Goal: Task Accomplishment & Management: Manage account settings

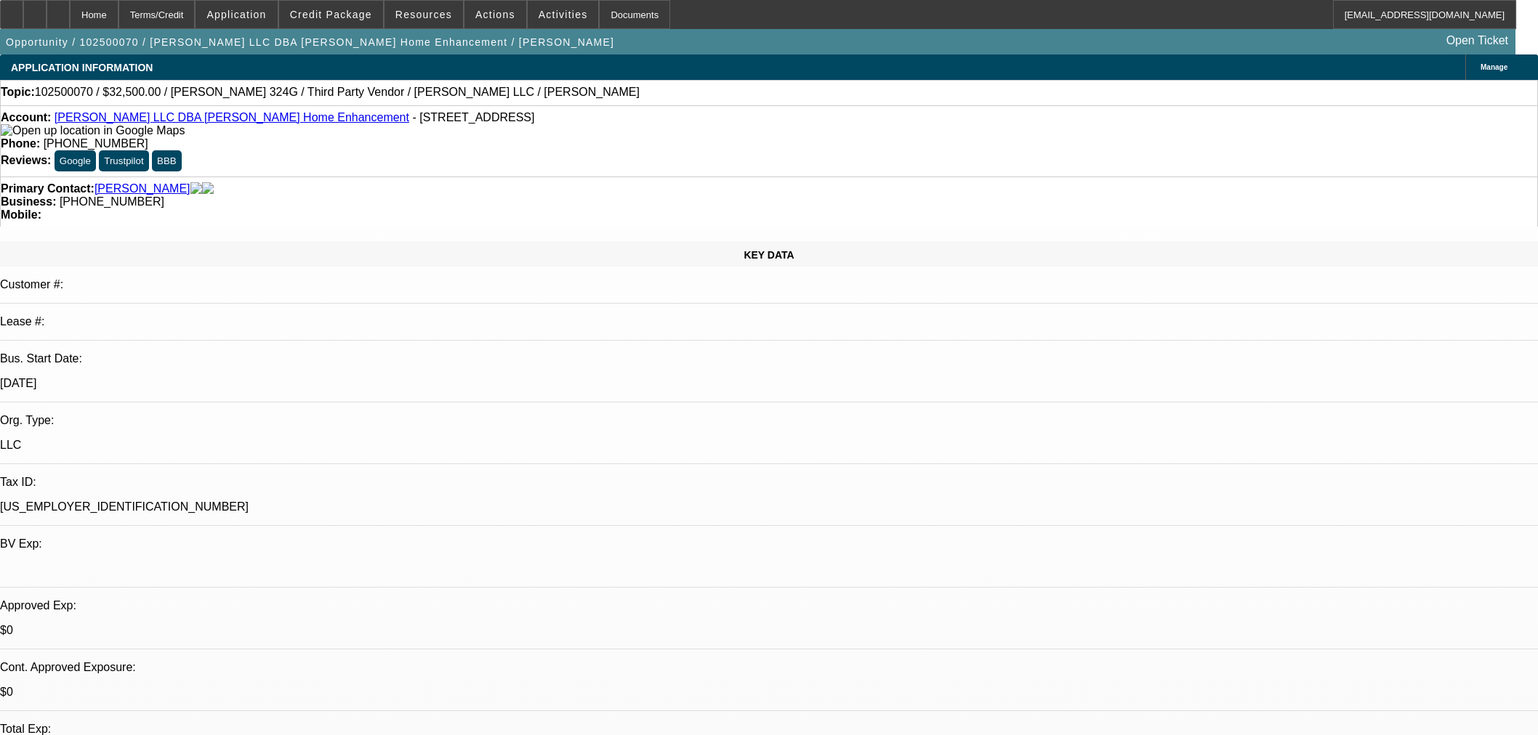
select select "0"
select select "3"
select select "0"
select select "6"
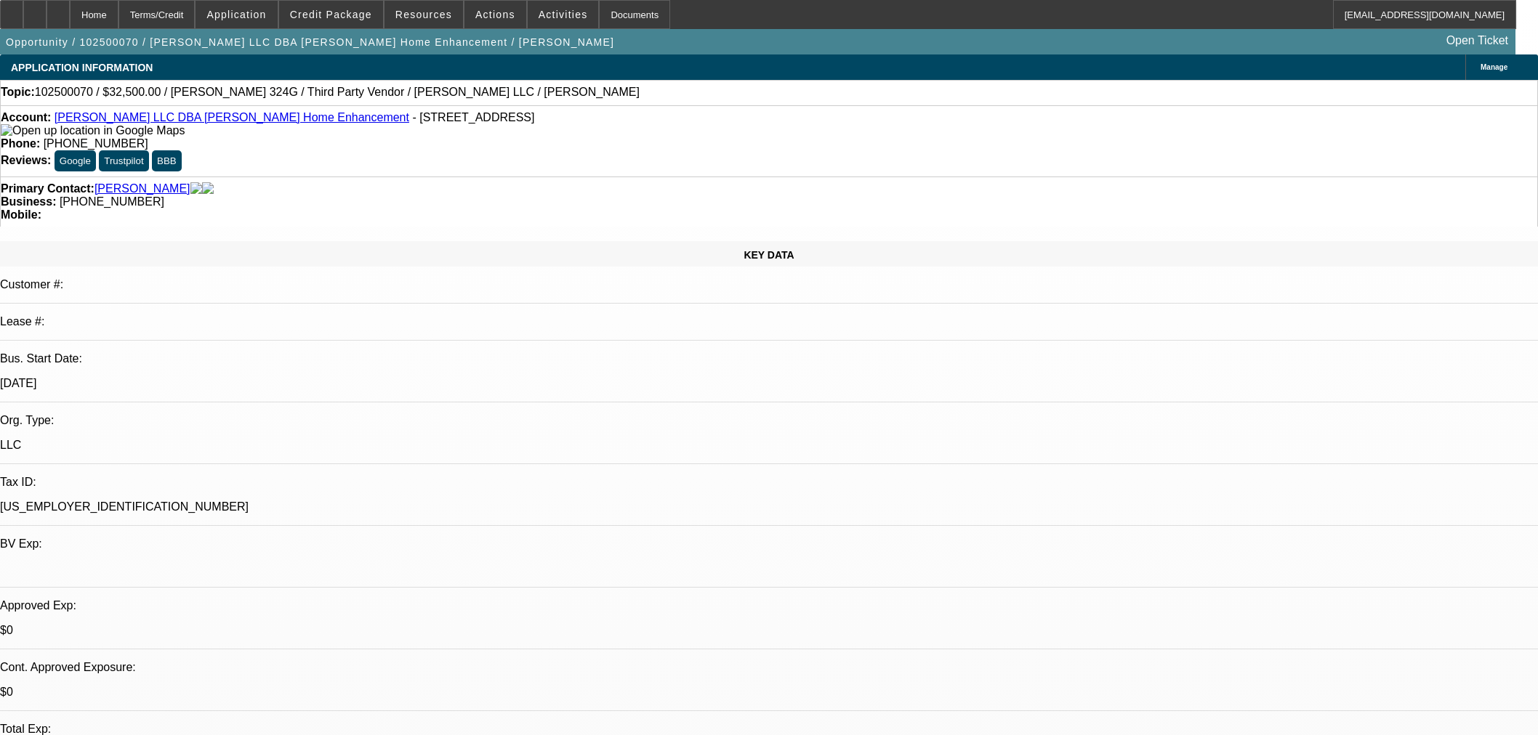
select select "0"
select select "6"
select select "0"
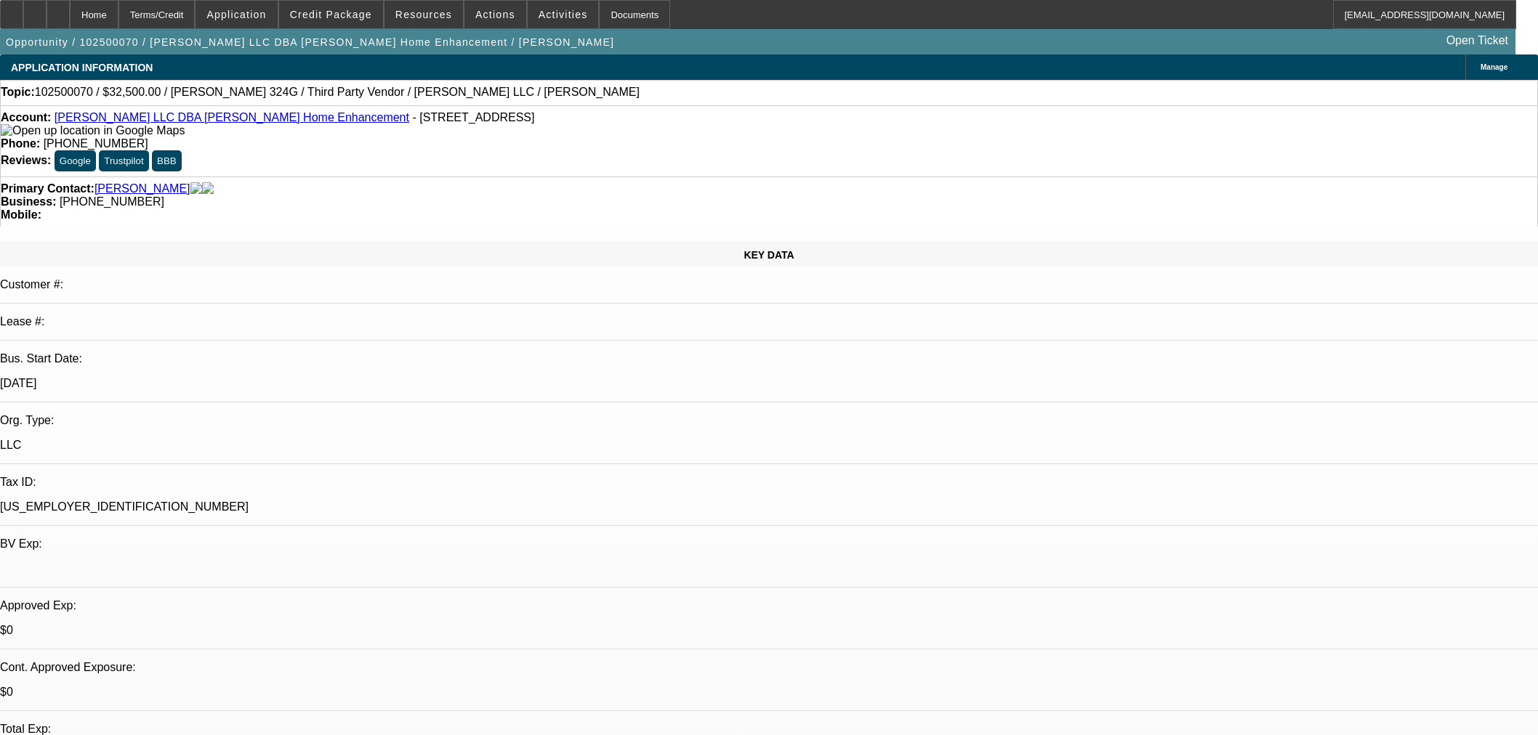
select select "0"
select select "6"
select select "0"
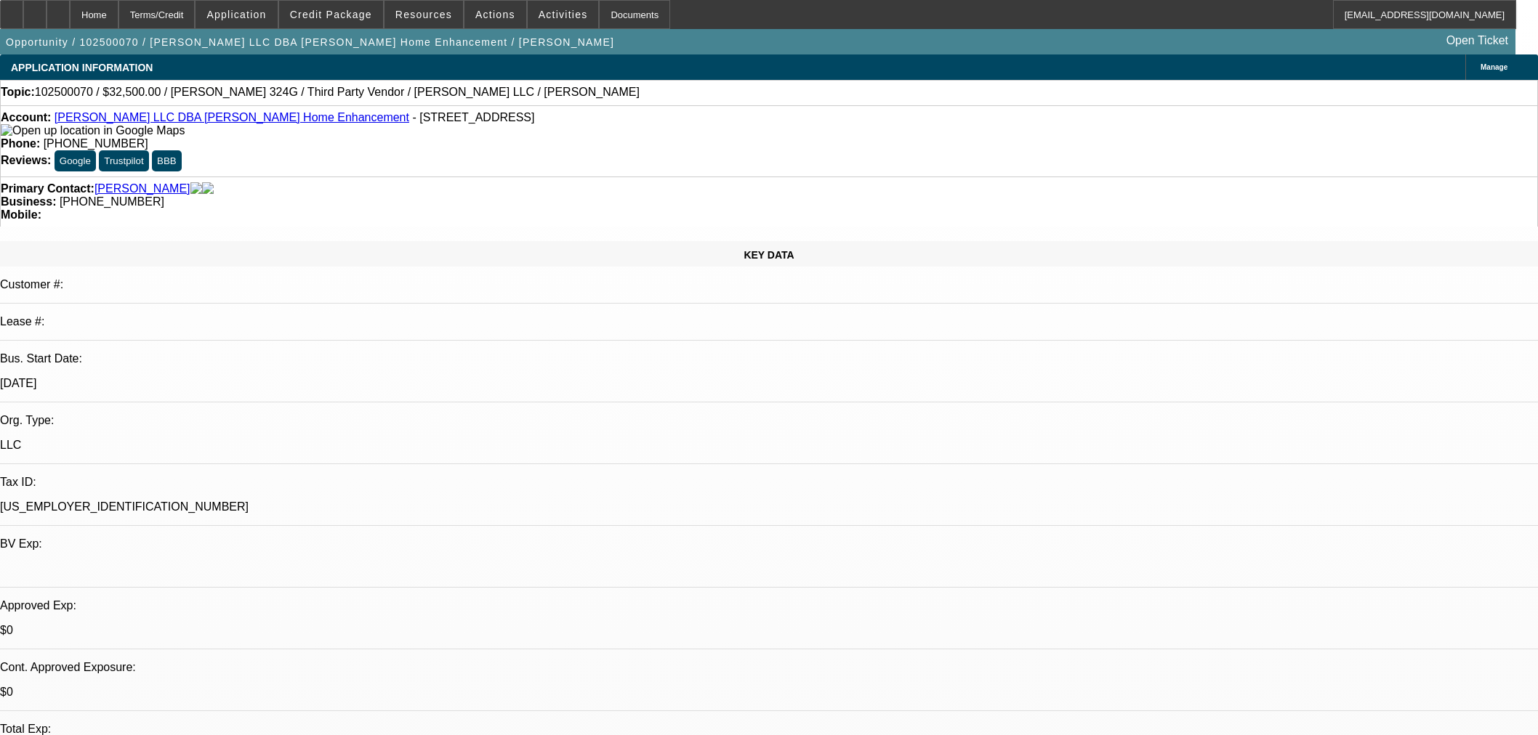
select select "0"
select select "6"
drag, startPoint x: 1078, startPoint y: 480, endPoint x: 1237, endPoint y: 474, distance: 159.2
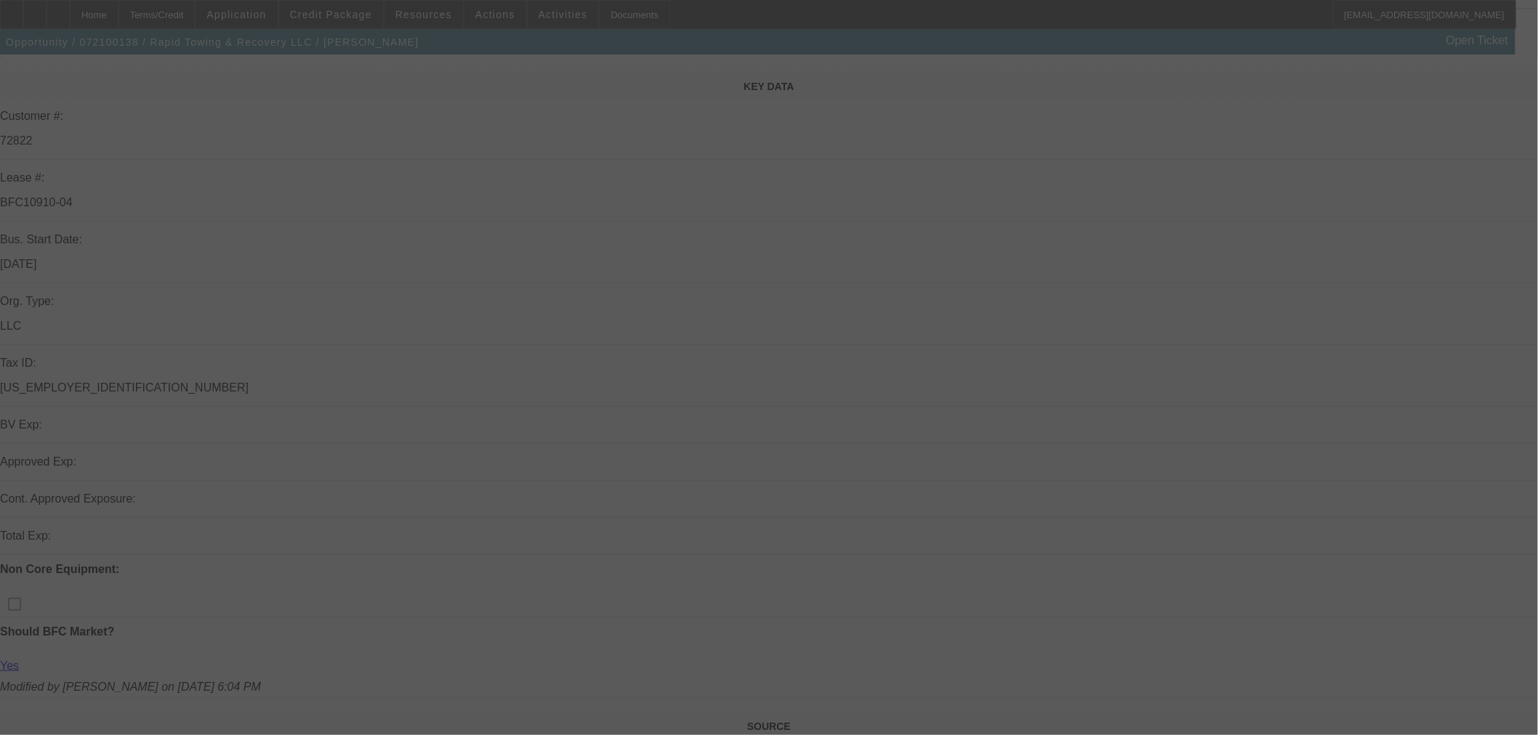
scroll to position [323, 0]
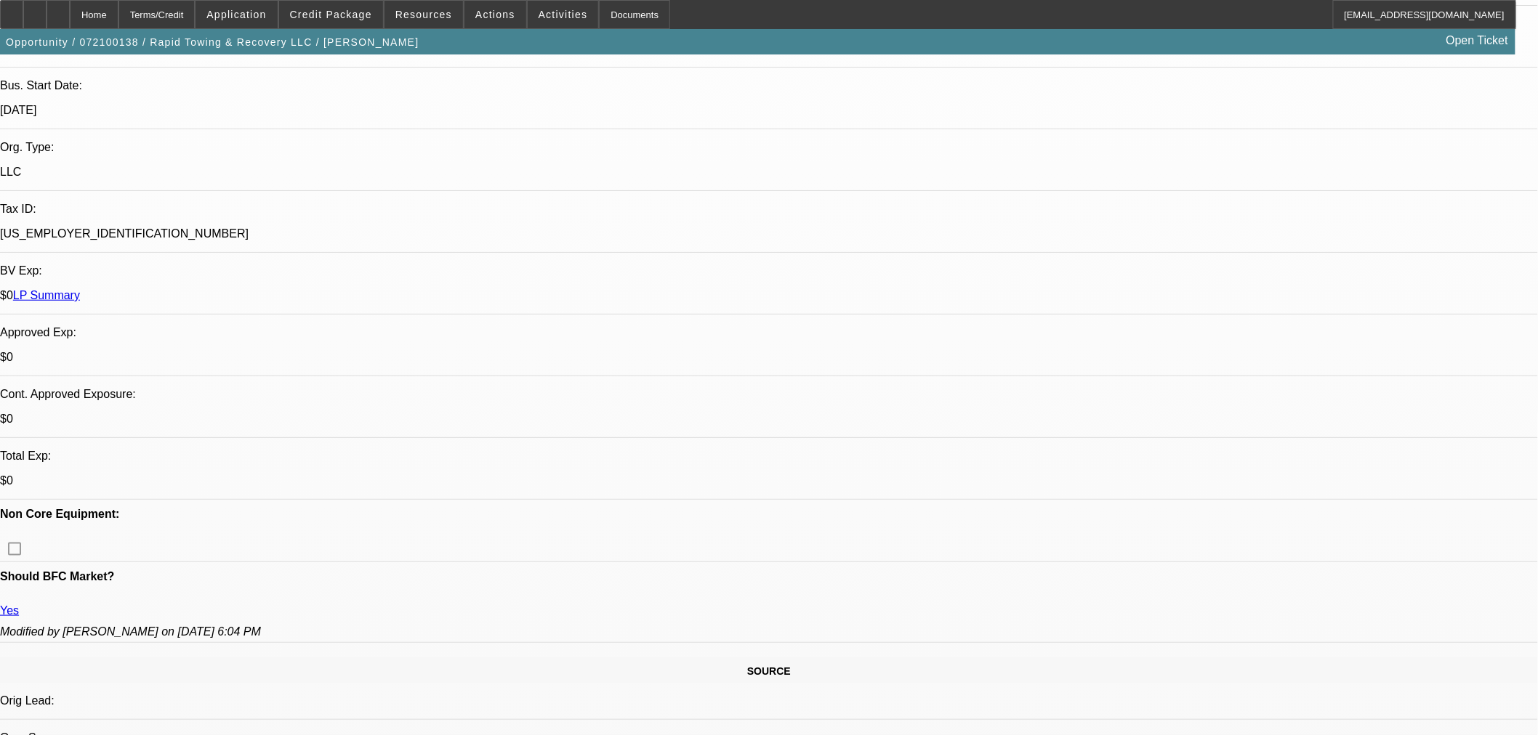
select select "0"
select select "2"
select select "0"
select select "6"
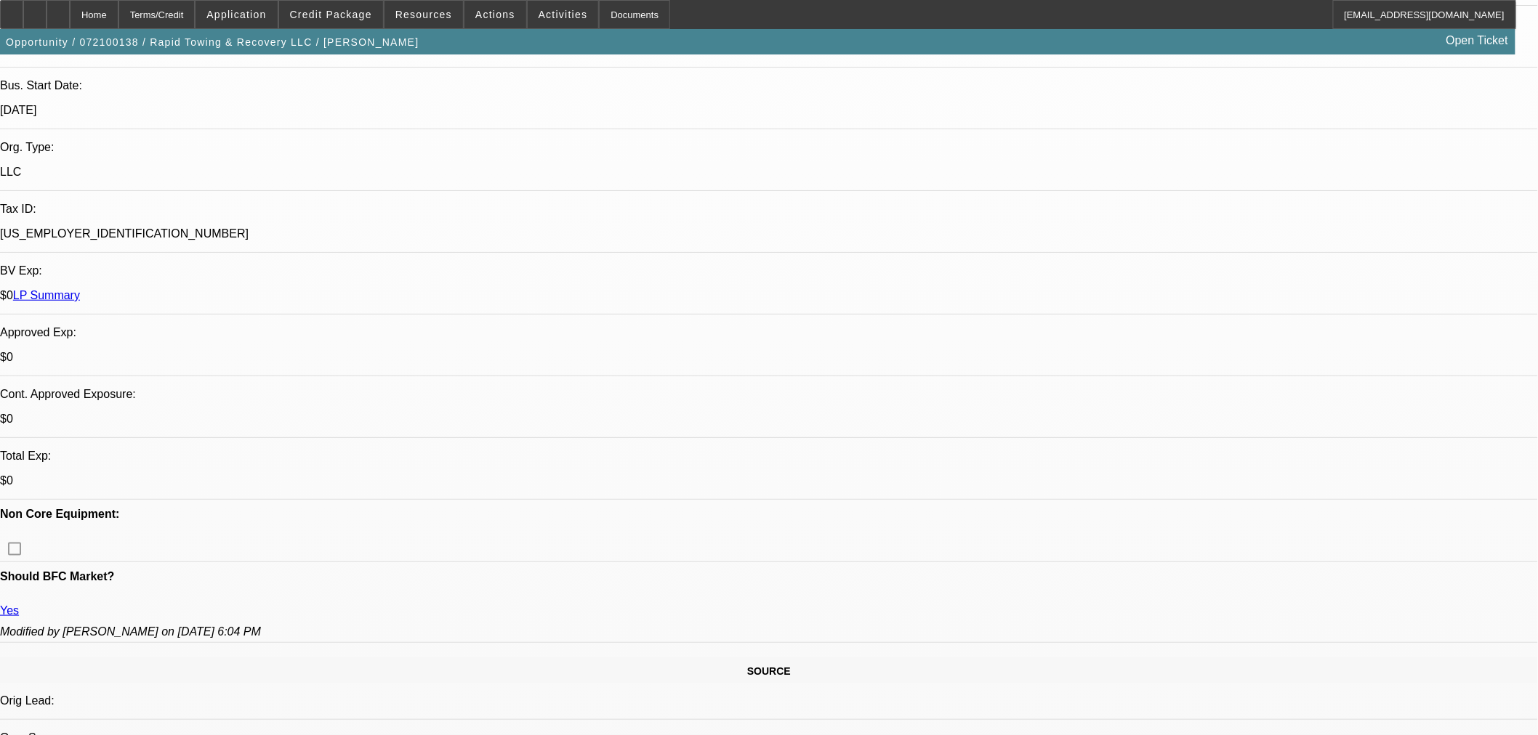
select select "0"
select select "2"
select select "0"
select select "6"
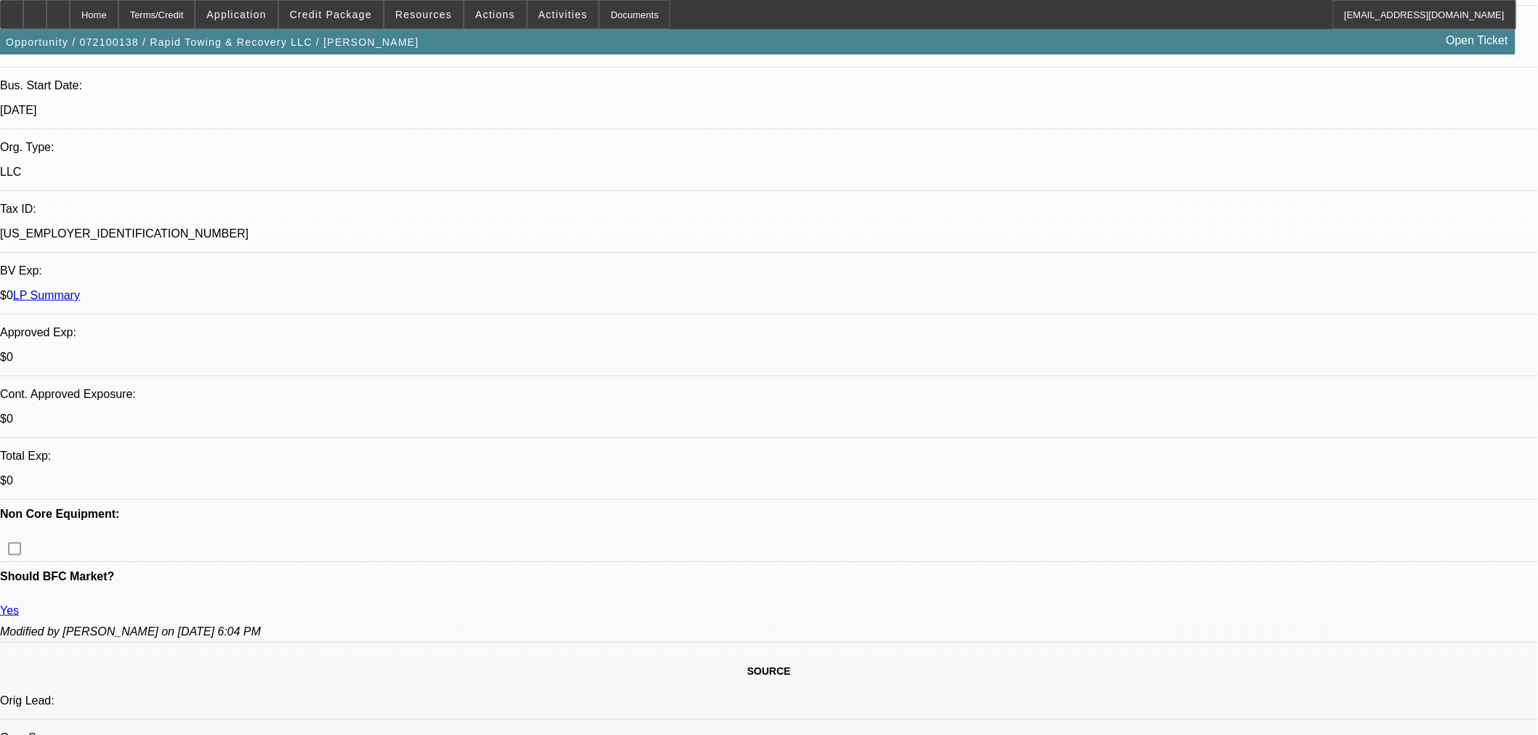
select select "0"
select select "2"
select select "0"
select select "6"
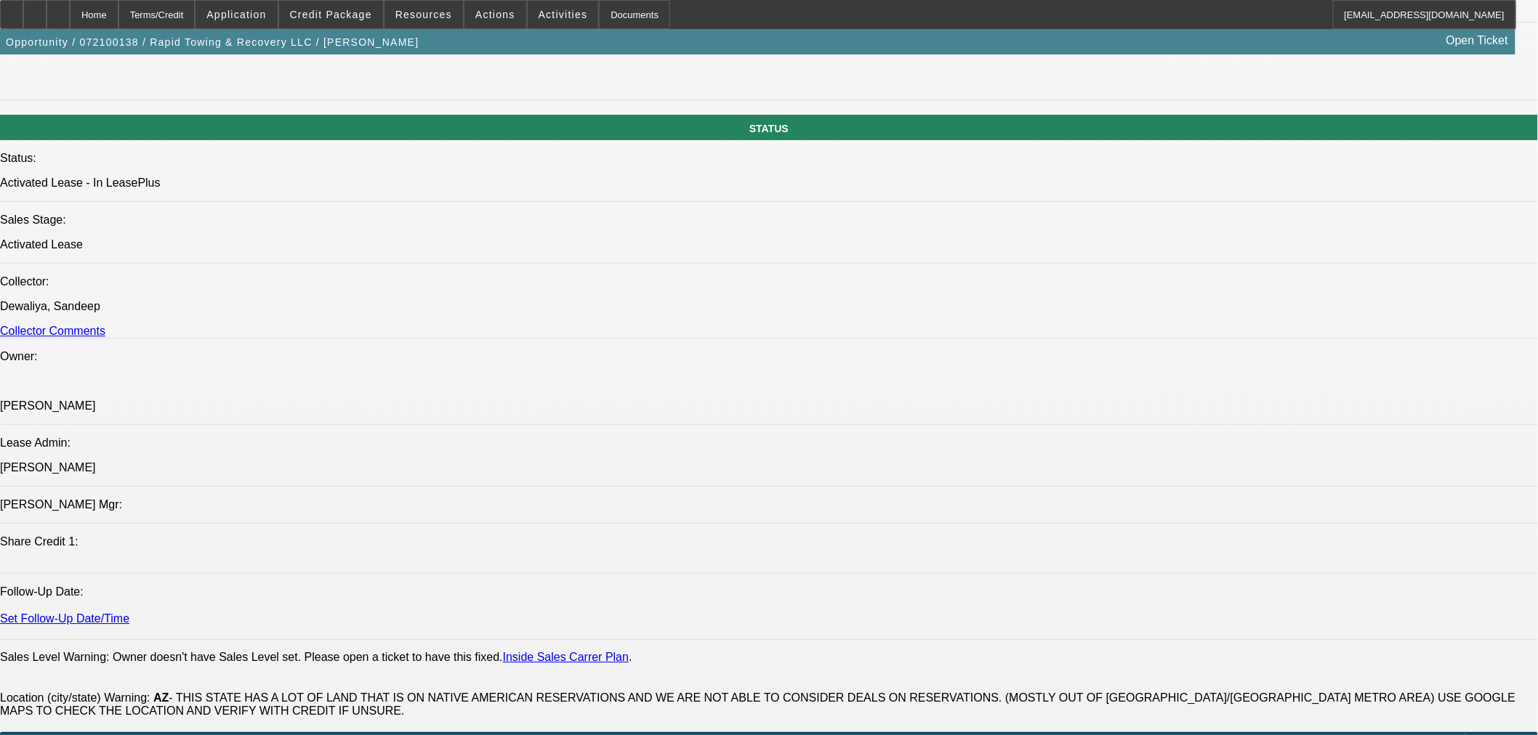
scroll to position [1695, 0]
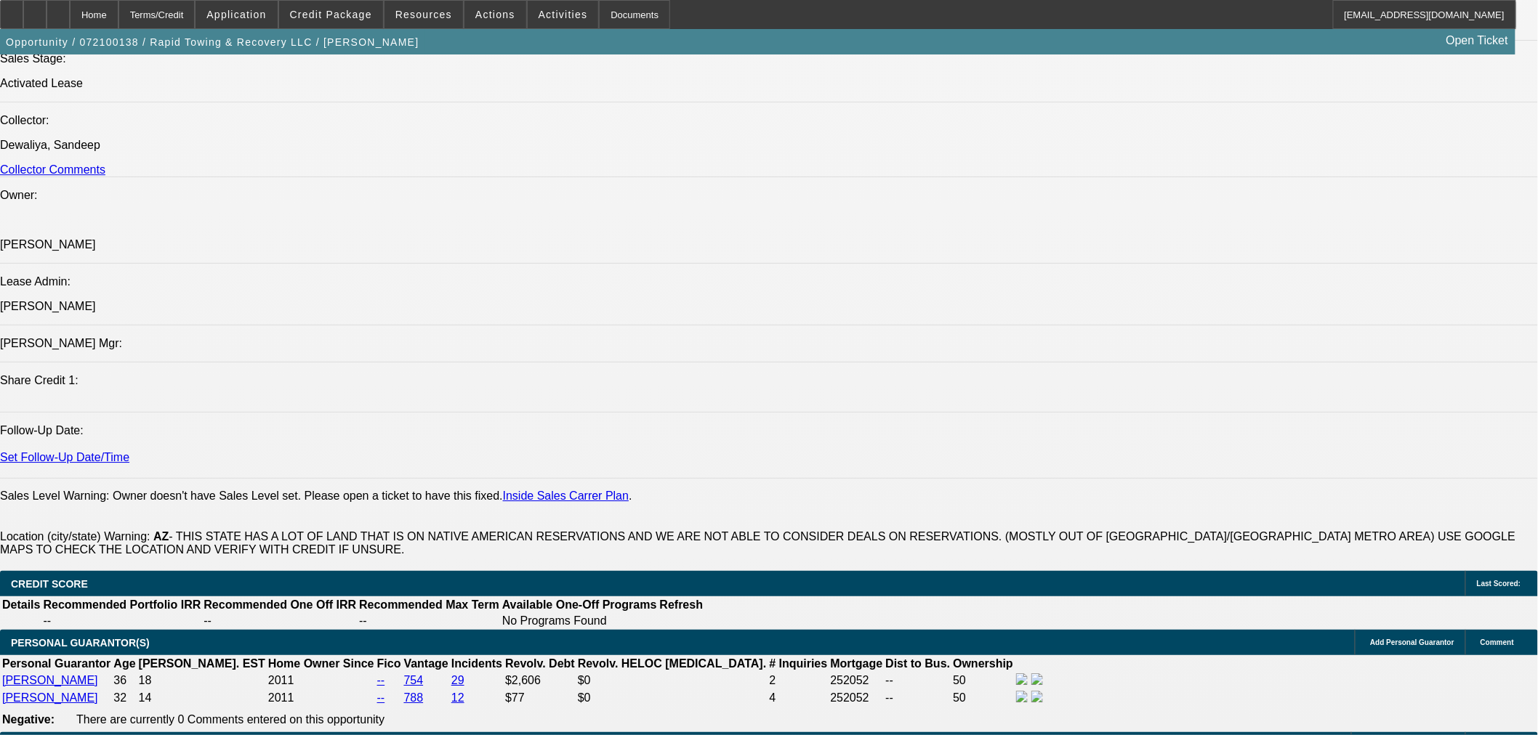
drag, startPoint x: 729, startPoint y: 557, endPoint x: 657, endPoint y: 589, distance: 78.7
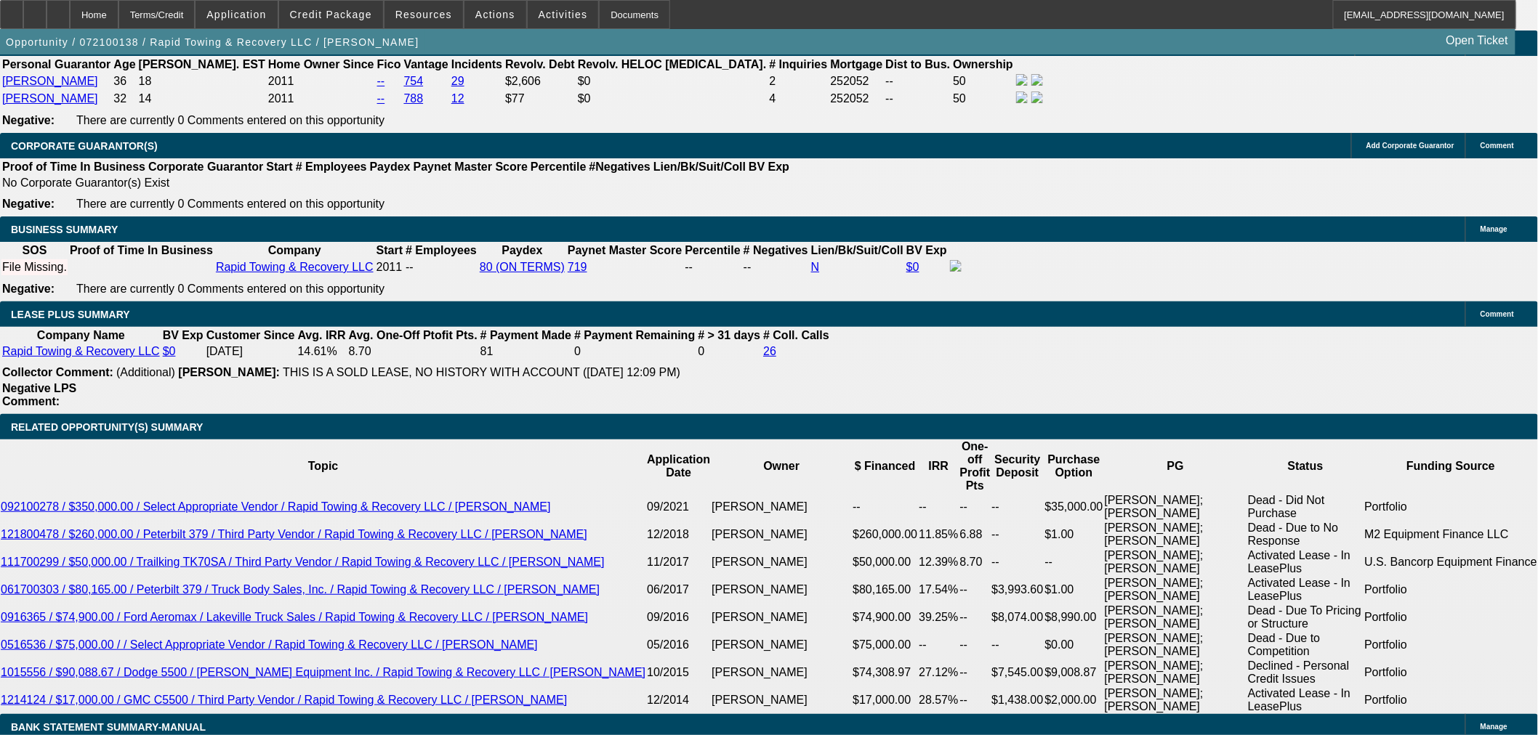
scroll to position [2261, 0]
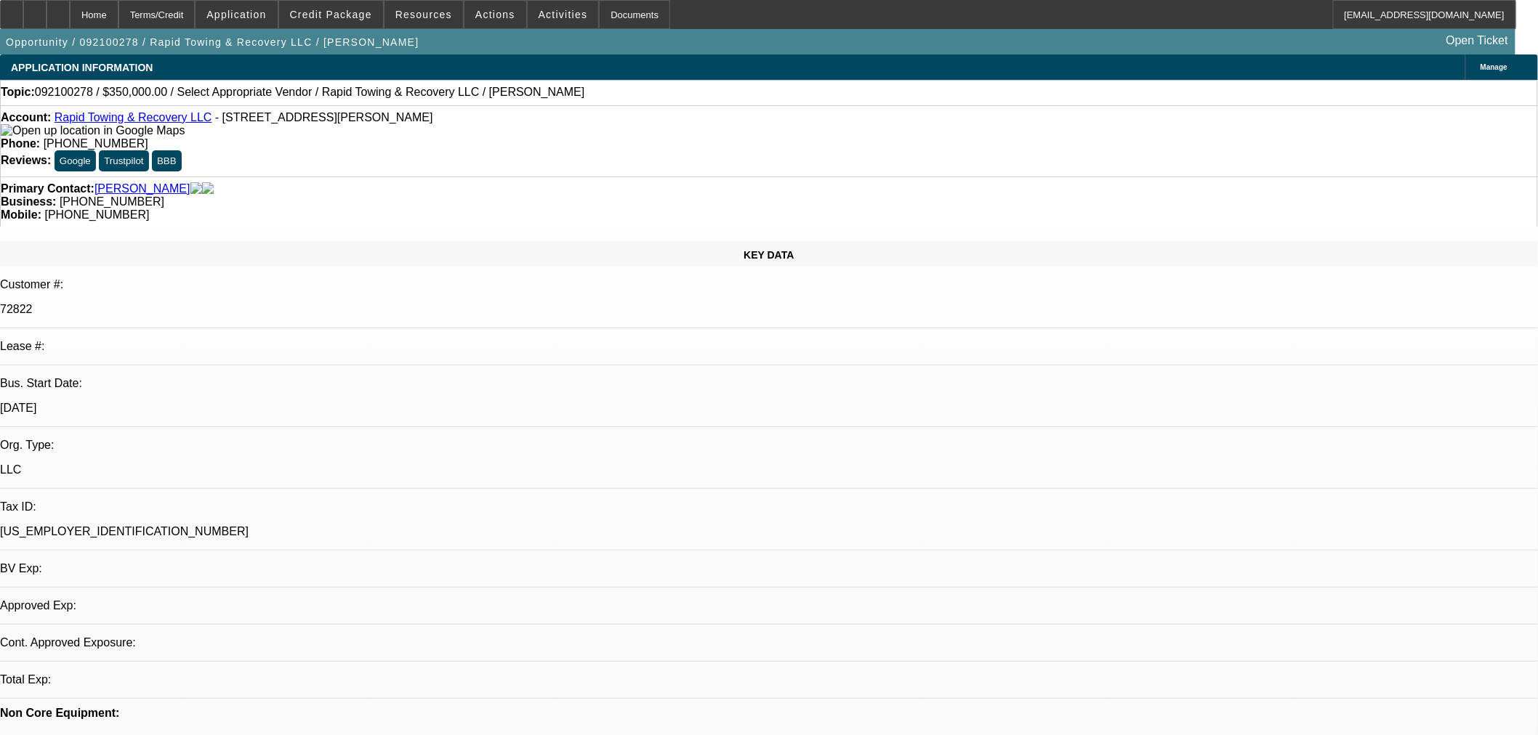
select select "0"
select select "2"
select select "0.1"
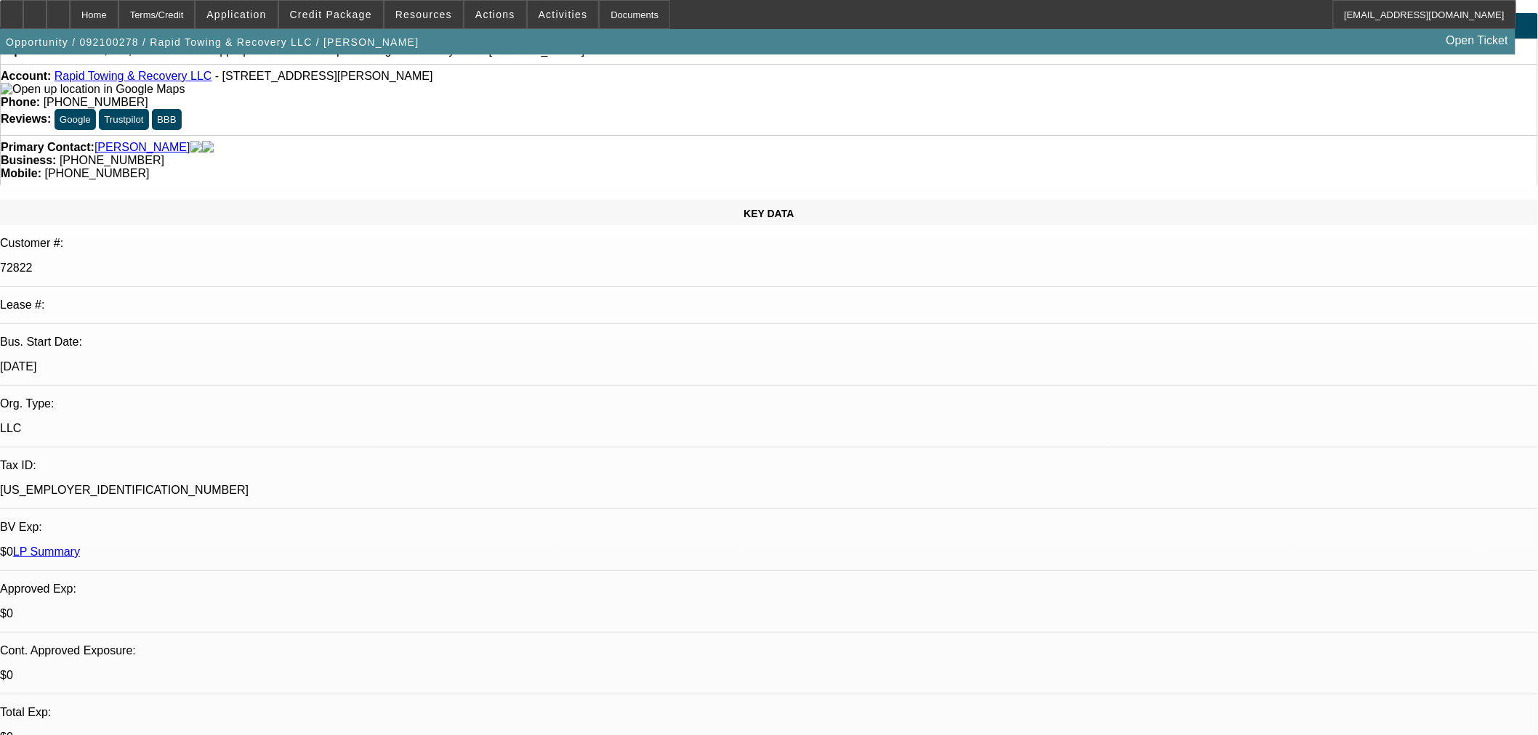
scroll to position [81, 0]
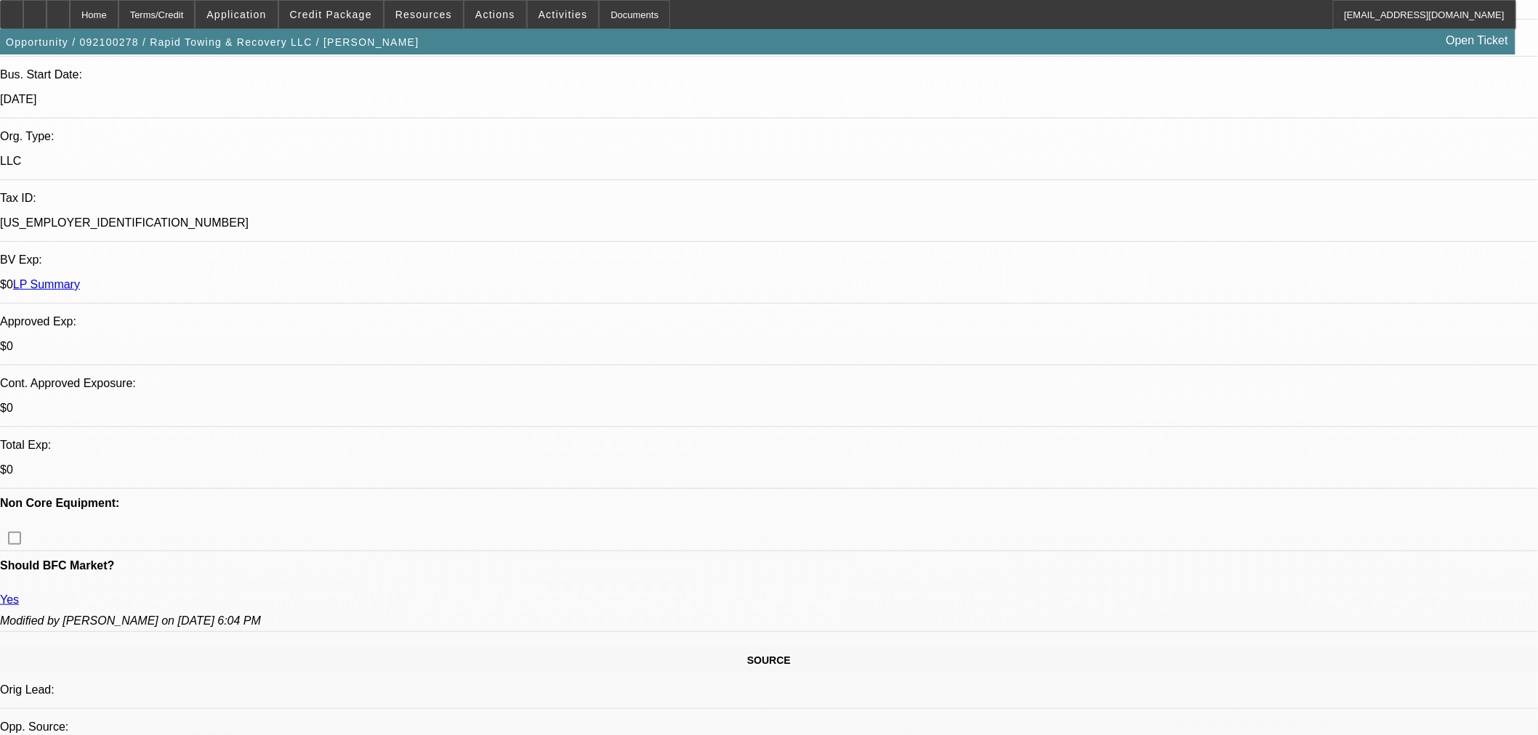
scroll to position [484, 0]
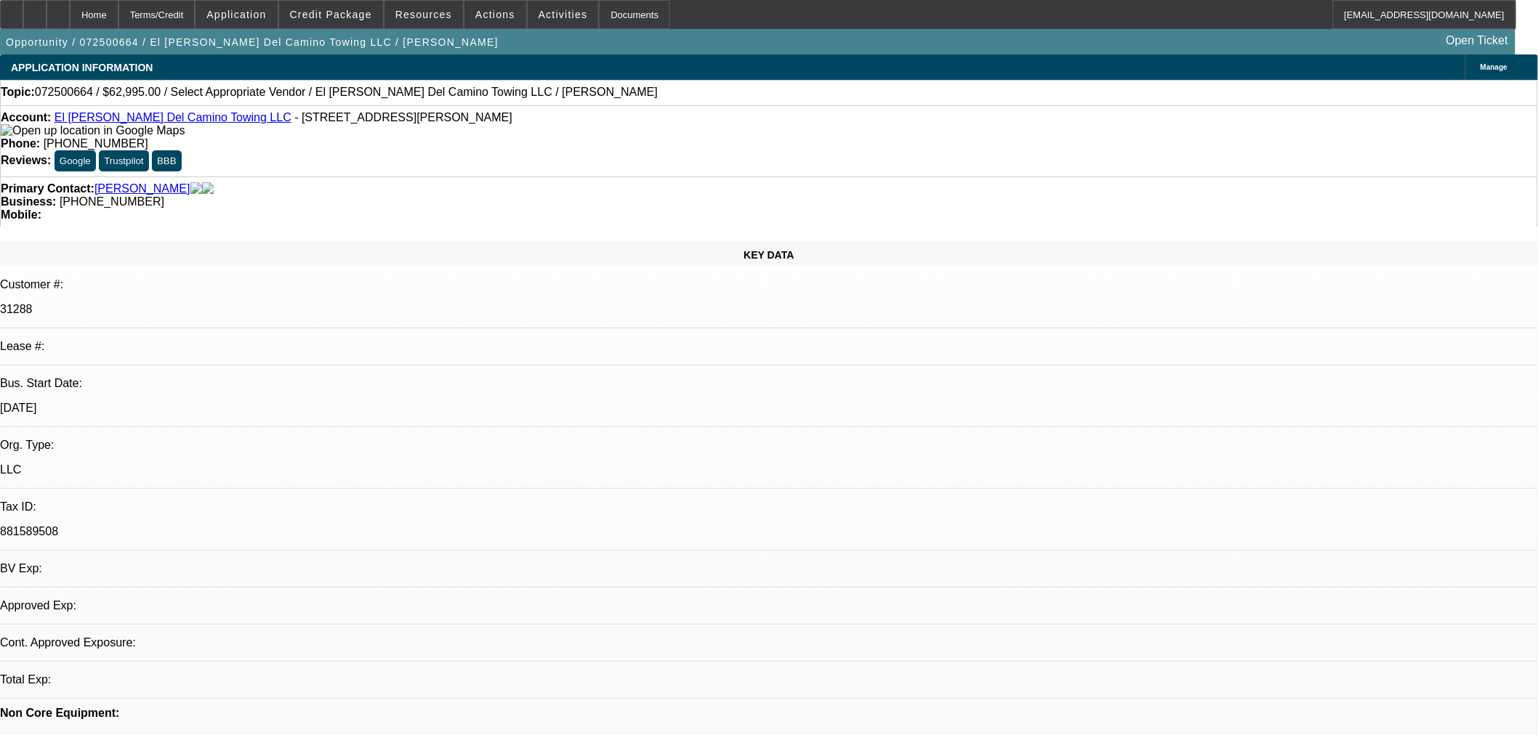
select select "0"
select select "2"
select select "0.1"
select select "4"
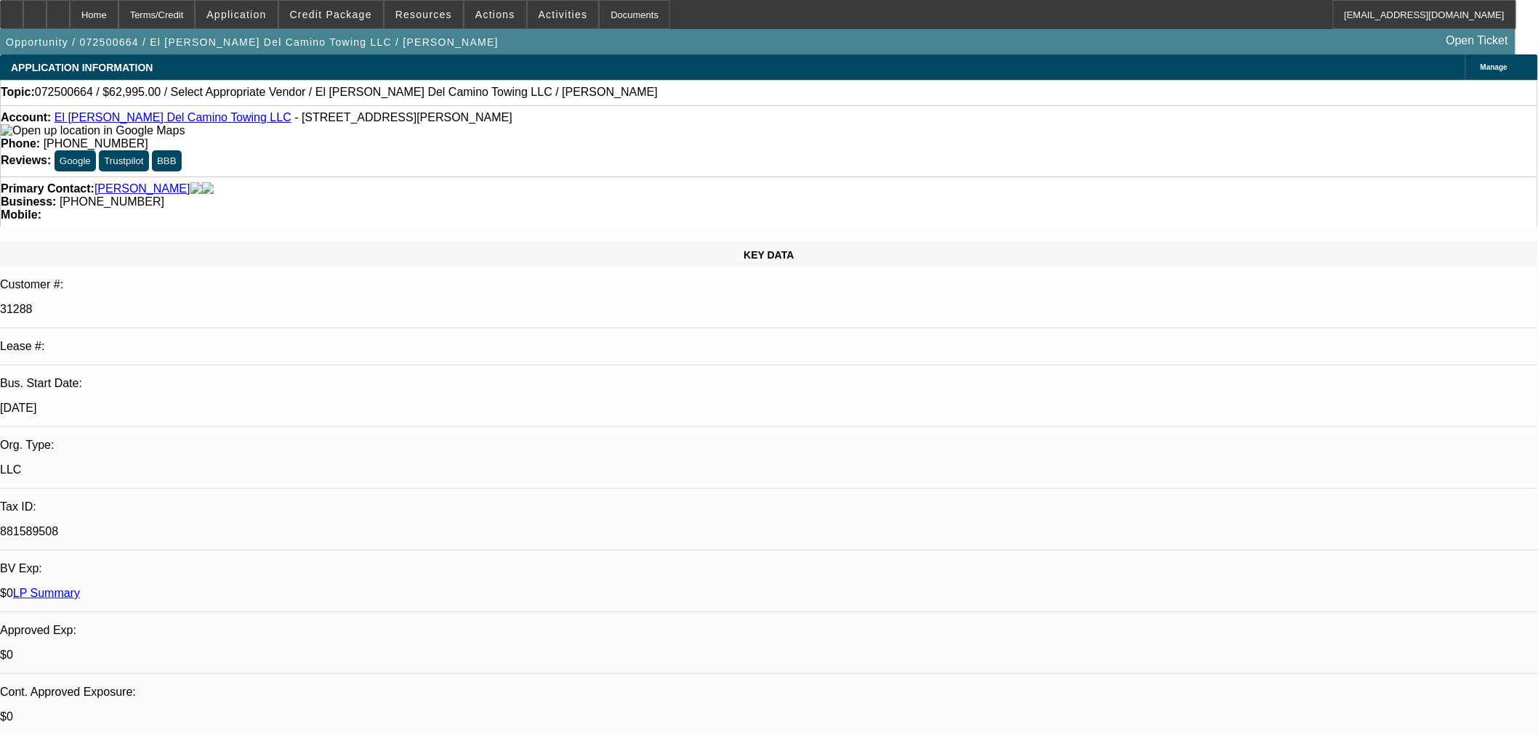
drag, startPoint x: 1039, startPoint y: 480, endPoint x: 1392, endPoint y: 424, distance: 357.6
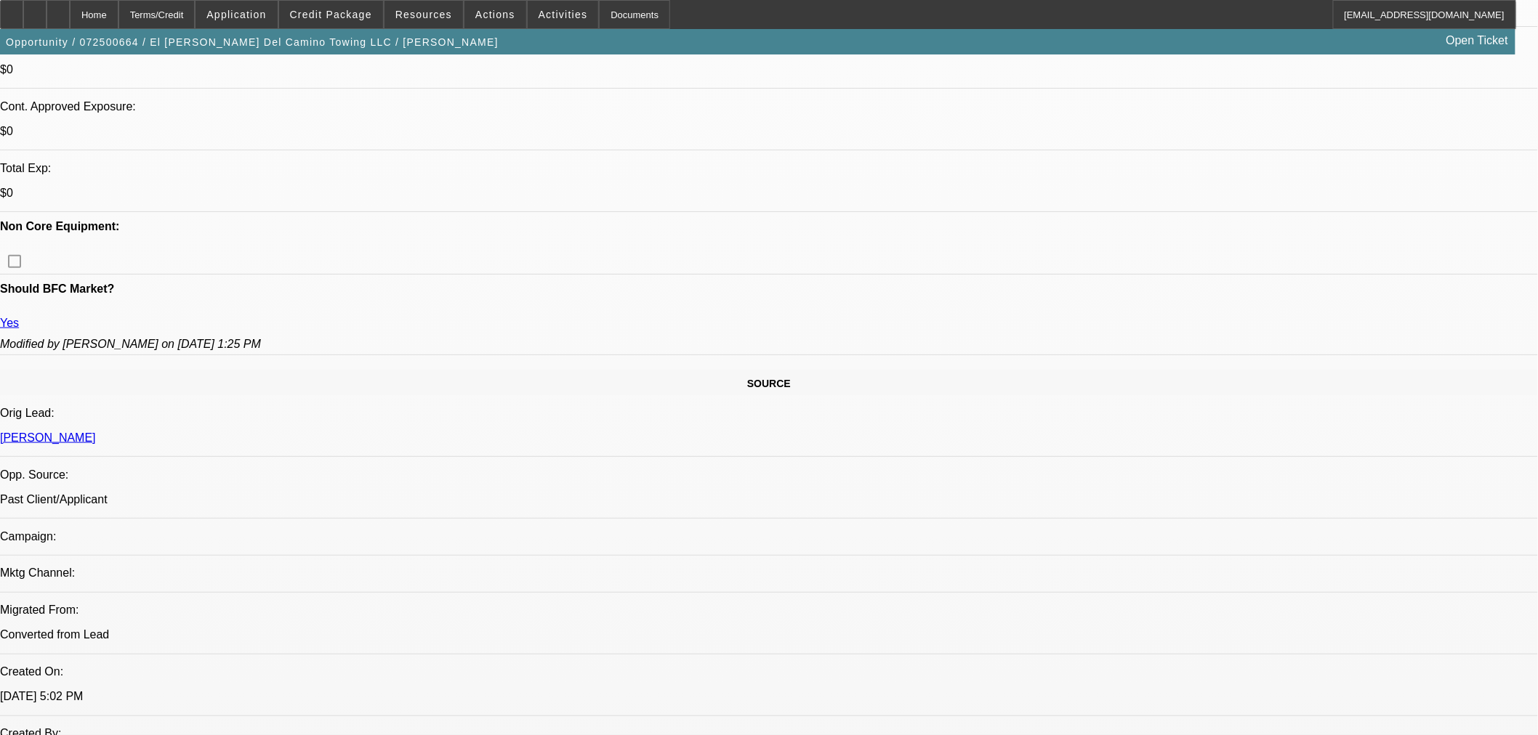
scroll to position [403, 0]
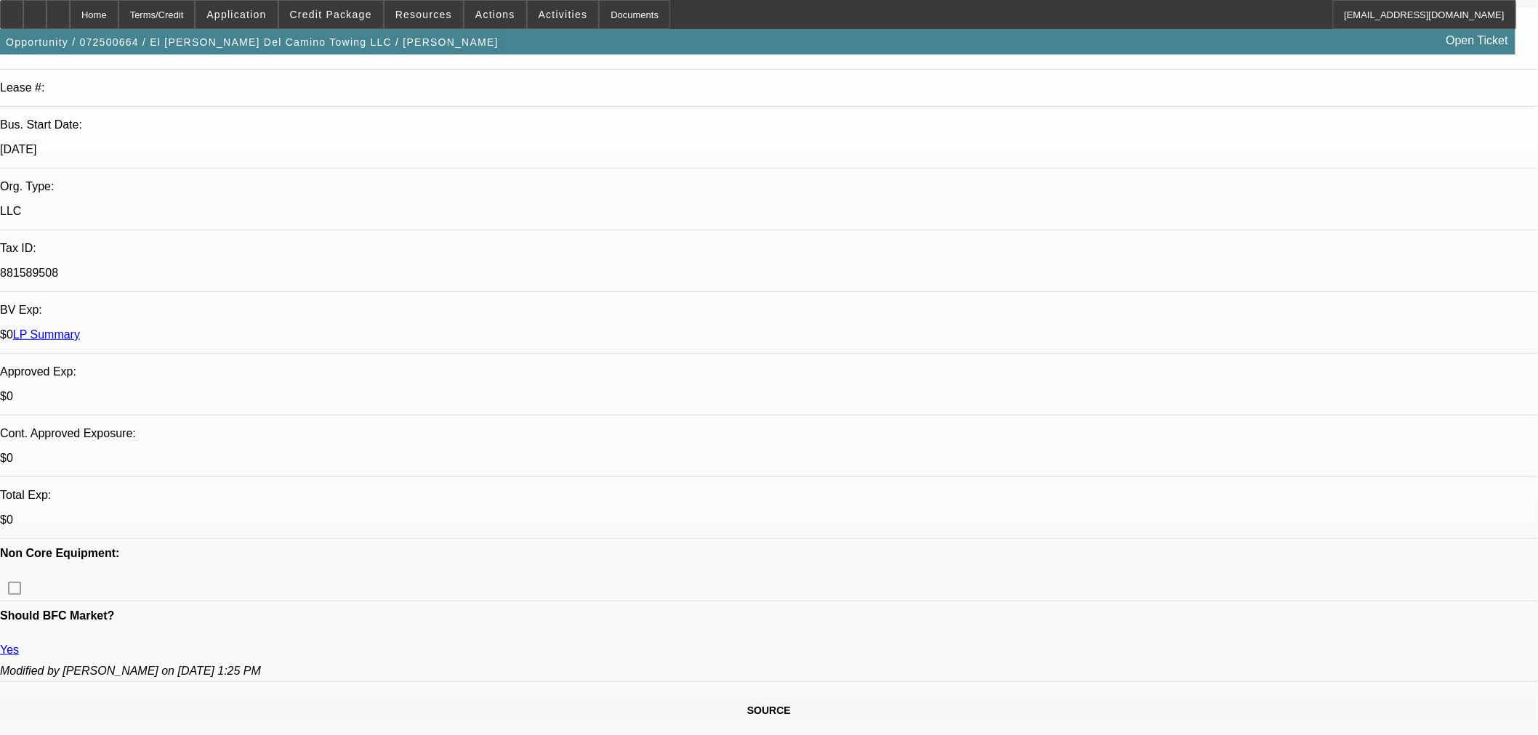
scroll to position [81, 0]
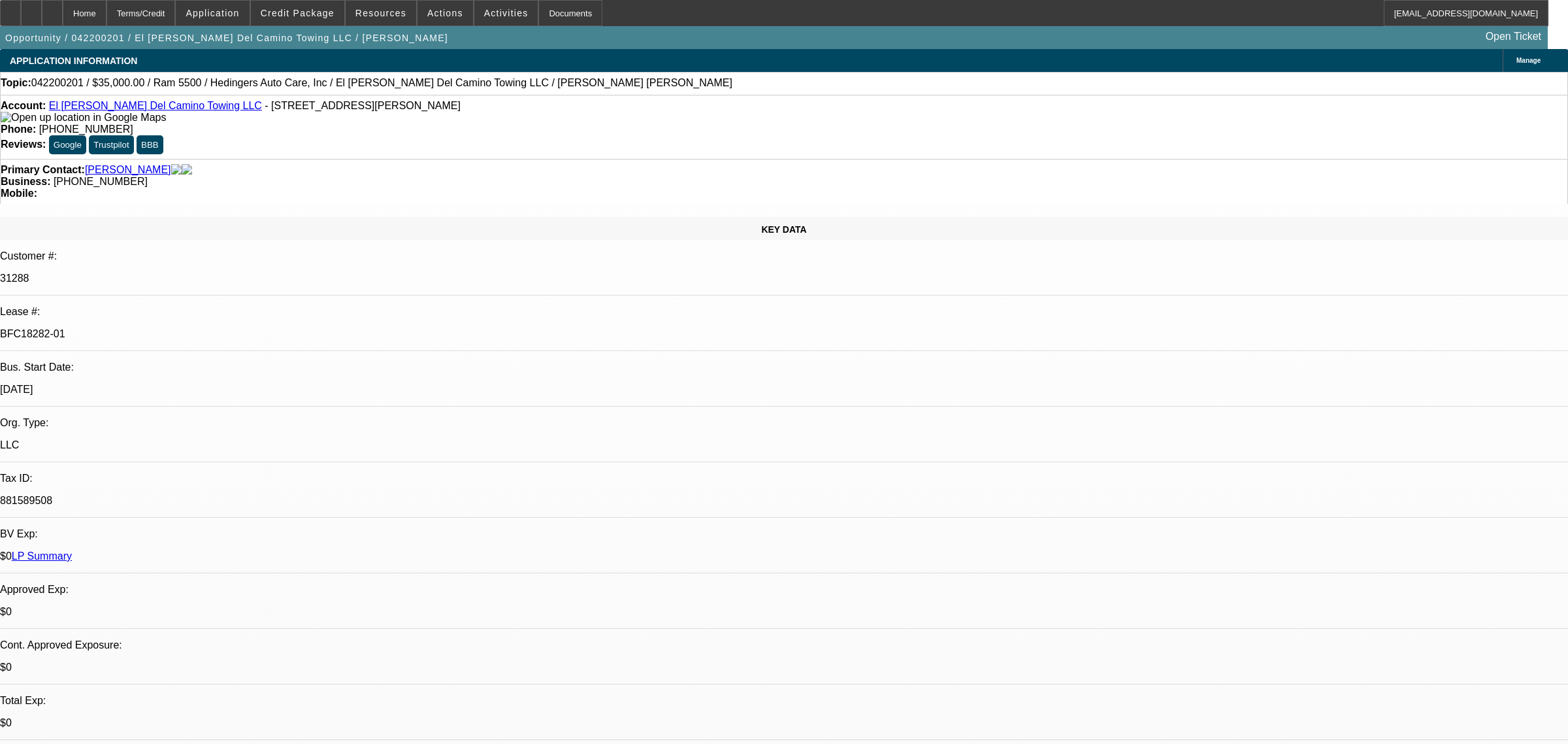
select select "0"
select select "2"
select select "0.1"
select select "4"
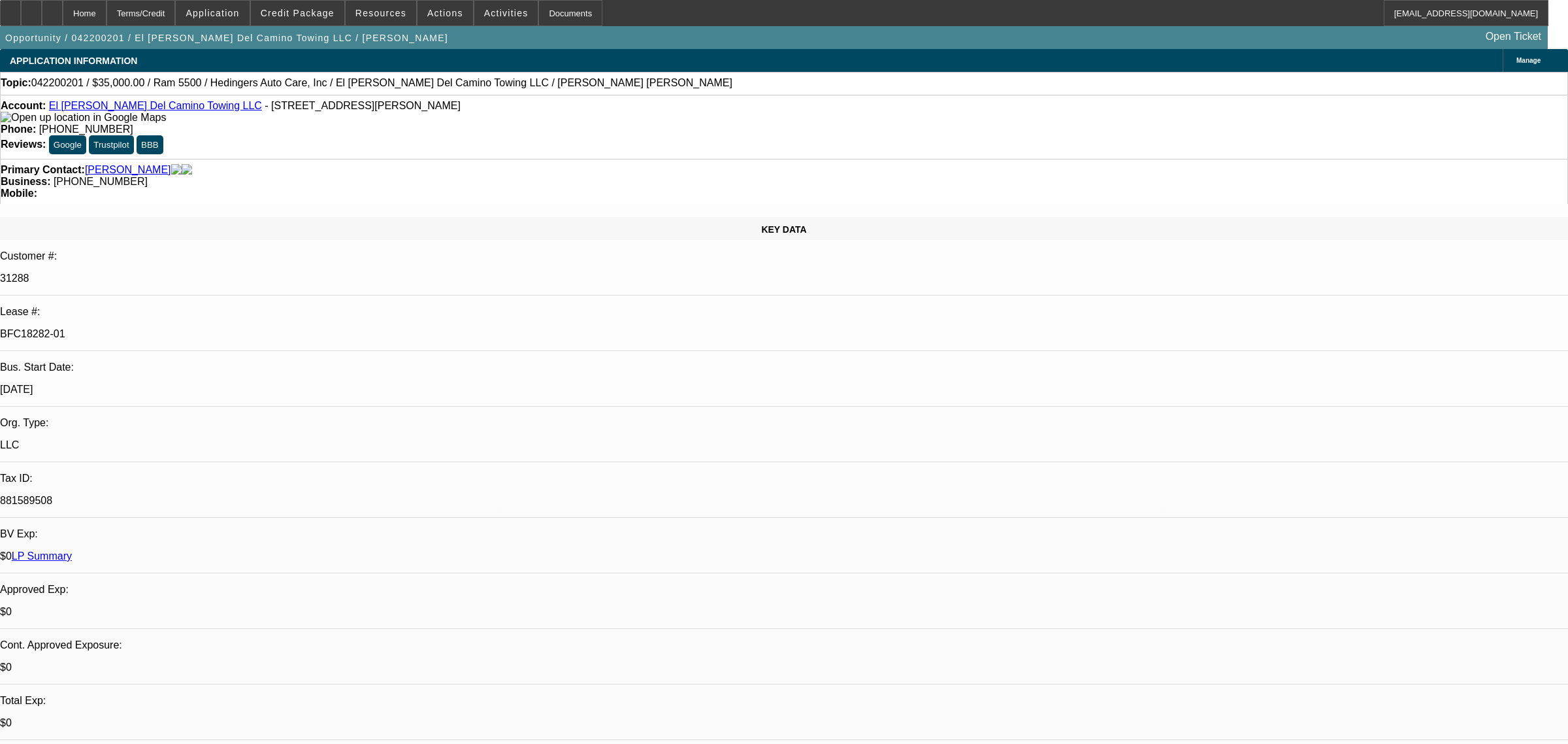
select select "0"
select select "2"
select select "0.1"
select select "4"
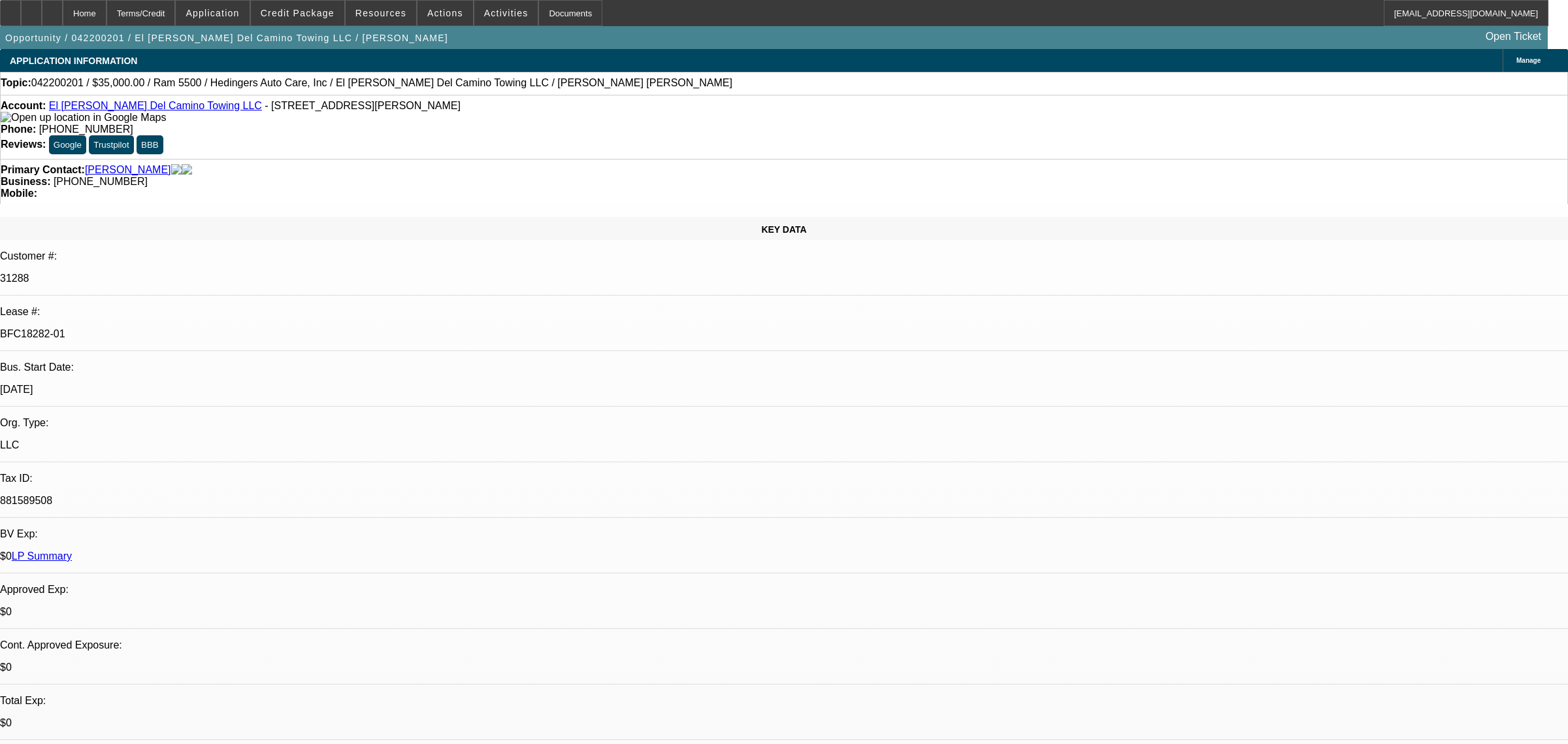
select select "0.2"
select select "2"
select select "0"
select select "6"
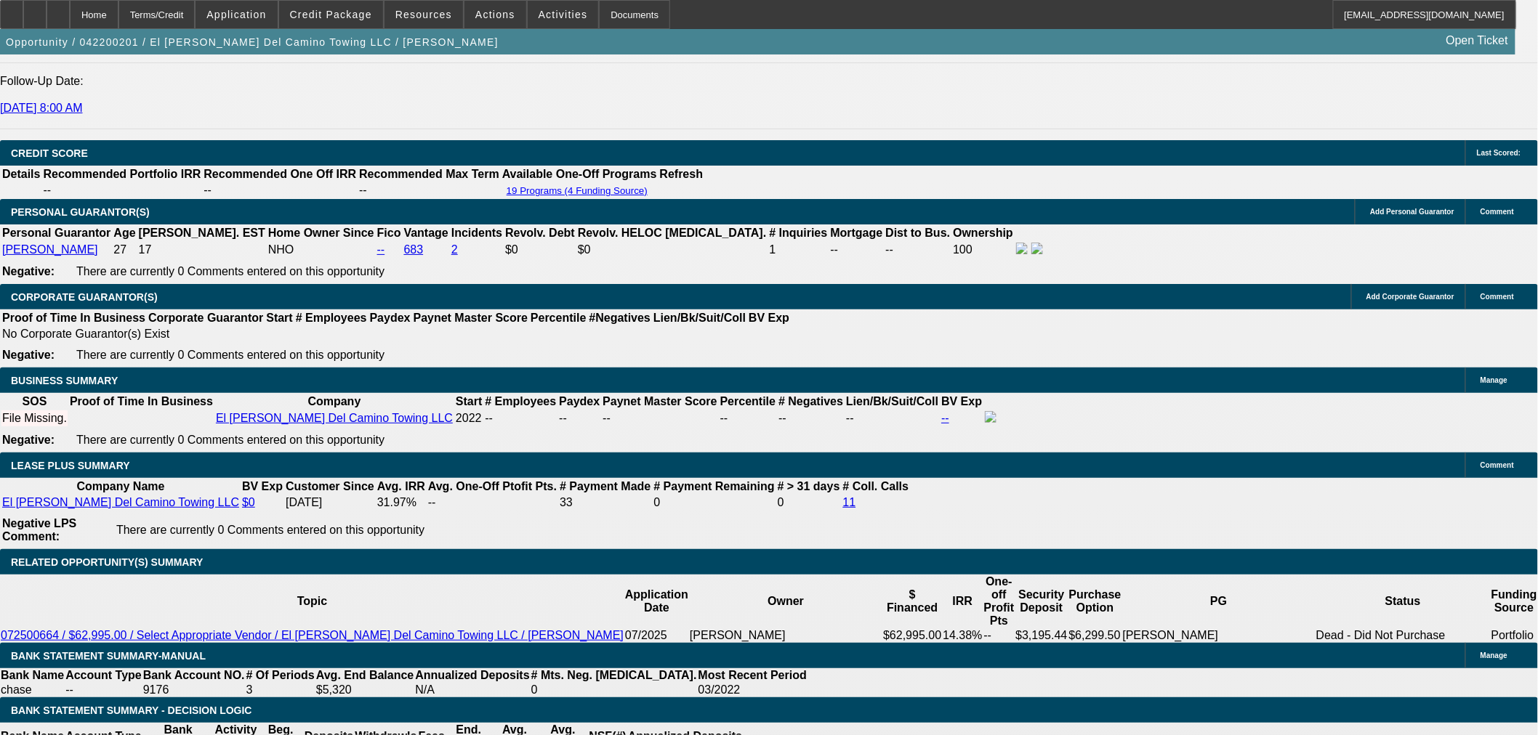
scroll to position [1937, 0]
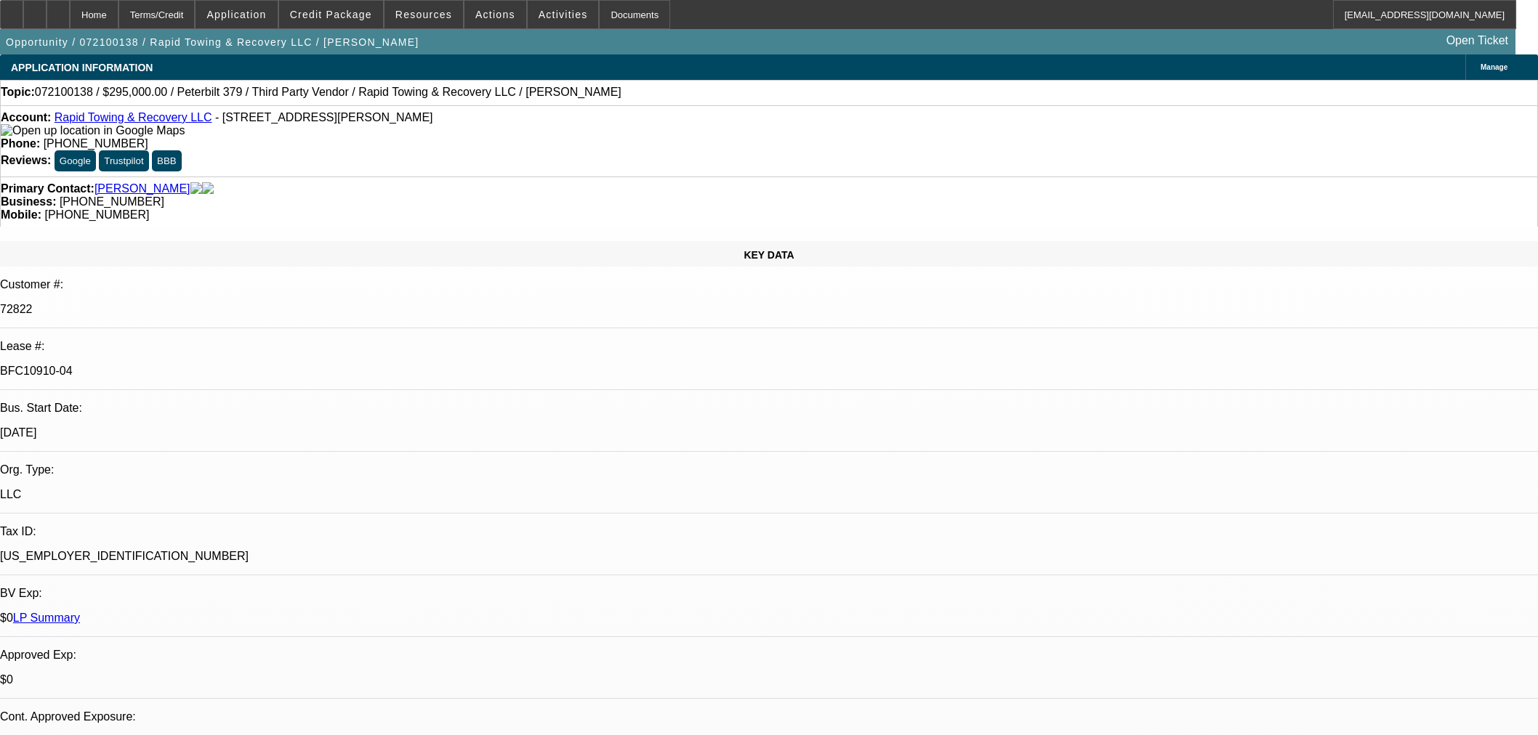
select select "0"
select select "2"
select select "0"
select select "6"
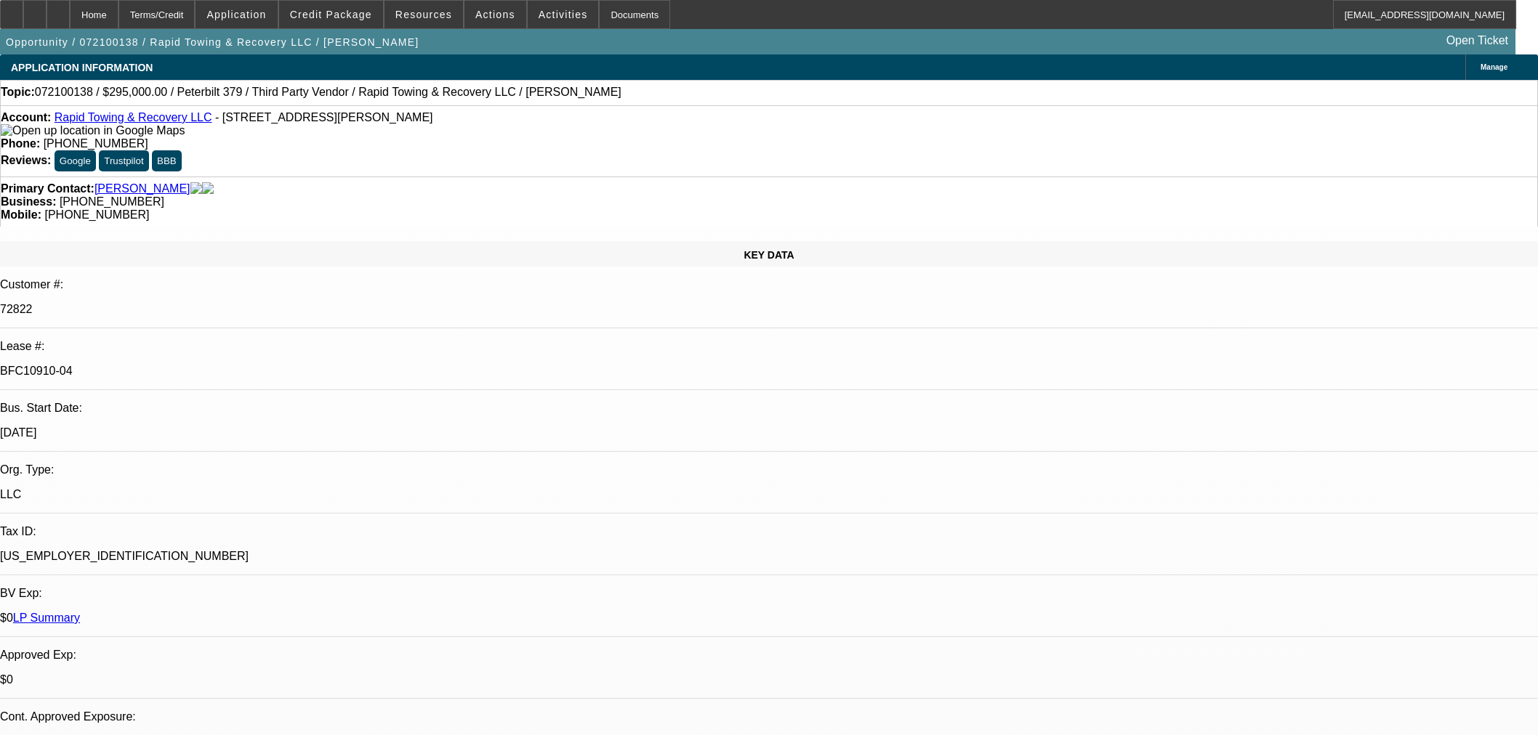
select select "0"
select select "2"
select select "0"
select select "6"
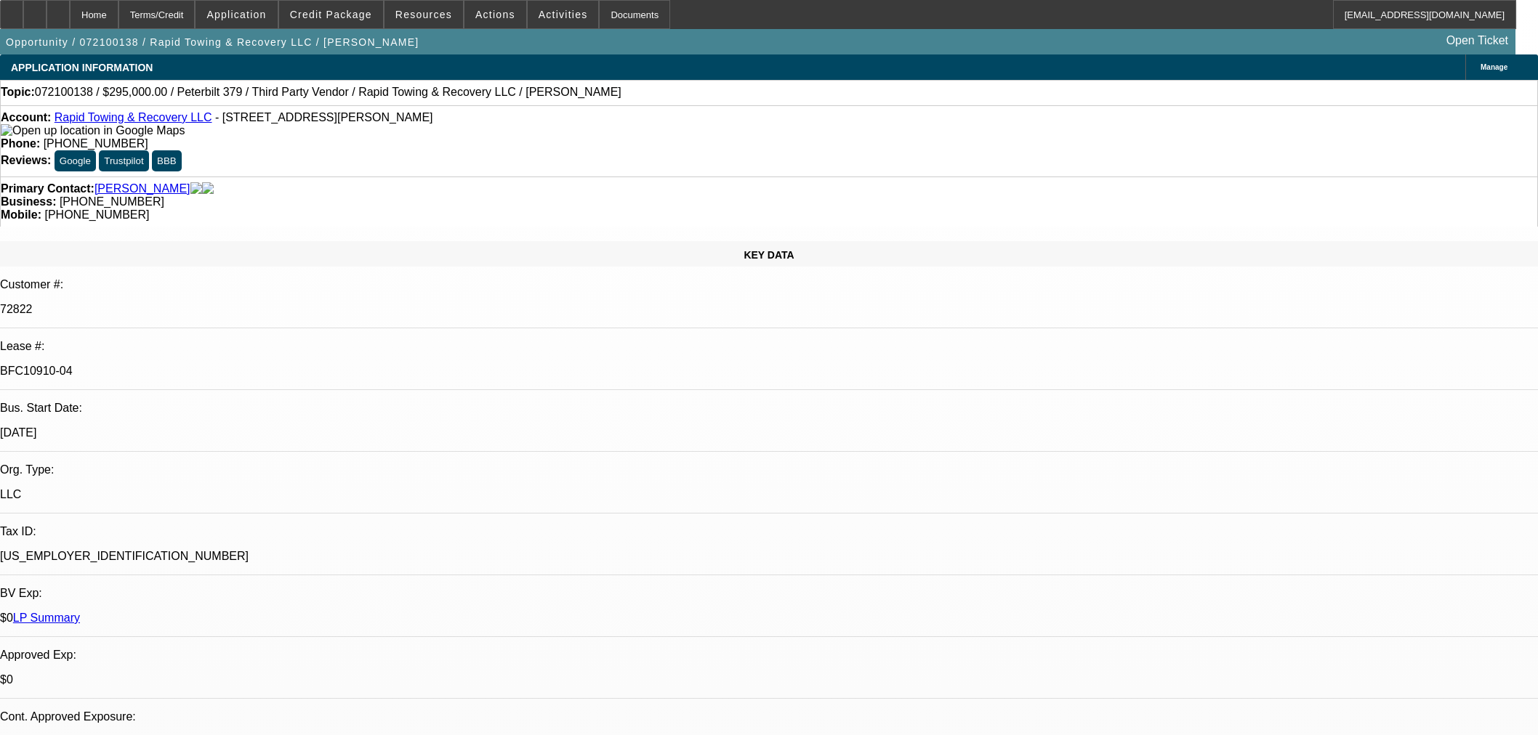
select select "0"
select select "2"
select select "0"
select select "6"
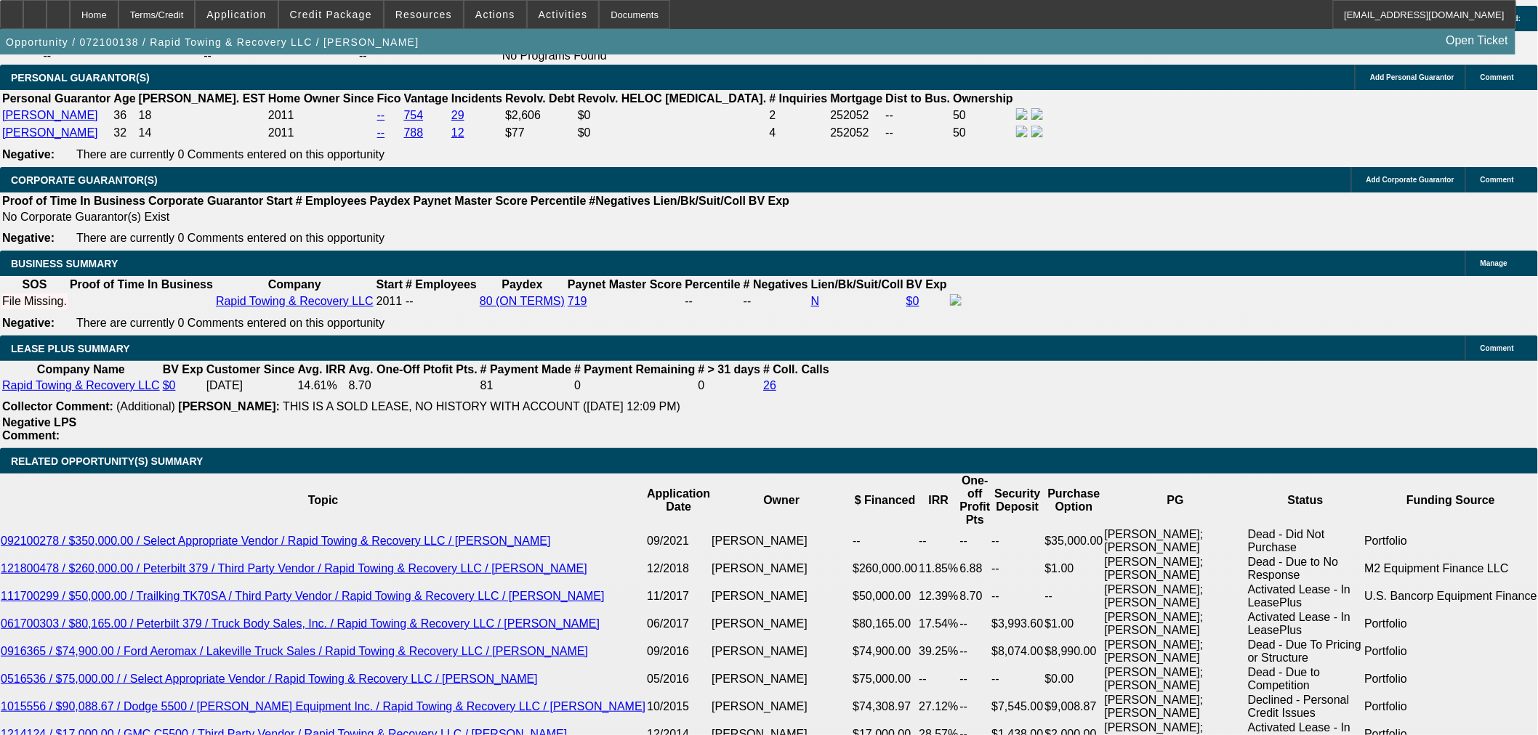
scroll to position [1211, 0]
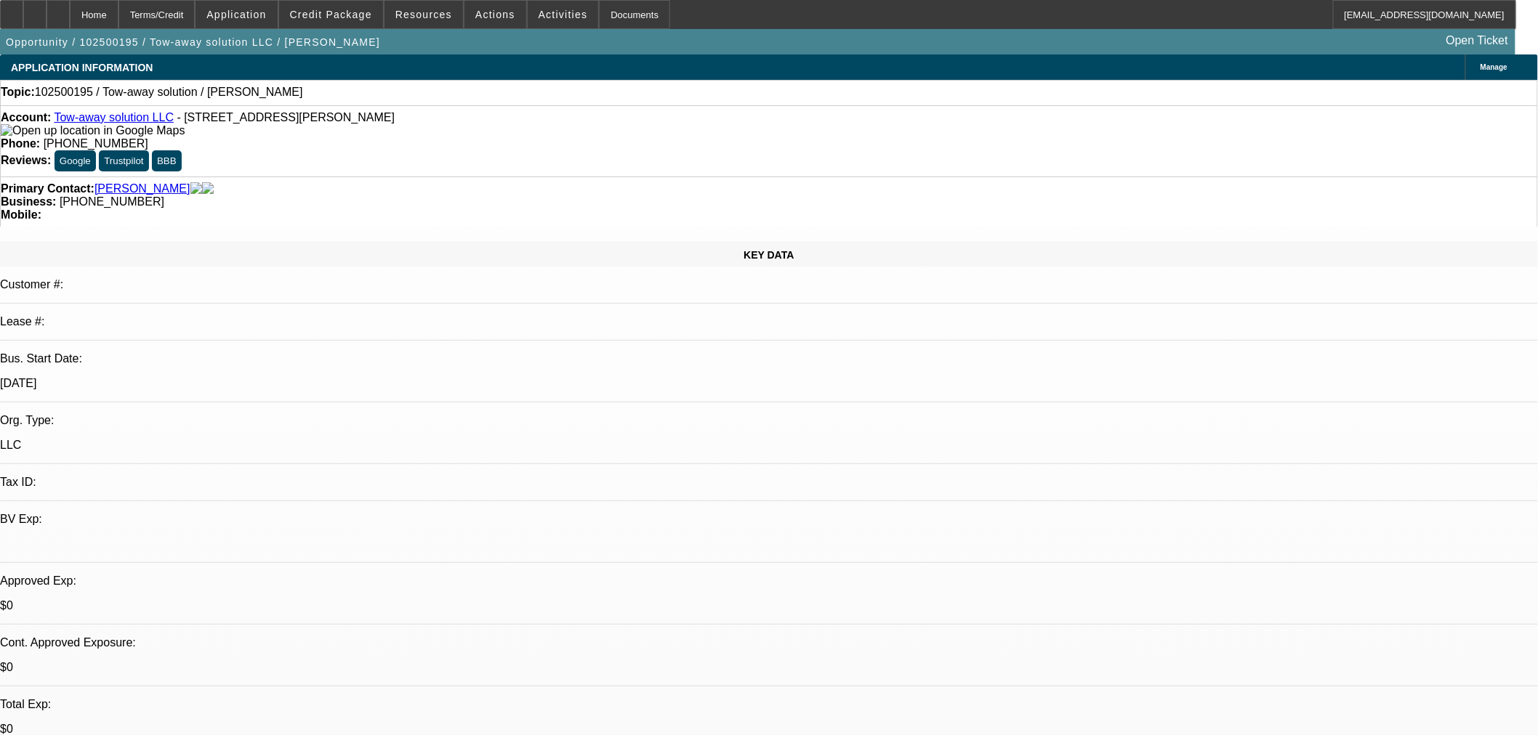
select select "0"
select select "2"
select select "0.1"
select select "4"
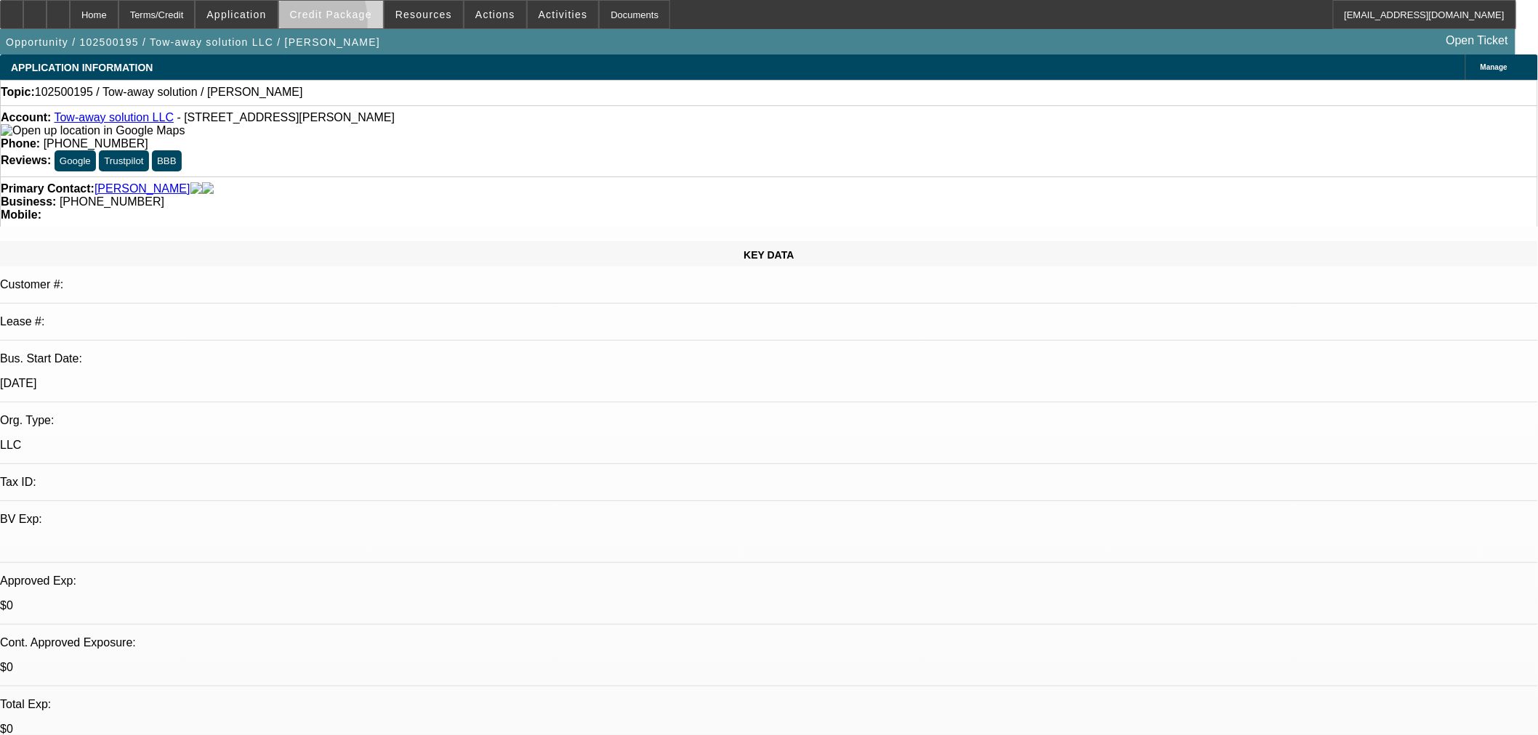
click at [312, 25] on span at bounding box center [331, 14] width 104 height 35
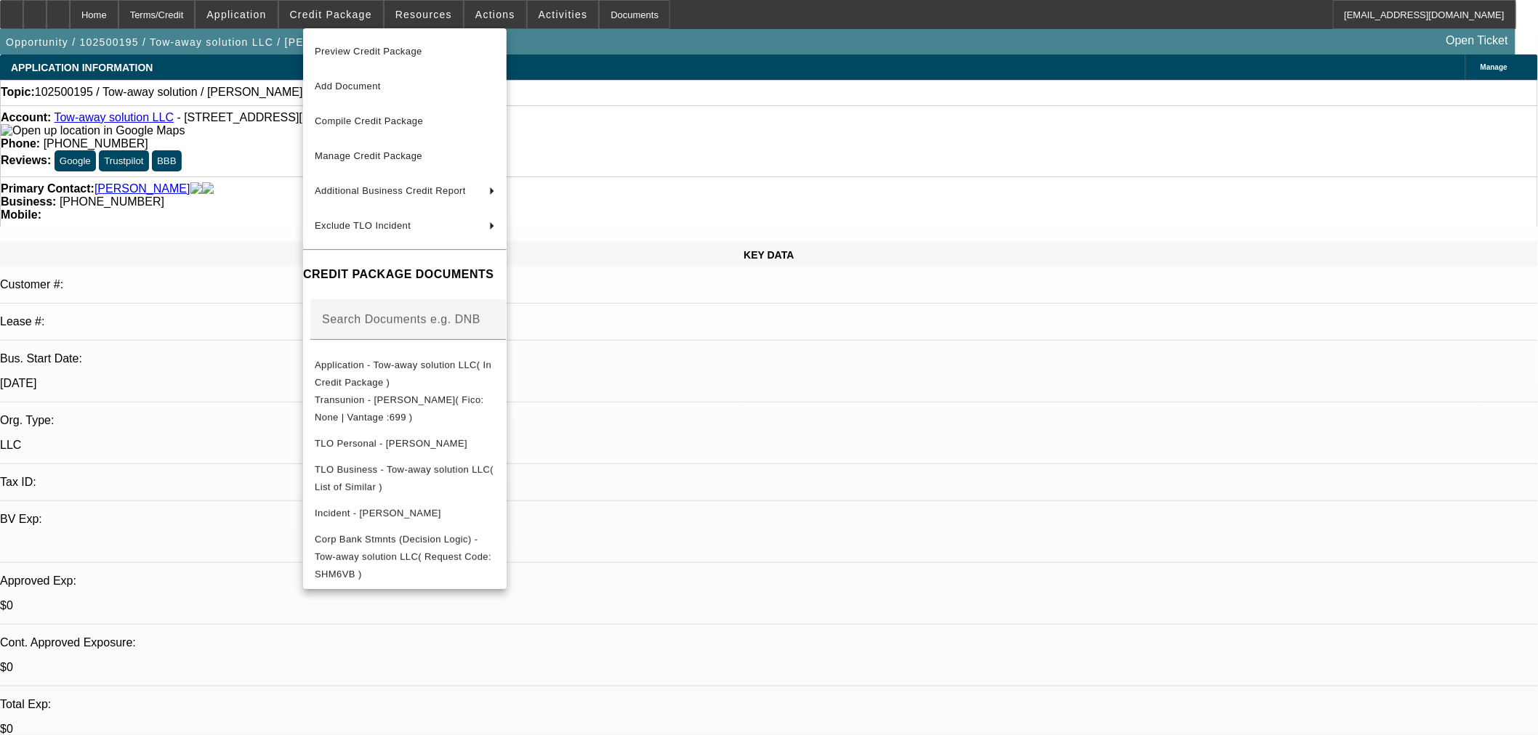
drag, startPoint x: 394, startPoint y: 335, endPoint x: 391, endPoint y: 347, distance: 12.7
click at [393, 340] on div at bounding box center [407, 347] width 195 height 16
click at [389, 360] on span "Application - Tow-away solution LLC( In Credit Package )" at bounding box center [405, 373] width 180 height 35
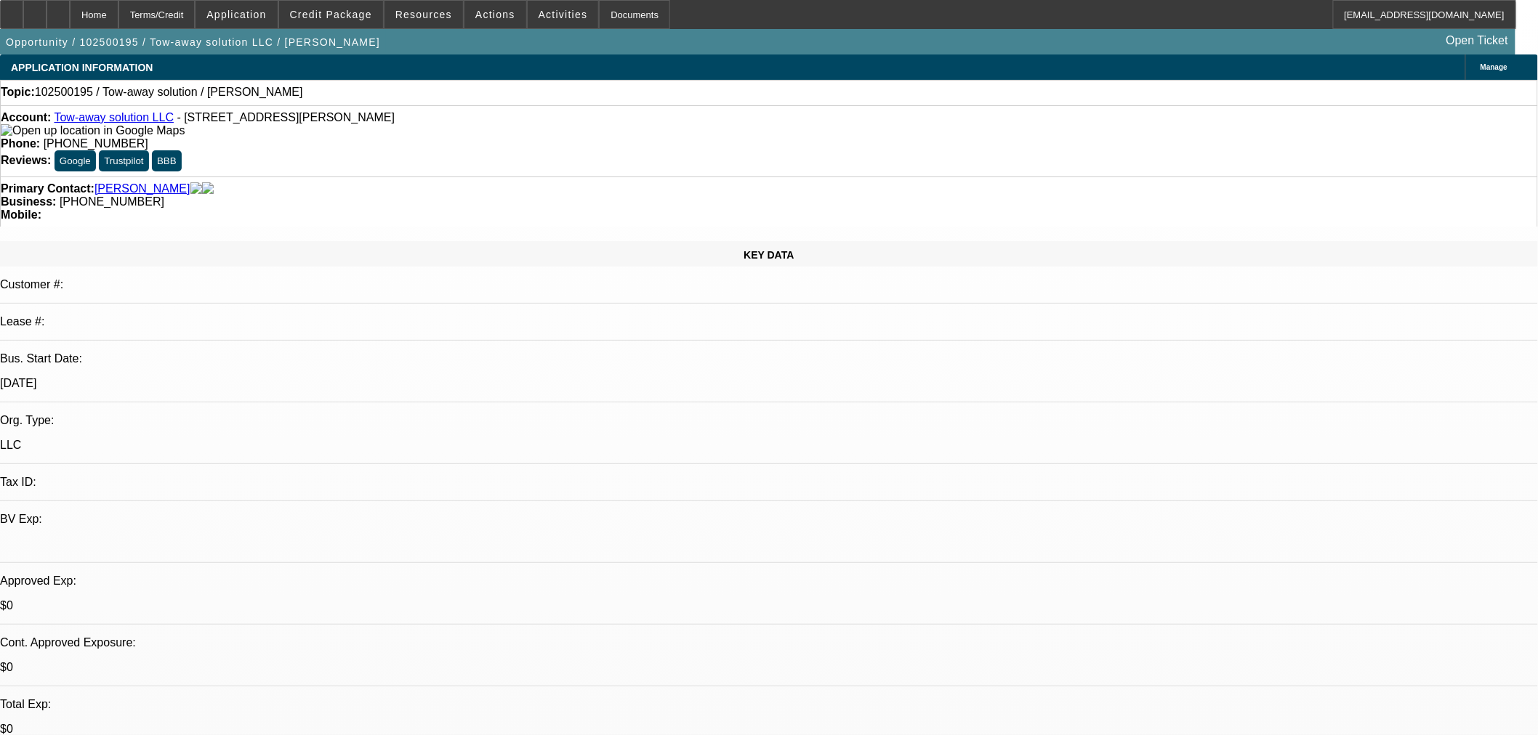
click at [318, 17] on span "Credit Package" at bounding box center [331, 15] width 82 height 12
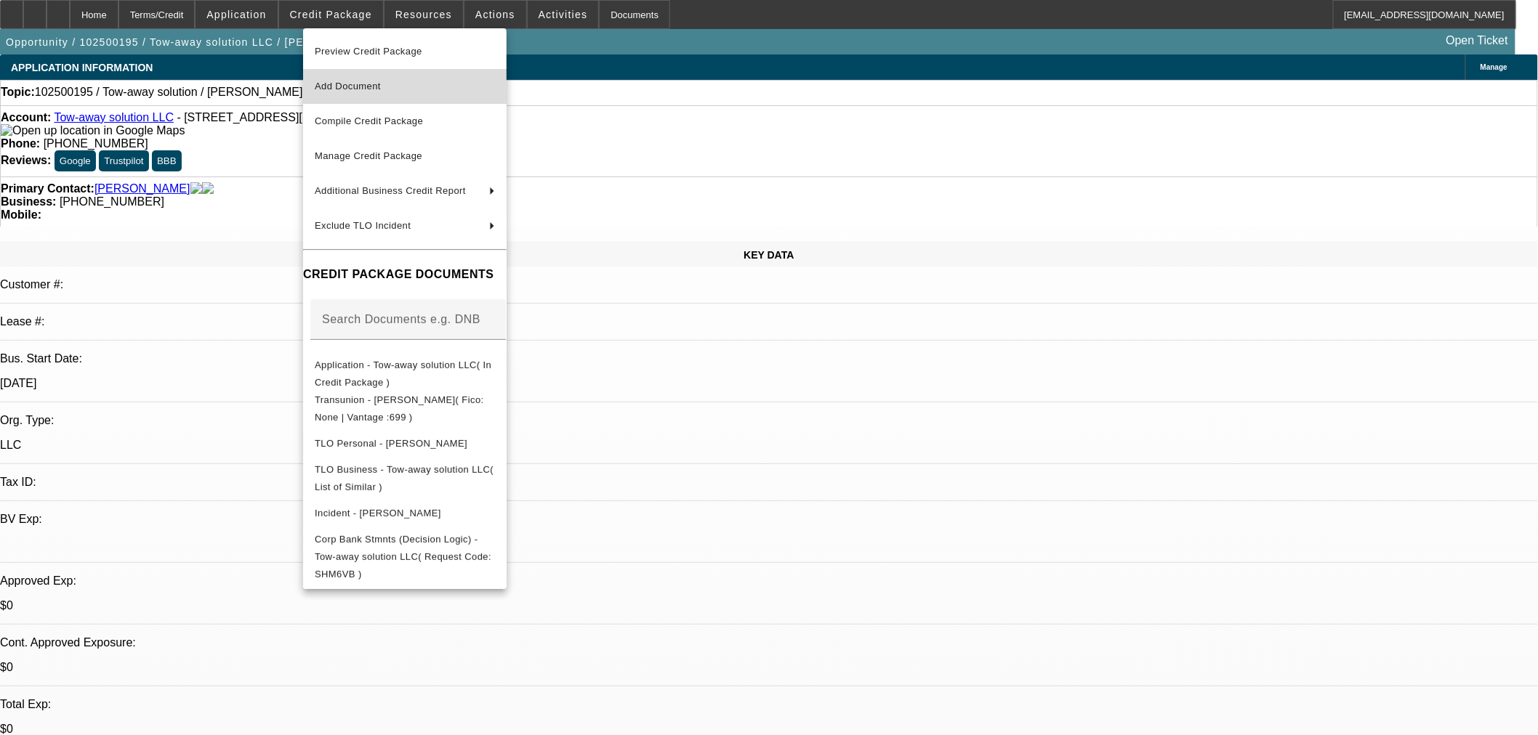
click at [358, 90] on span "Add Document" at bounding box center [348, 86] width 66 height 11
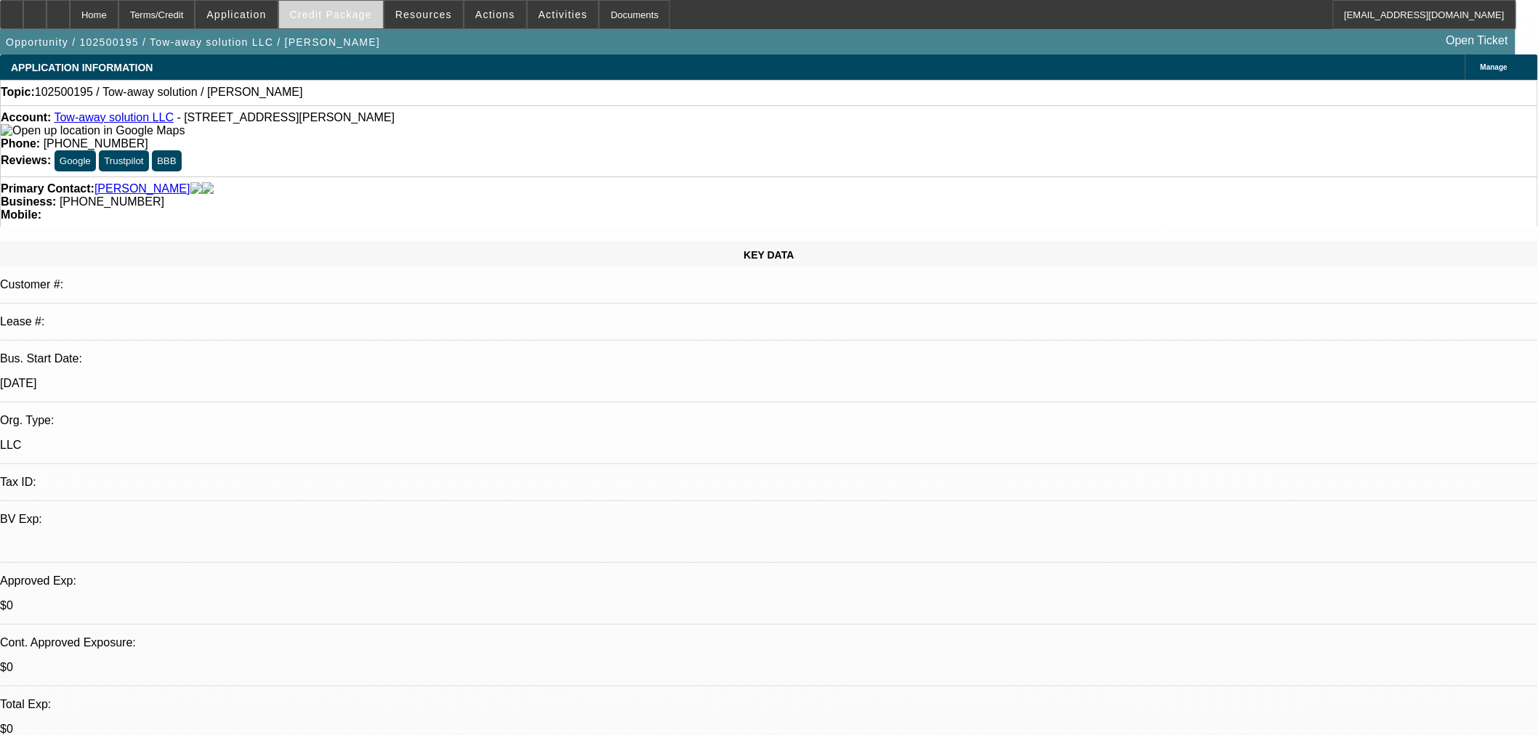
click at [345, 15] on span "Credit Package" at bounding box center [331, 15] width 82 height 12
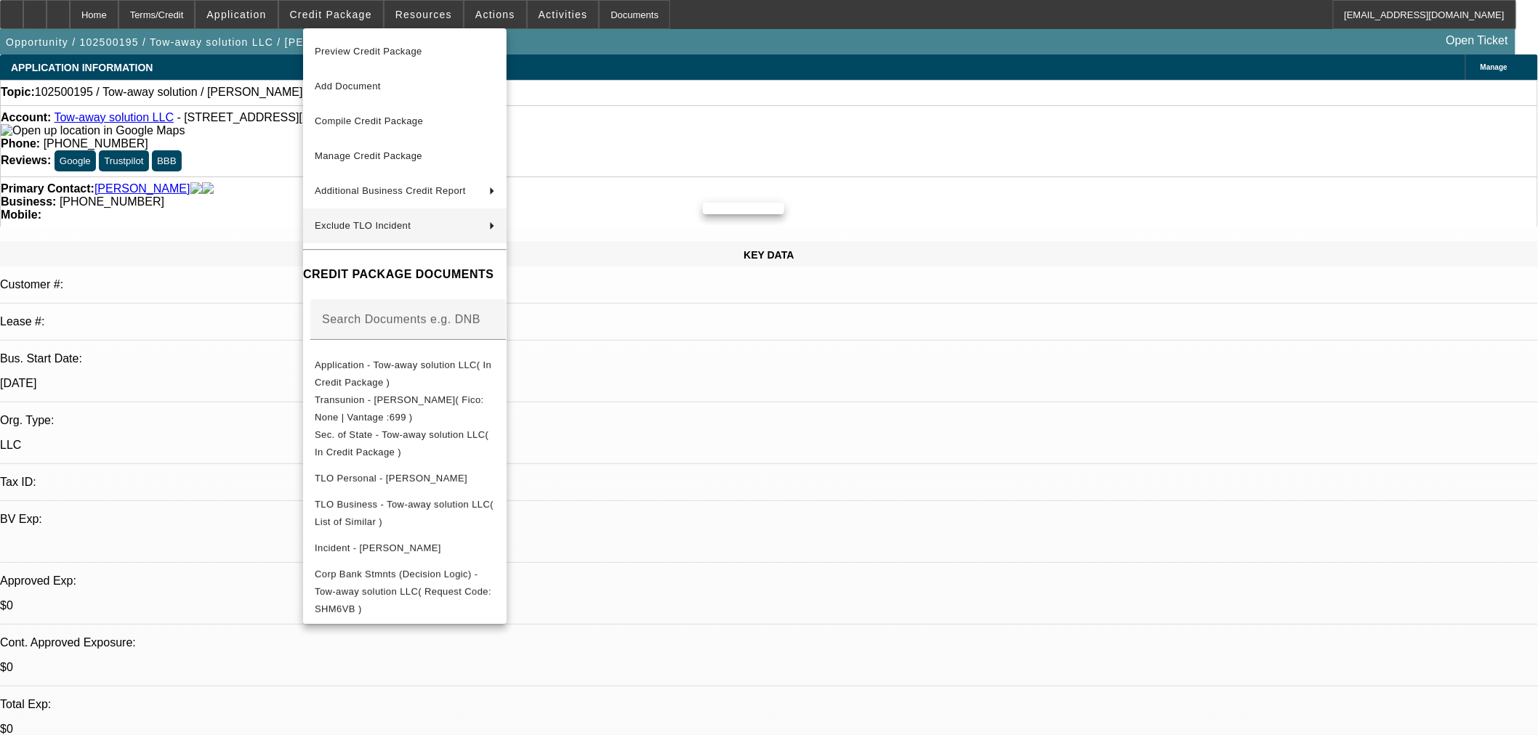
drag, startPoint x: 403, startPoint y: 163, endPoint x: 463, endPoint y: 113, distance: 78.3
click at [488, 155] on span "Manage Credit Package" at bounding box center [405, 156] width 180 height 17
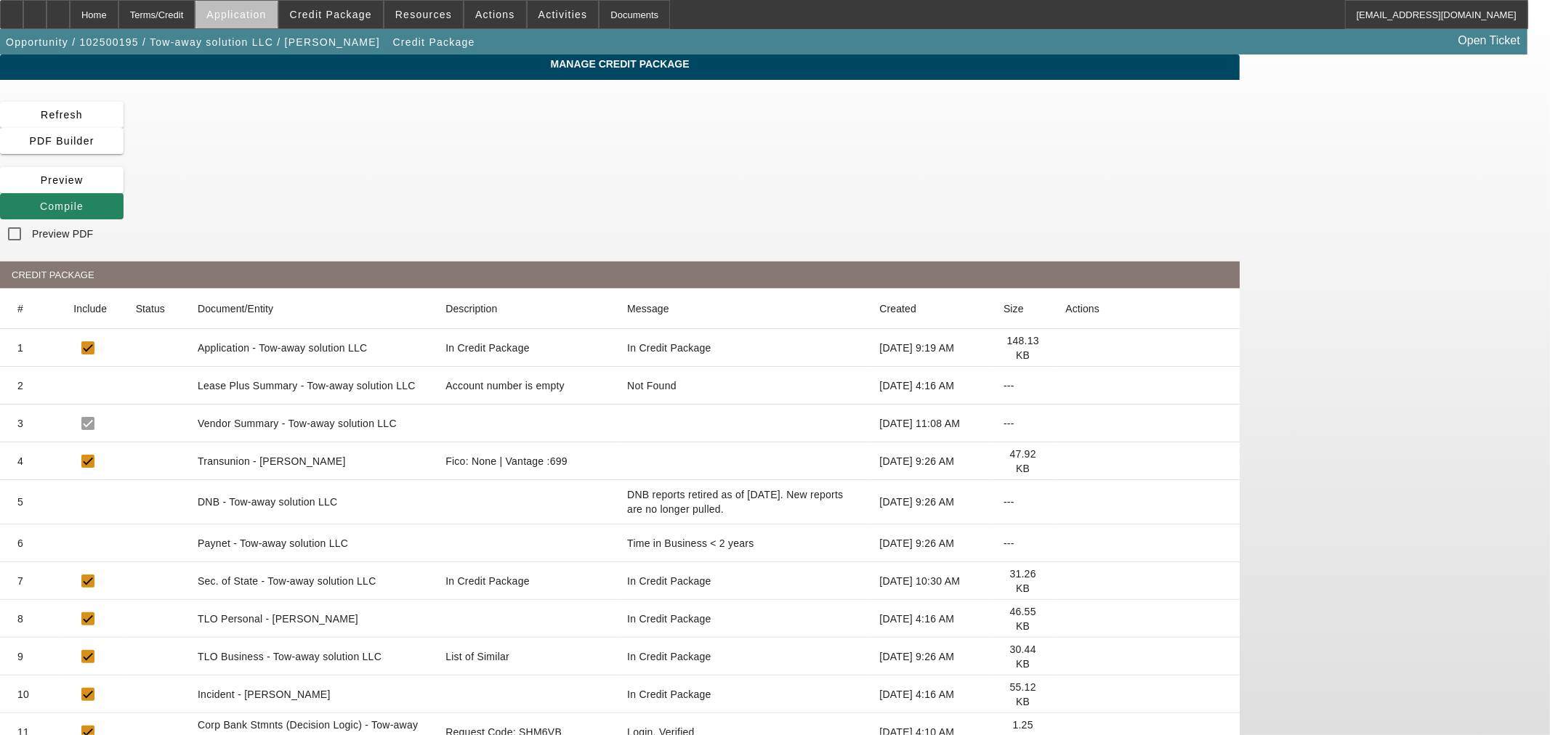
click at [277, 23] on span at bounding box center [235, 14] width 81 height 35
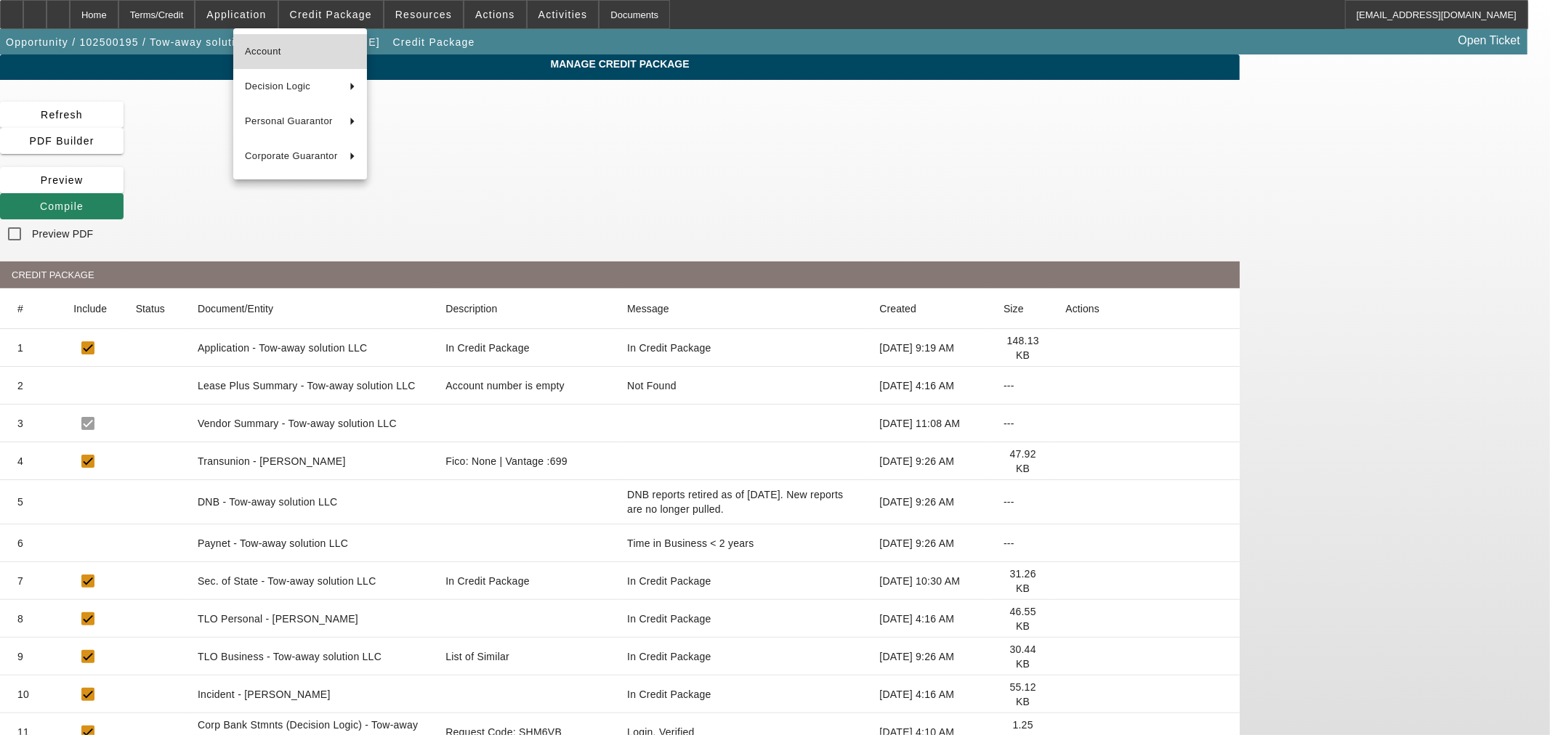
click at [291, 58] on span "Account" at bounding box center [300, 51] width 110 height 17
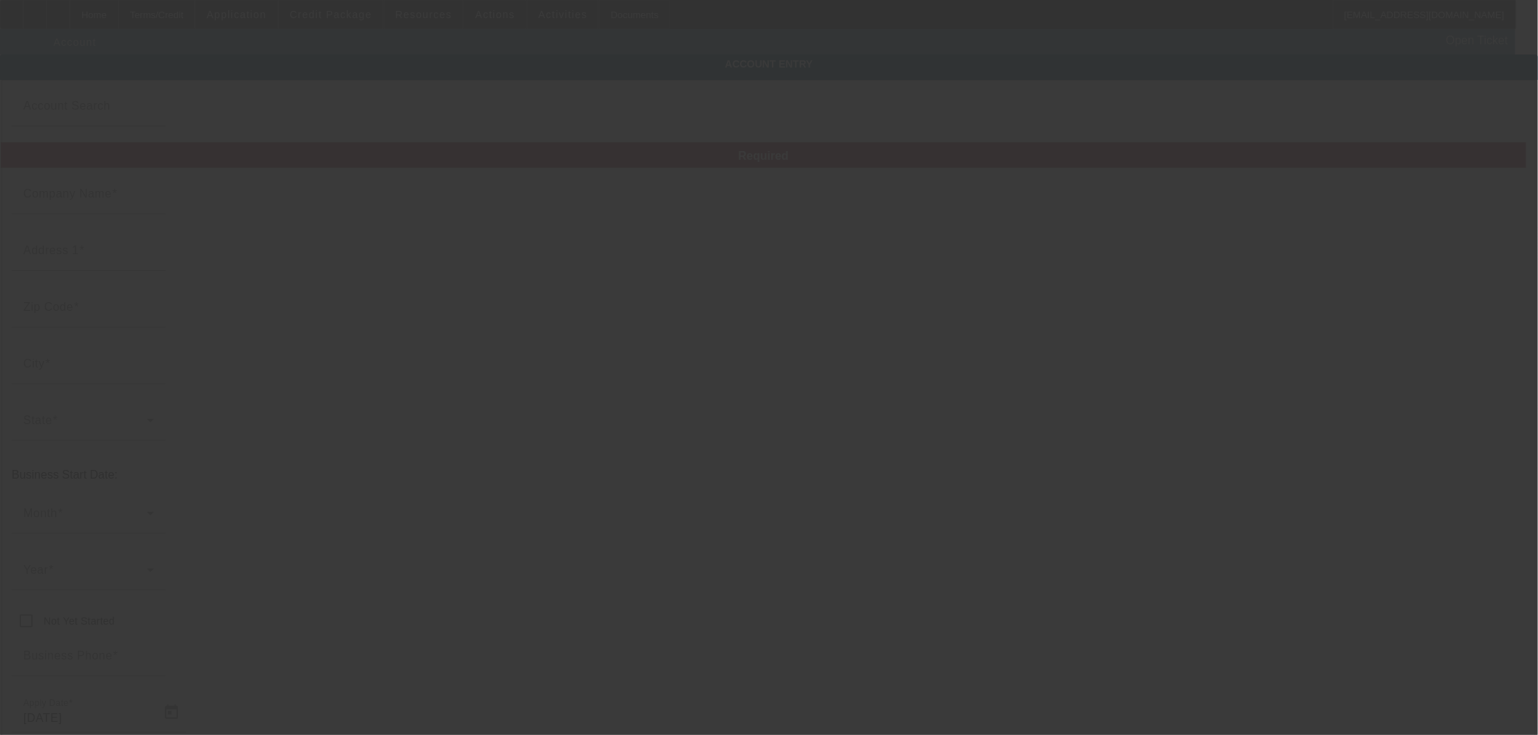
type input "Tow-away solution LLC"
type input "623 Turnbull Canyon Road"
type input "91746"
type input "La Puente"
type input "(626) 465-6510"
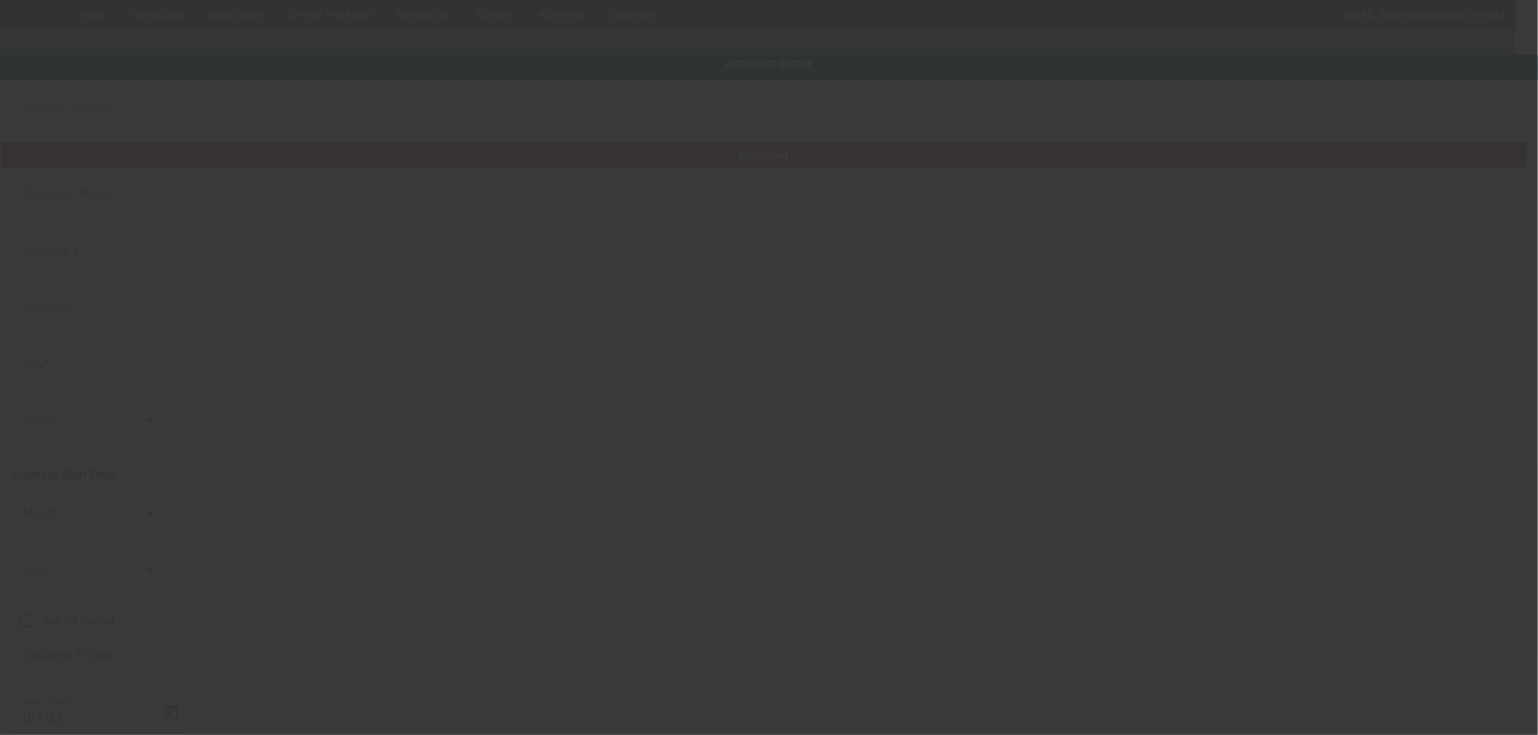
type input "tow-awaysolution@outlook.com"
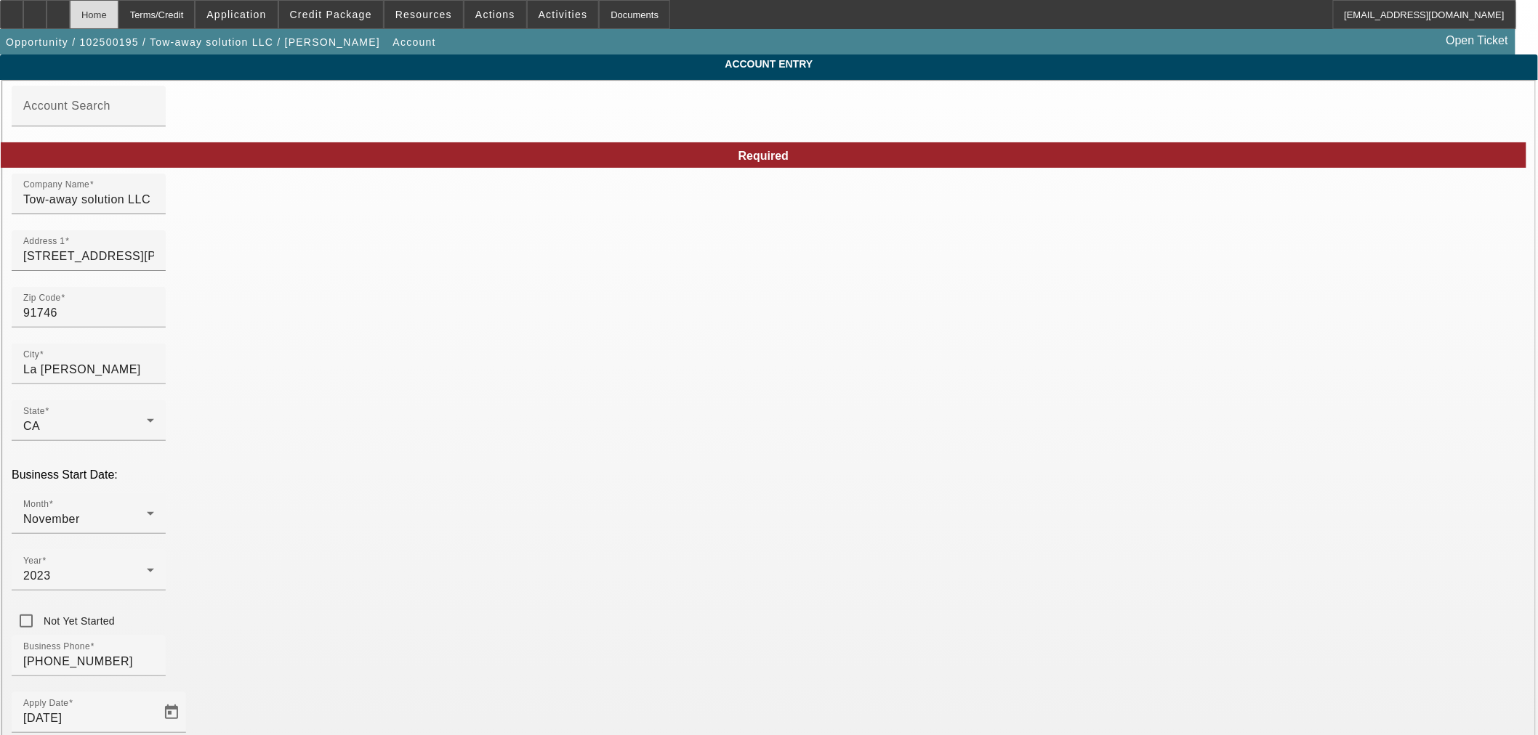
click at [118, 19] on div "Home" at bounding box center [94, 14] width 49 height 29
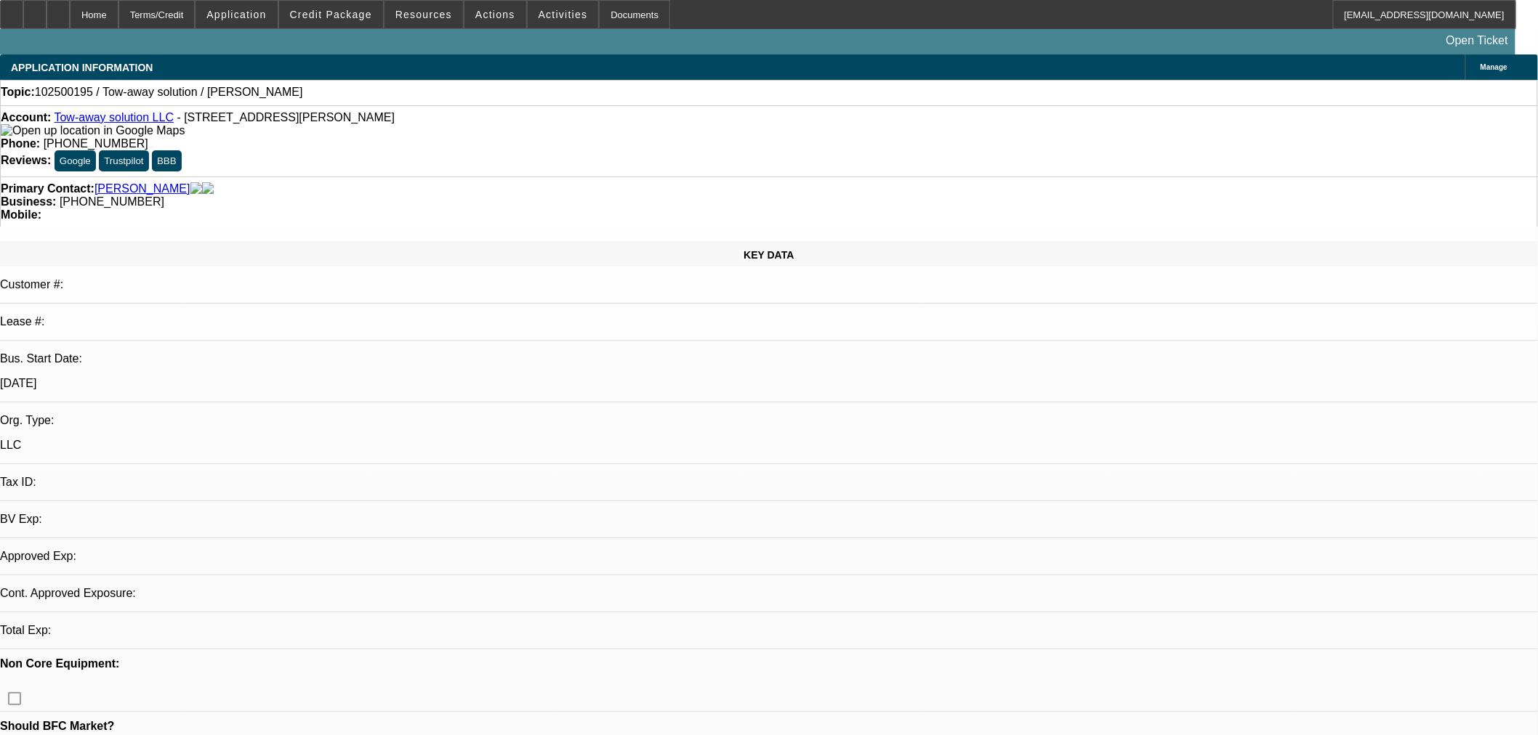
select select "0"
select select "2"
select select "0.1"
select select "4"
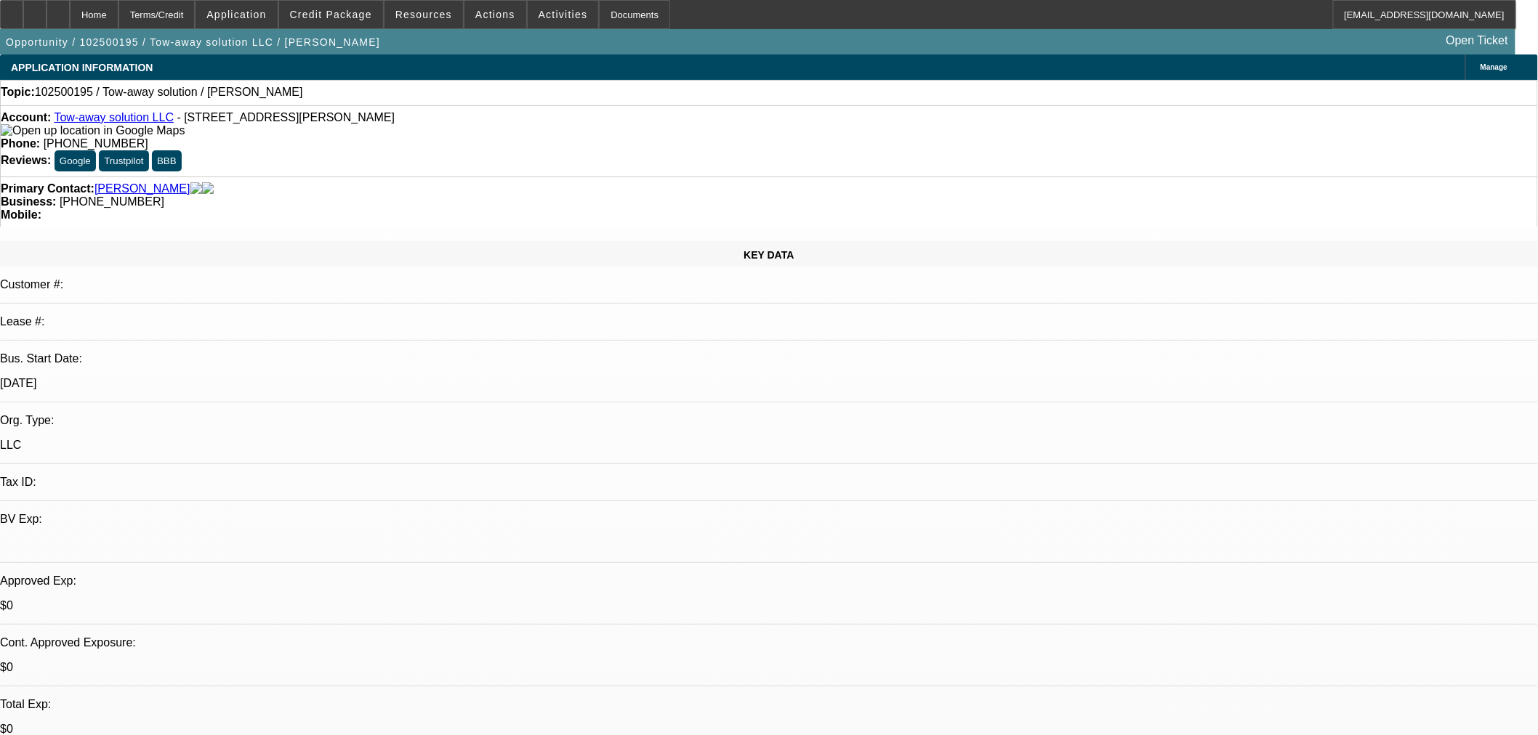
drag, startPoint x: 409, startPoint y: 374, endPoint x: 419, endPoint y: 373, distance: 10.3
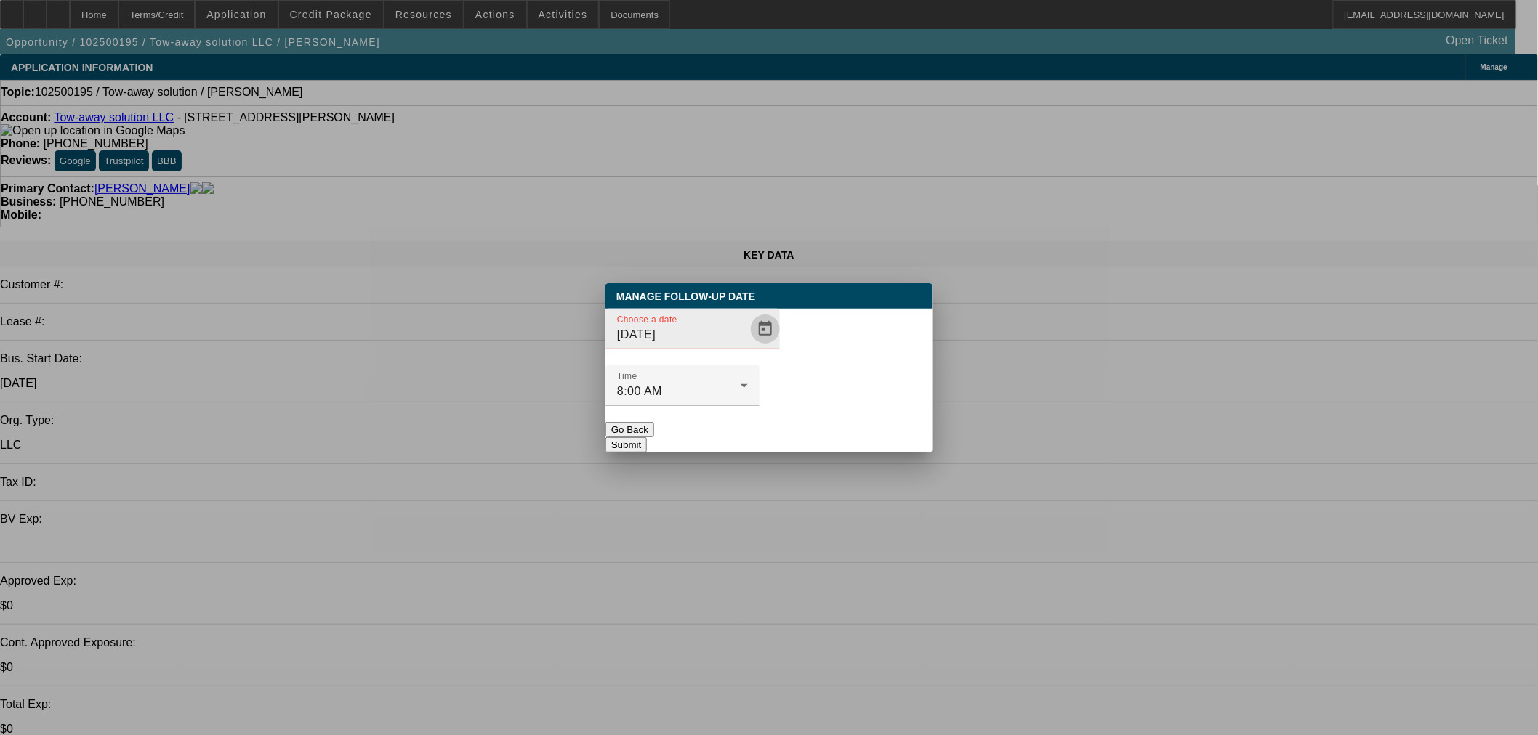
click at [756, 347] on span "Open calendar" at bounding box center [765, 329] width 35 height 35
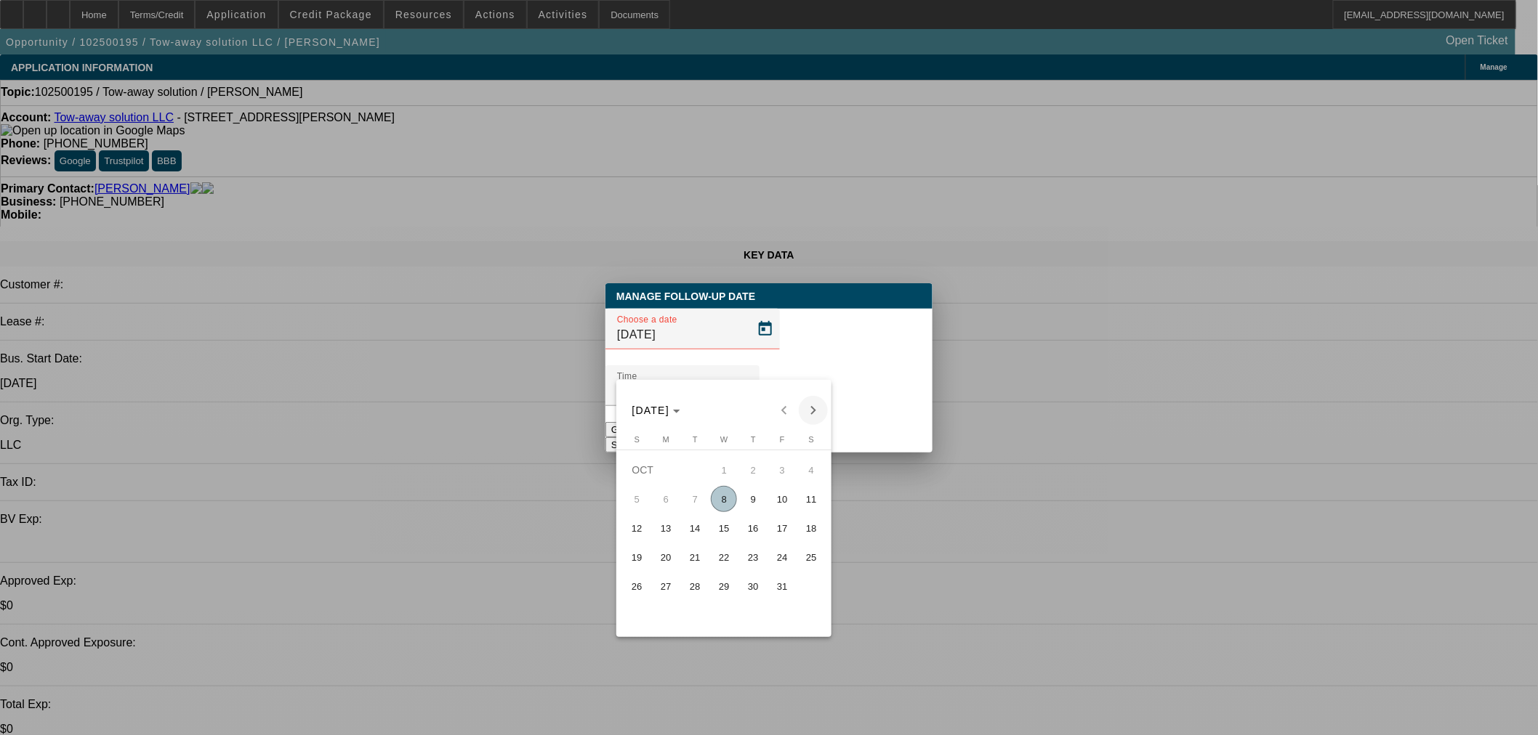
click at [810, 408] on span "Next month" at bounding box center [813, 410] width 29 height 29
click at [774, 409] on span "Previous month" at bounding box center [784, 410] width 29 height 29
click at [757, 496] on span "9" at bounding box center [753, 499] width 26 height 26
type input "10/9/2025"
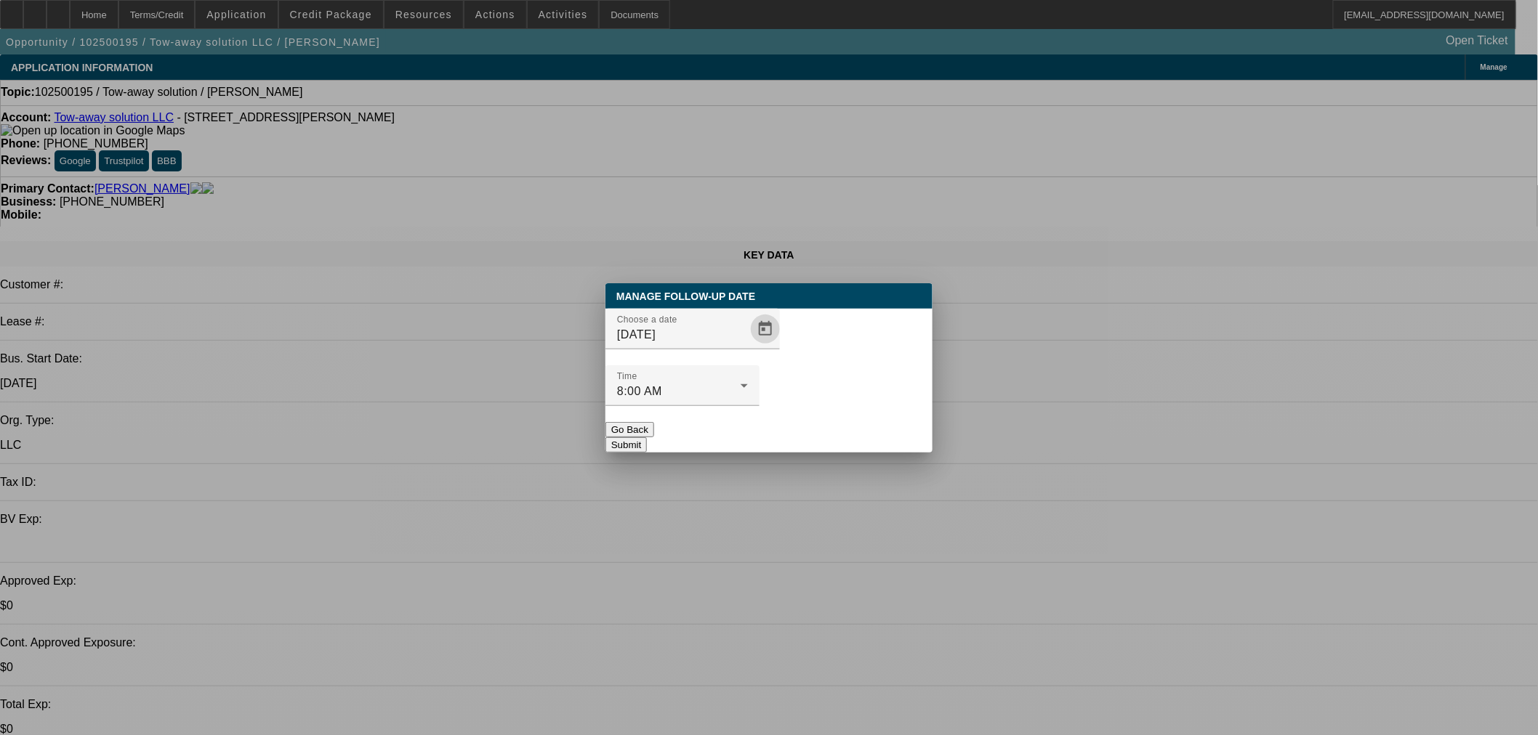
click at [770, 375] on div "Time 8:00 AM" at bounding box center [768, 394] width 327 height 57
click at [647, 437] on button "Submit" at bounding box center [625, 444] width 41 height 15
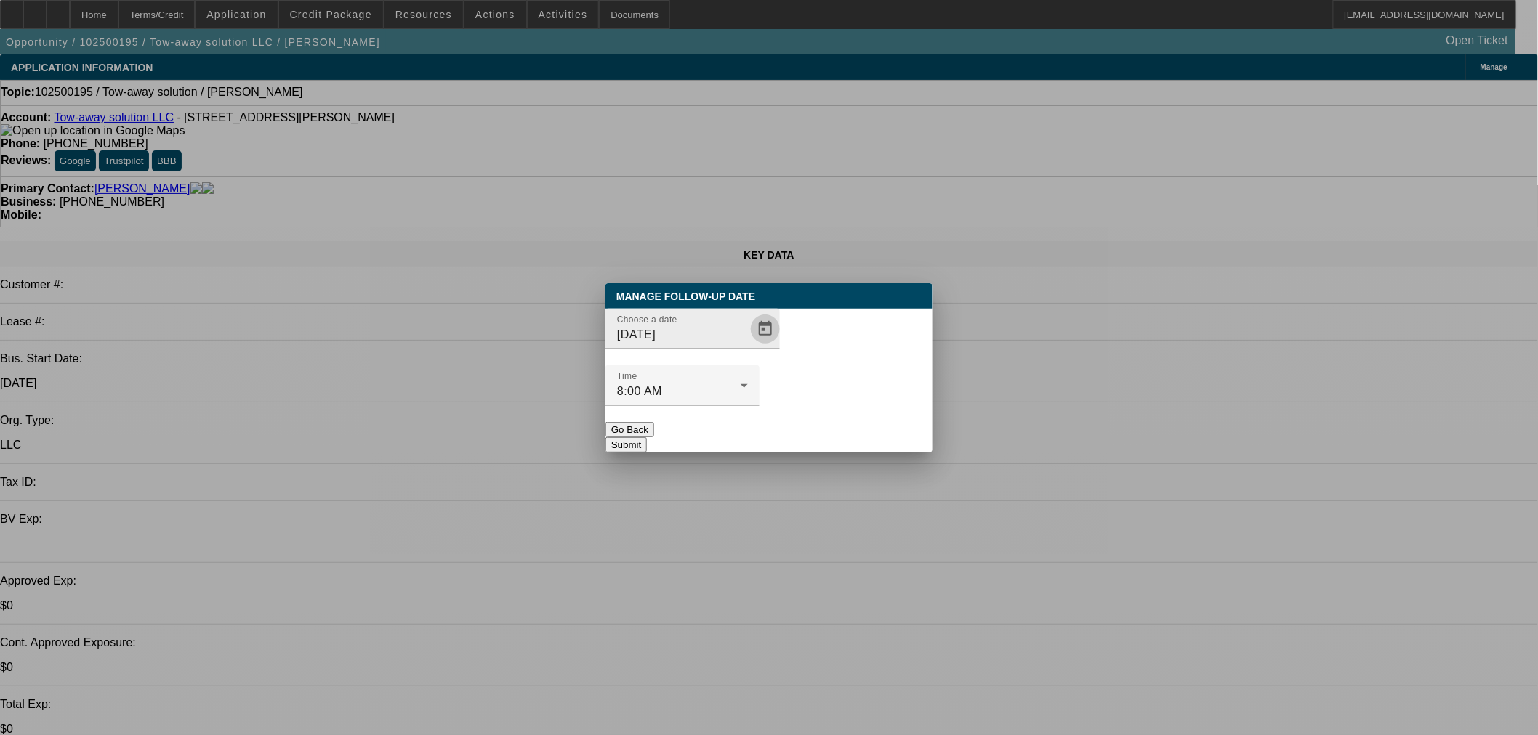
click at [751, 344] on button "Open calendar" at bounding box center [765, 329] width 29 height 29
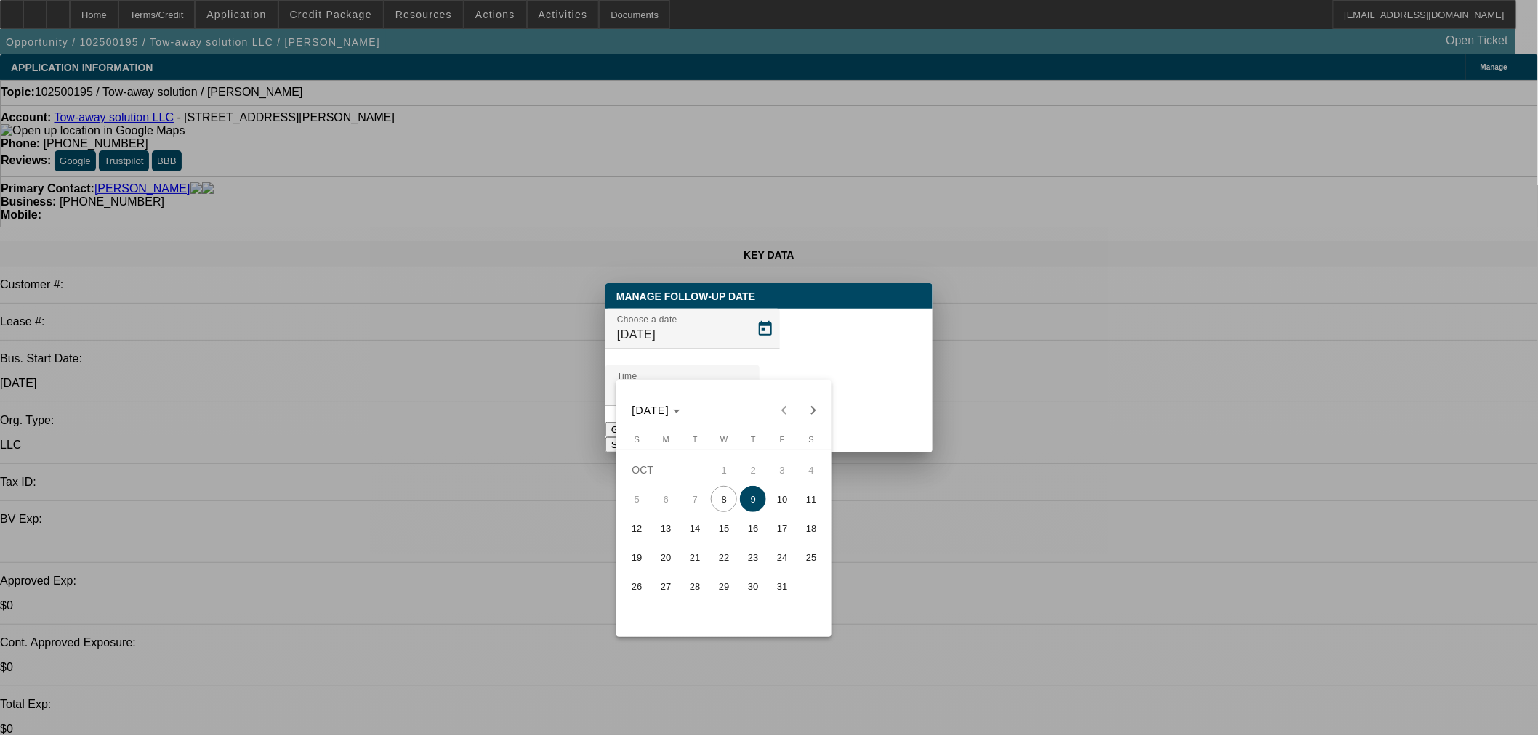
click at [759, 504] on span "9" at bounding box center [753, 499] width 26 height 26
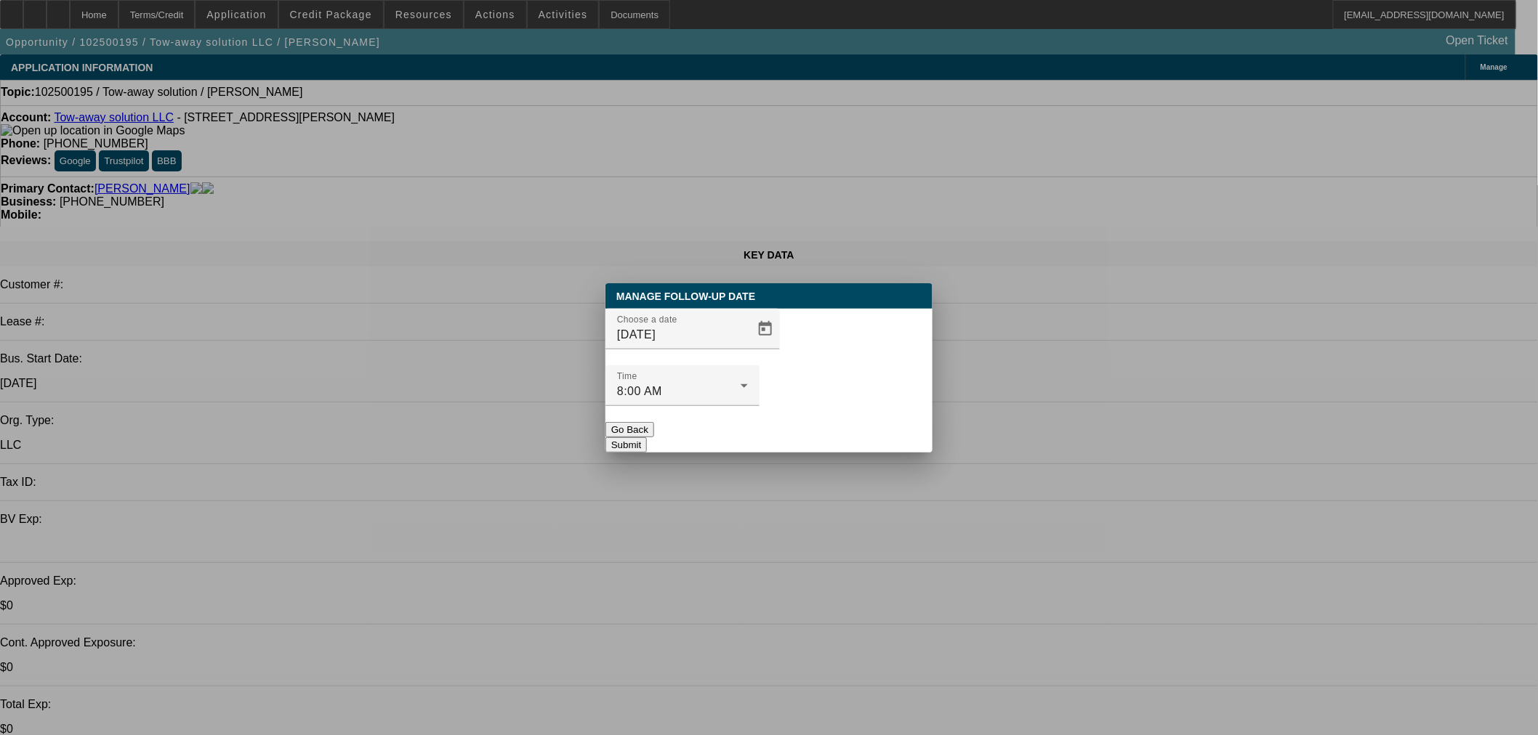
click at [647, 437] on button "Submit" at bounding box center [625, 444] width 41 height 15
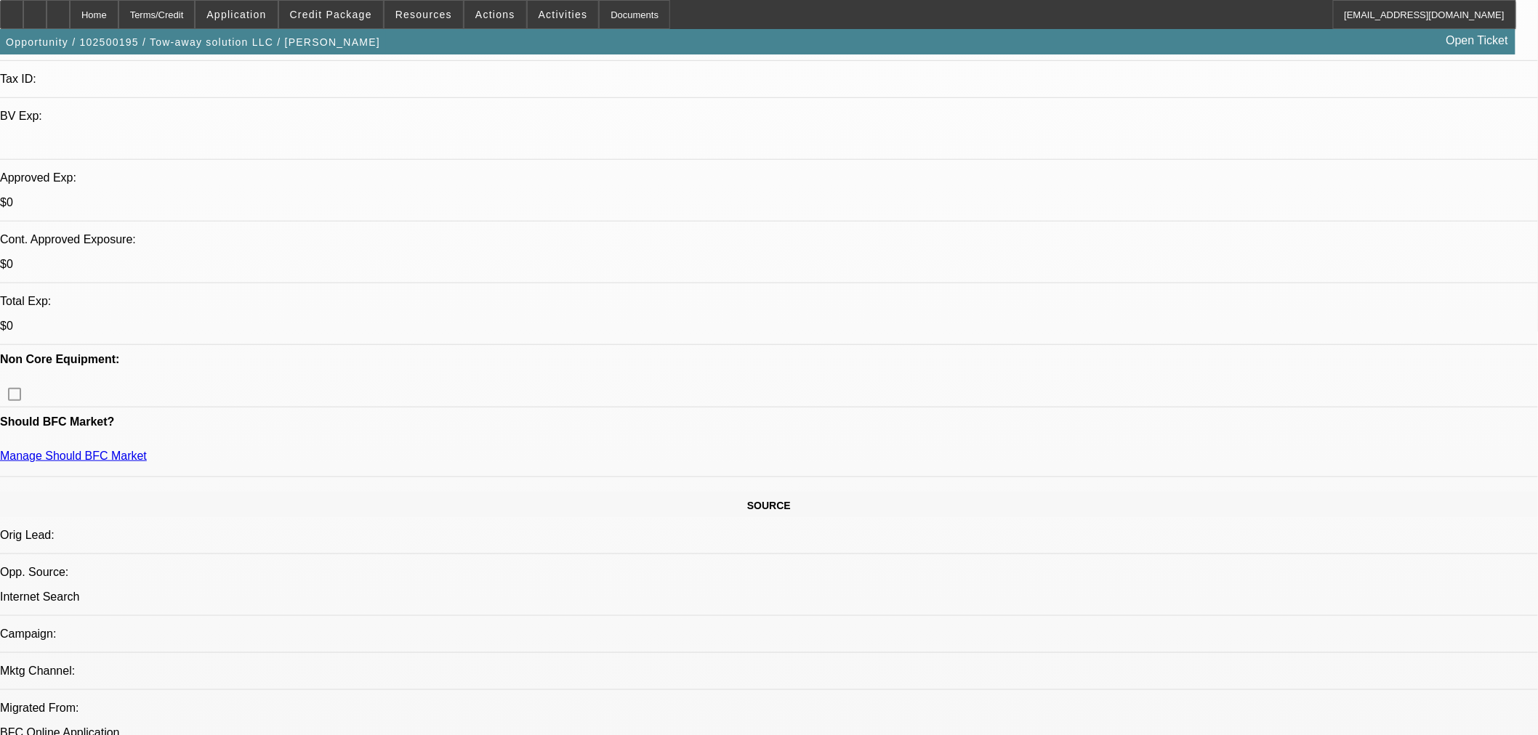
scroll to position [727, 0]
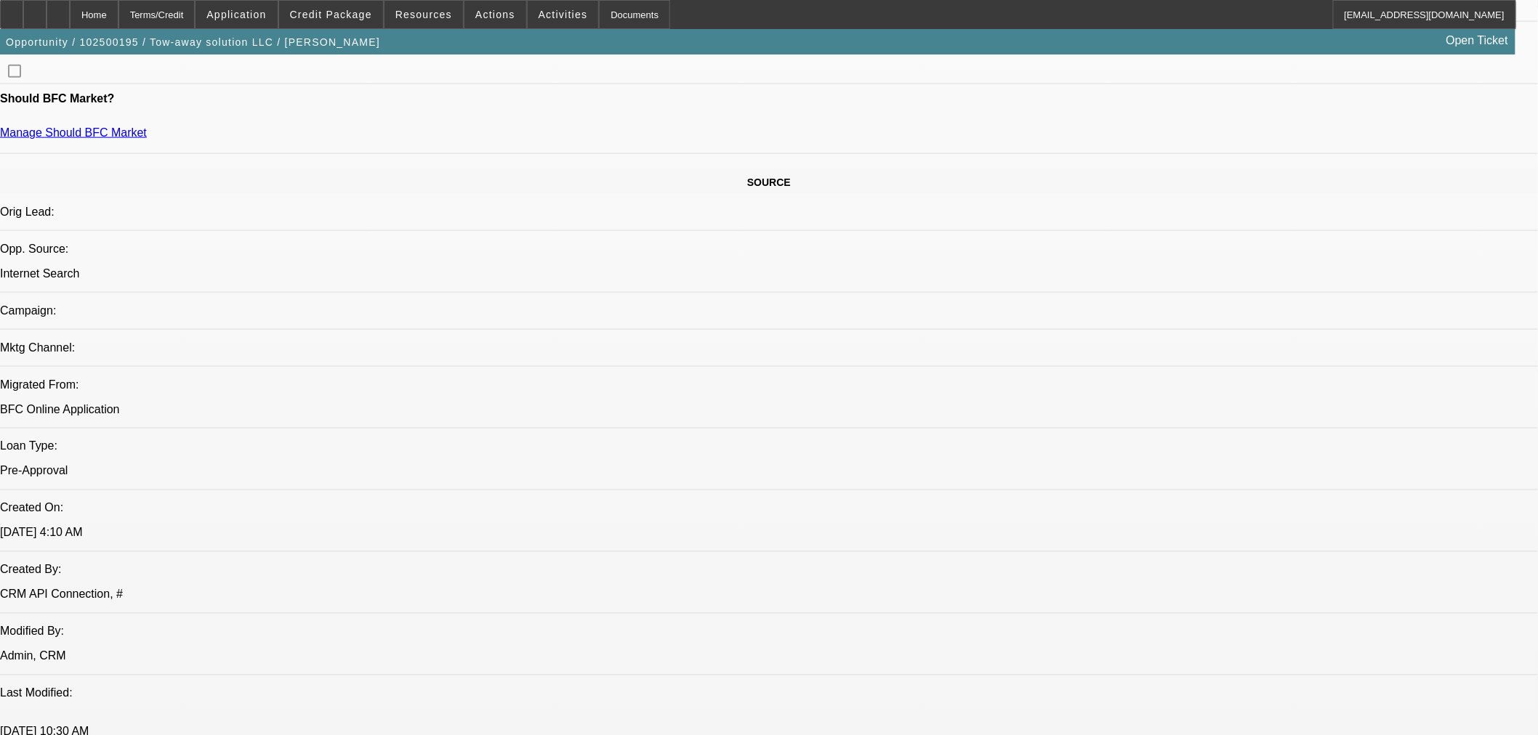
drag, startPoint x: 1126, startPoint y: 54, endPoint x: 1067, endPoint y: 62, distance: 60.1
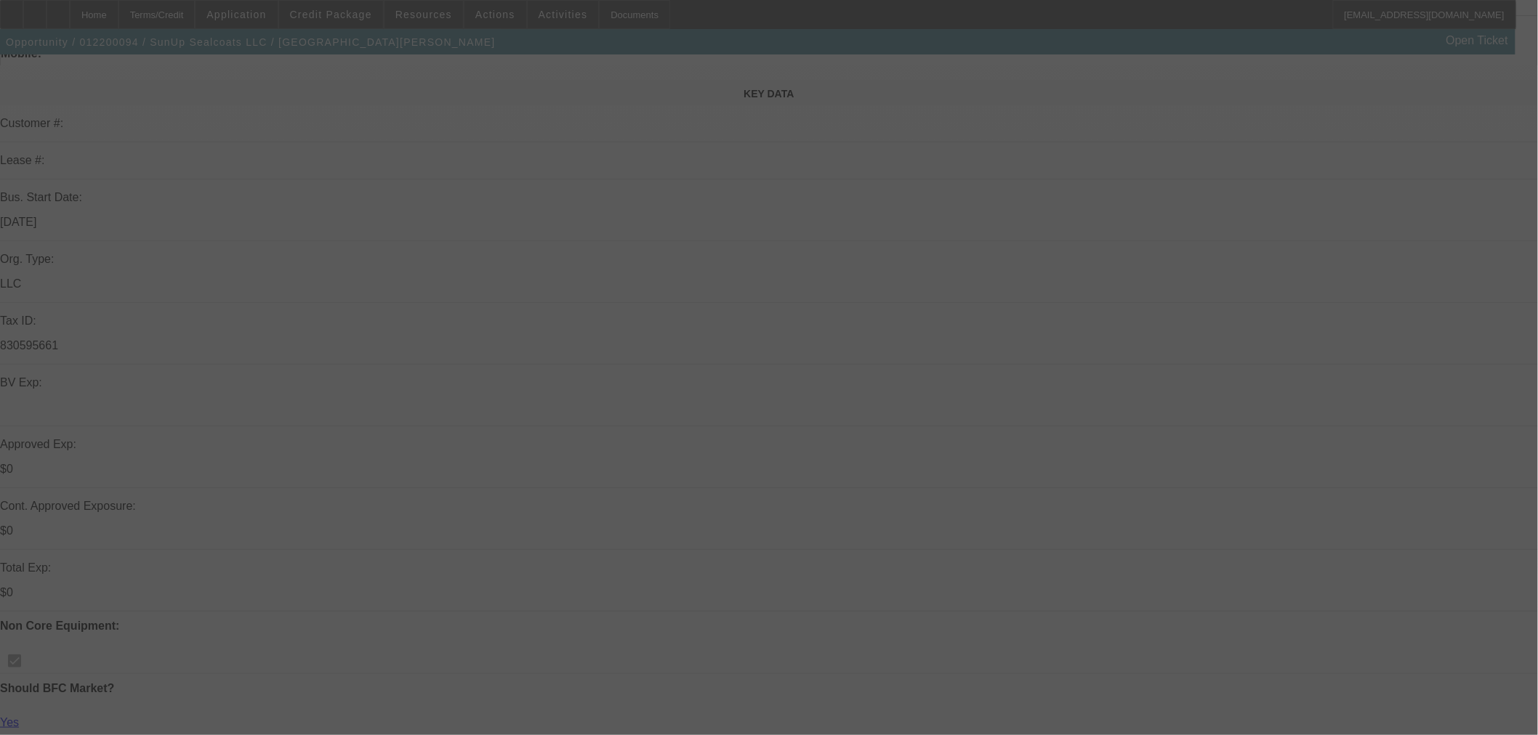
scroll to position [323, 0]
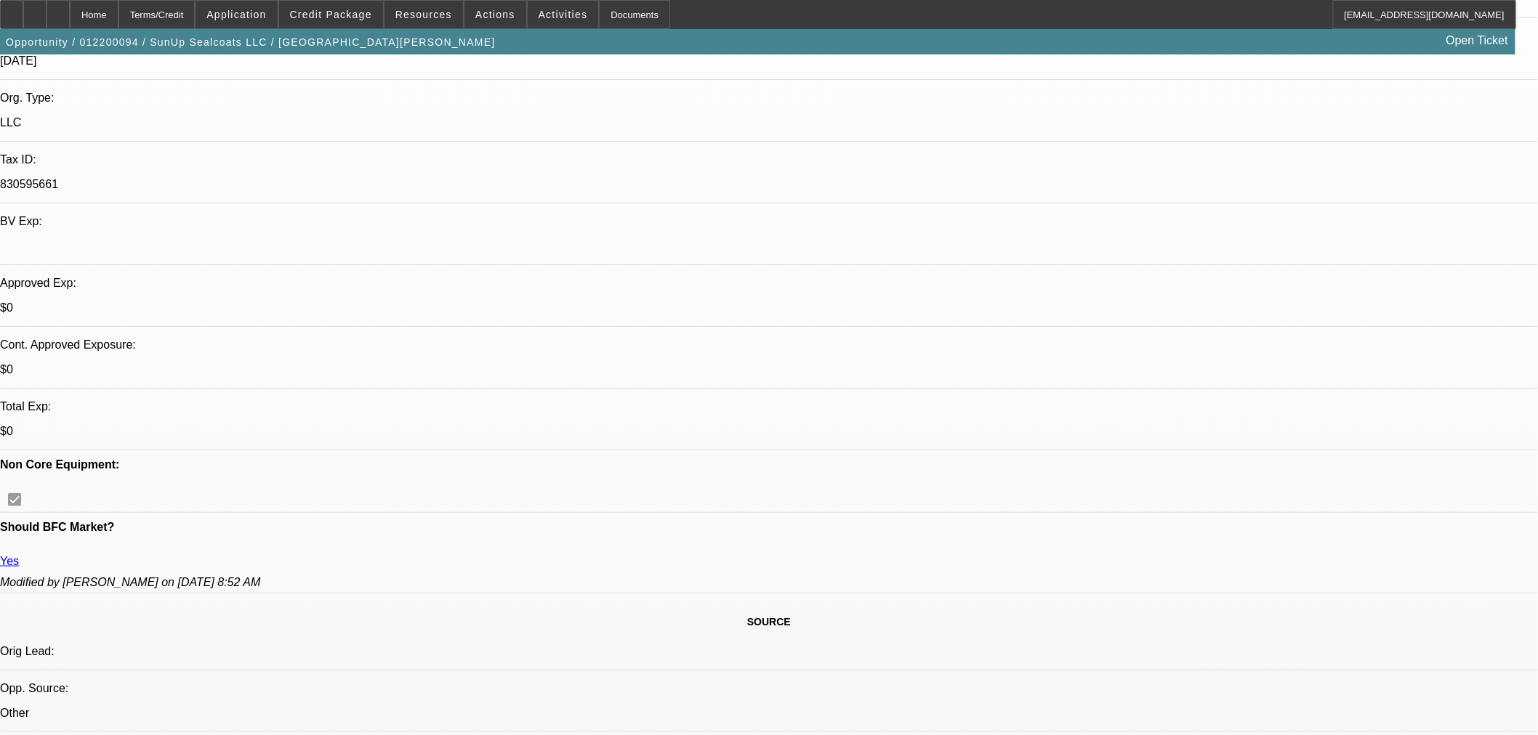
select select "0"
select select "6"
select select "0"
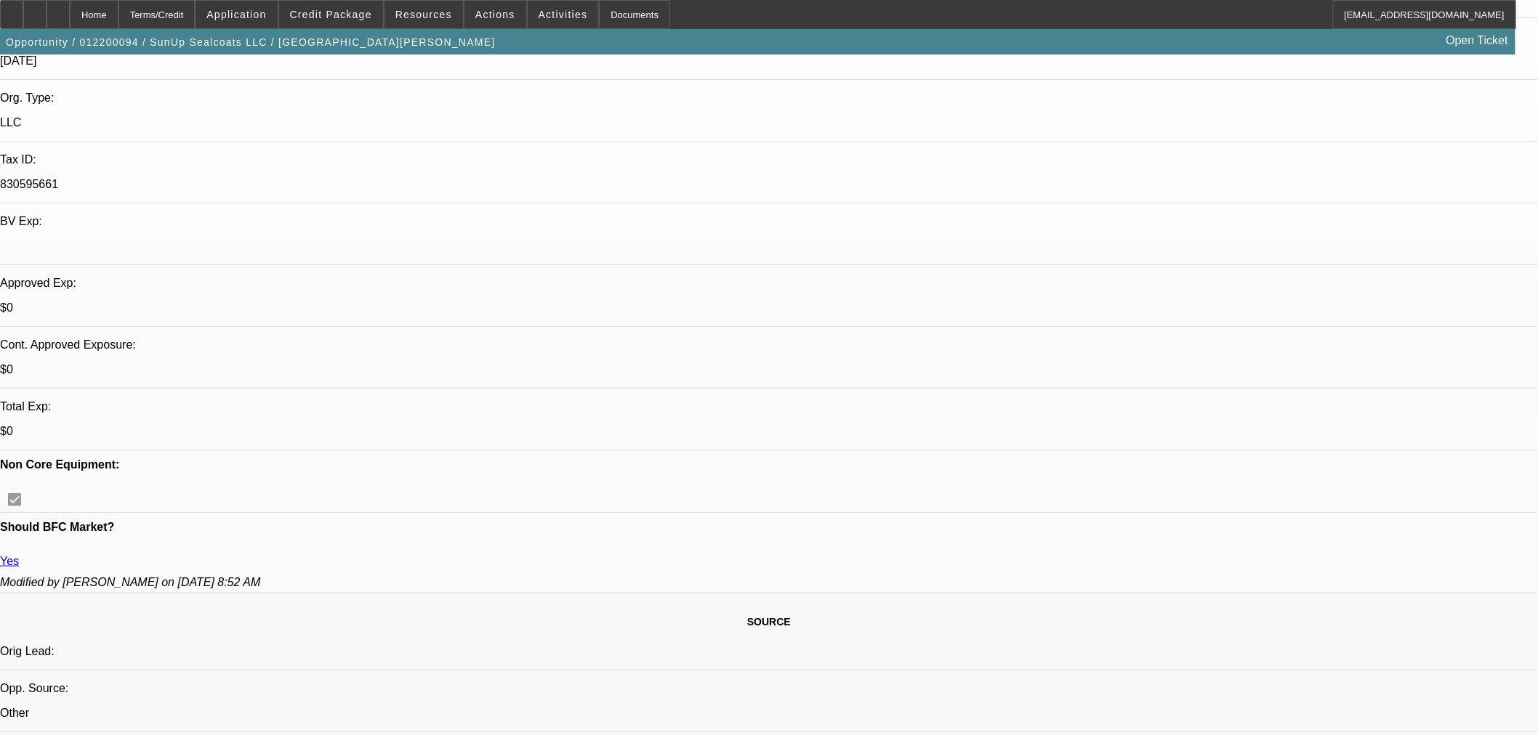
select select "0"
select select "6"
select select "0"
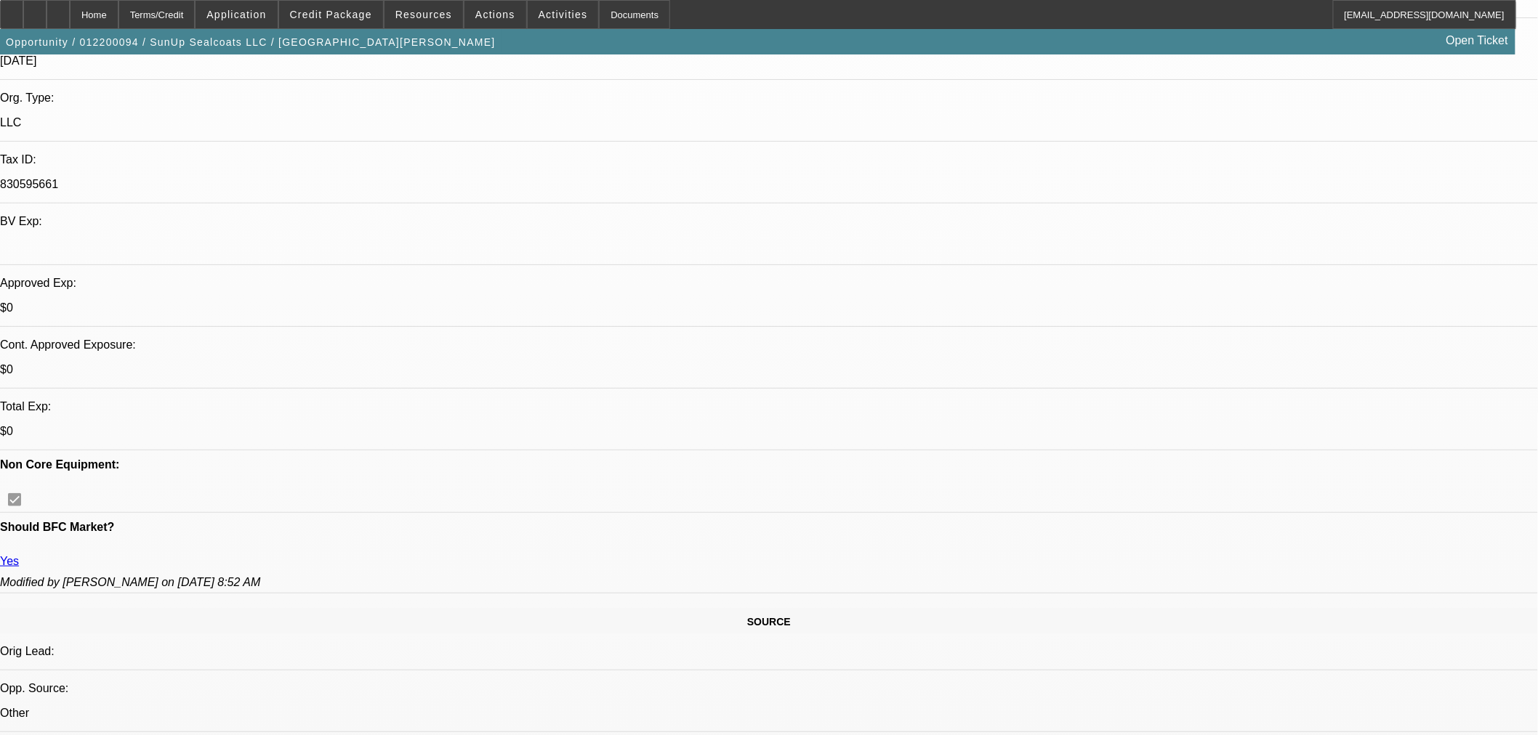
select select "0"
select select "6"
select select "0.1"
select select "0"
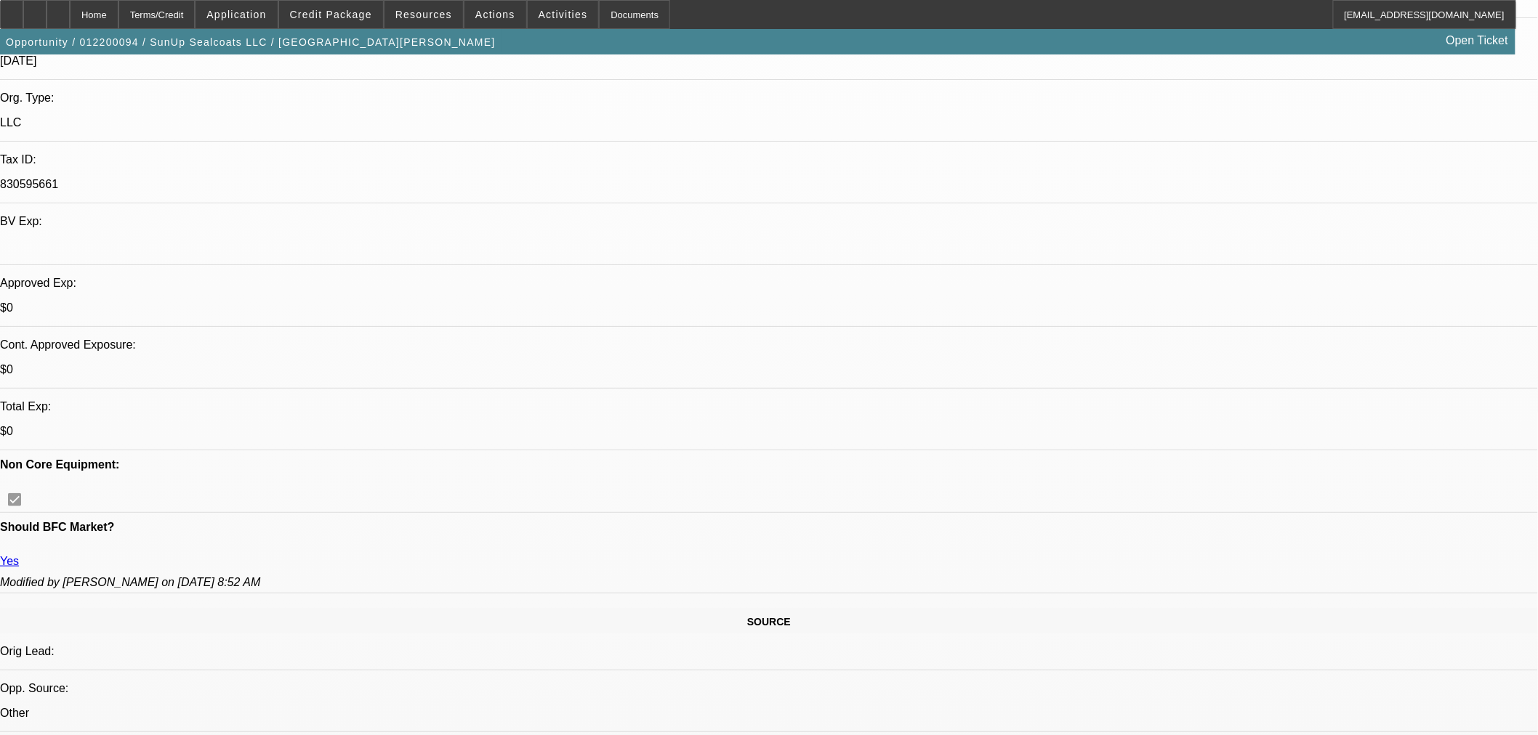
select select "6"
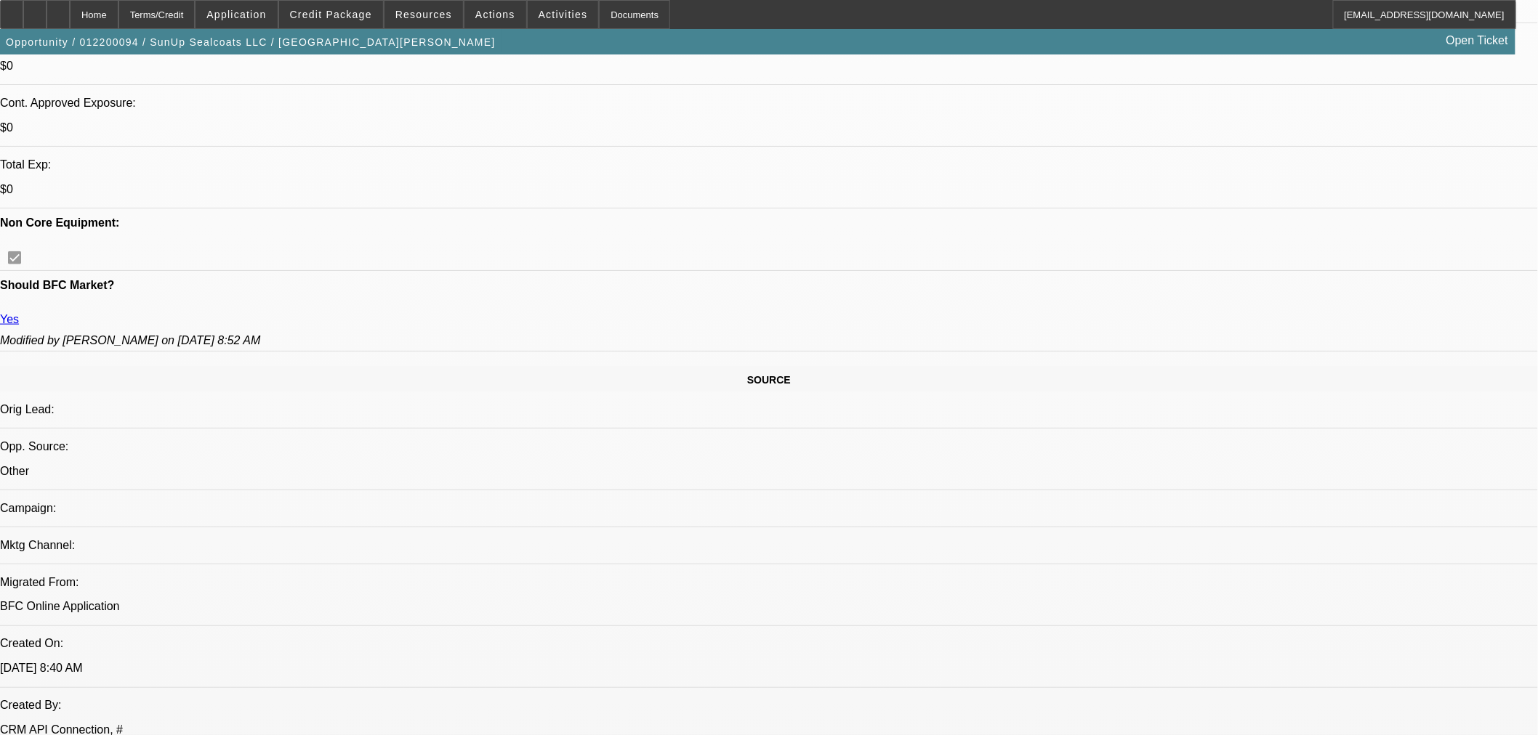
scroll to position [81, 0]
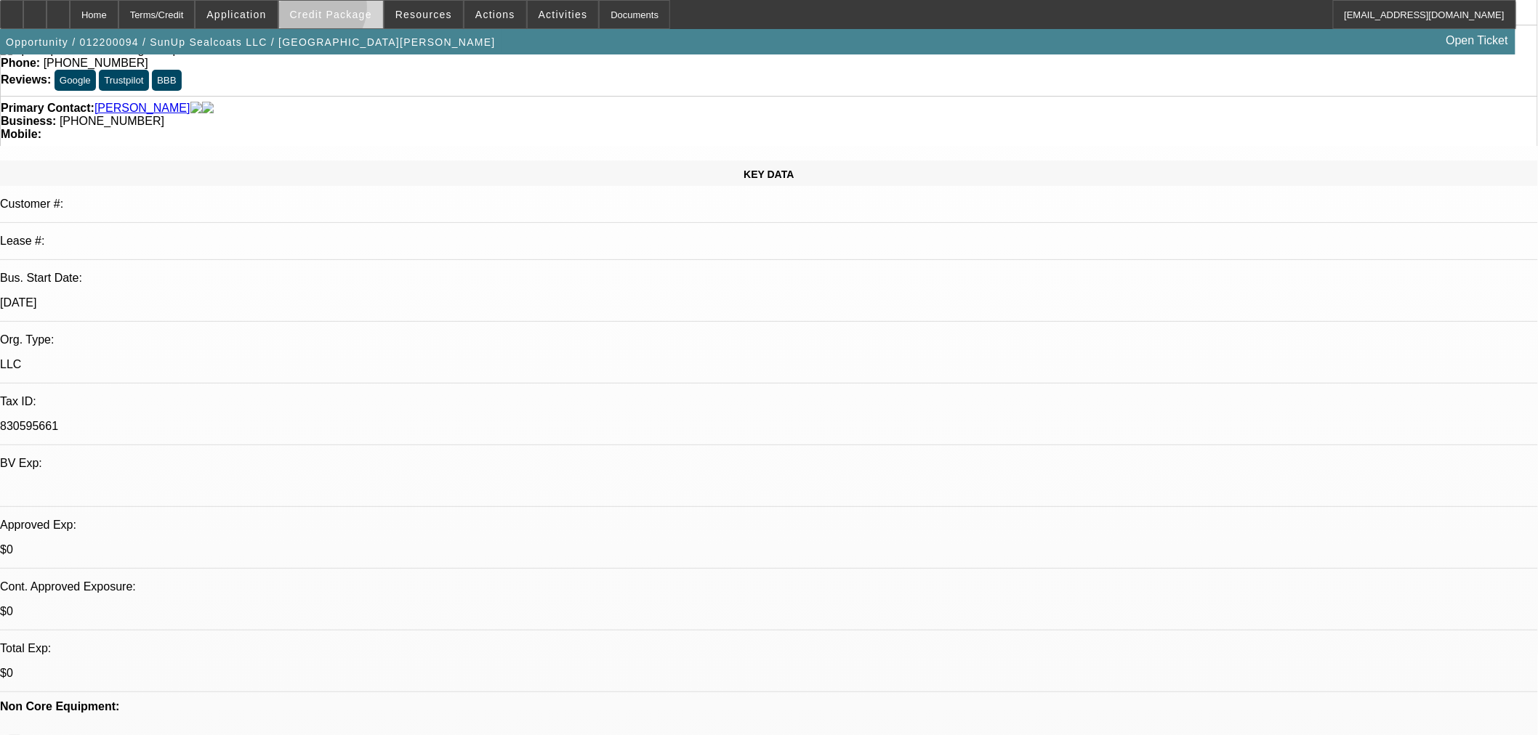
drag, startPoint x: 339, startPoint y: 11, endPoint x: 336, endPoint y: 18, distance: 7.8
click at [339, 12] on span "Credit Package" at bounding box center [331, 15] width 82 height 12
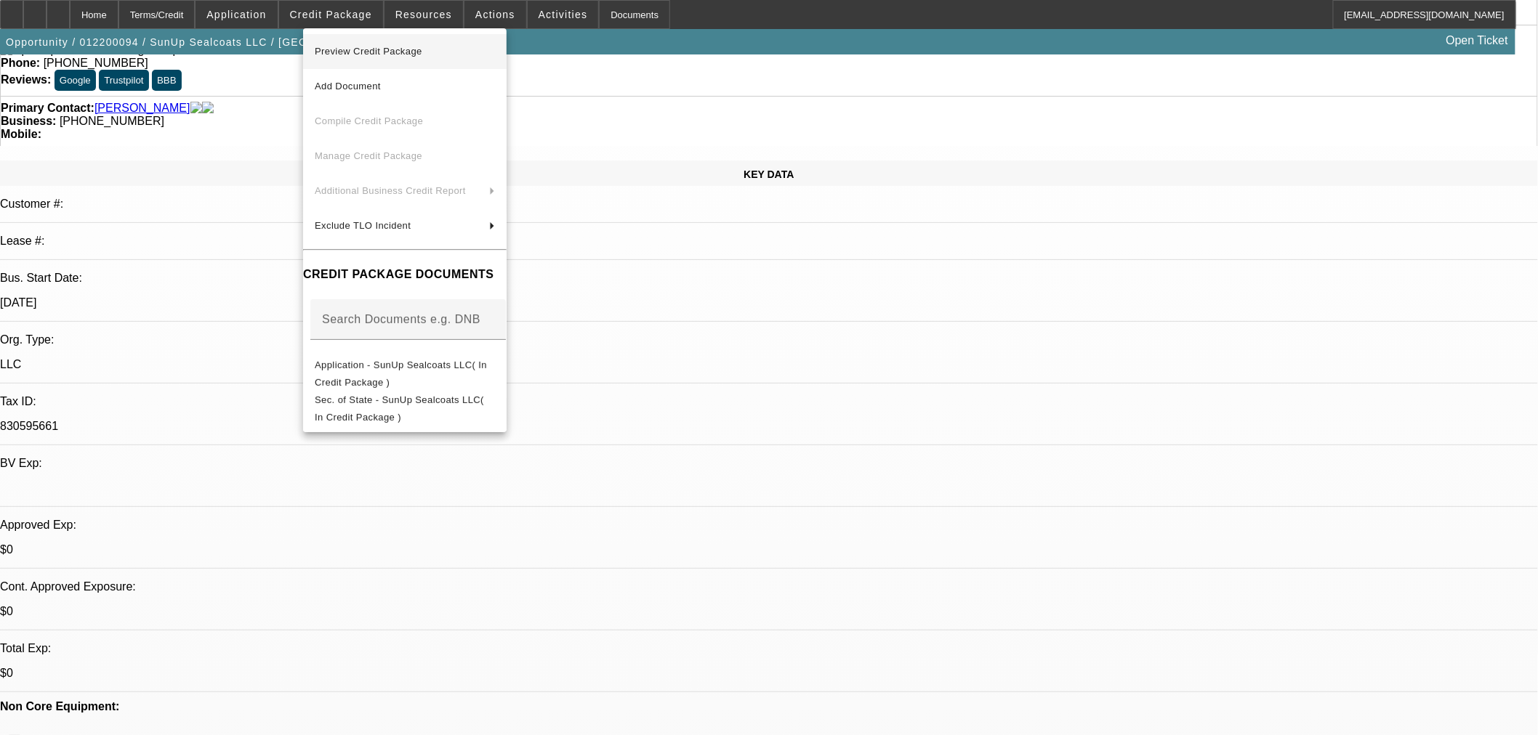
click at [372, 46] on span "Preview Credit Package" at bounding box center [369, 51] width 108 height 11
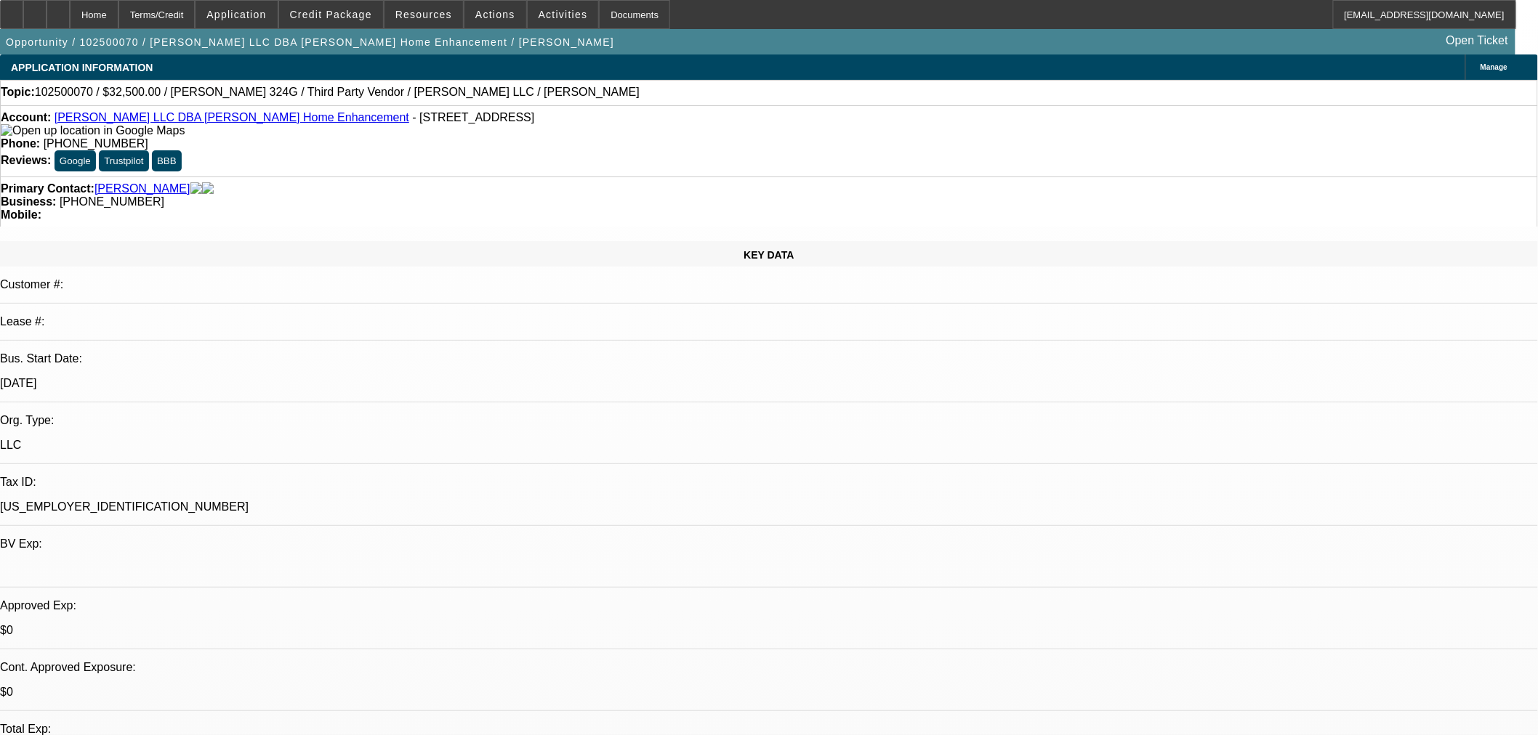
select select "0"
select select "3"
select select "0"
select select "6"
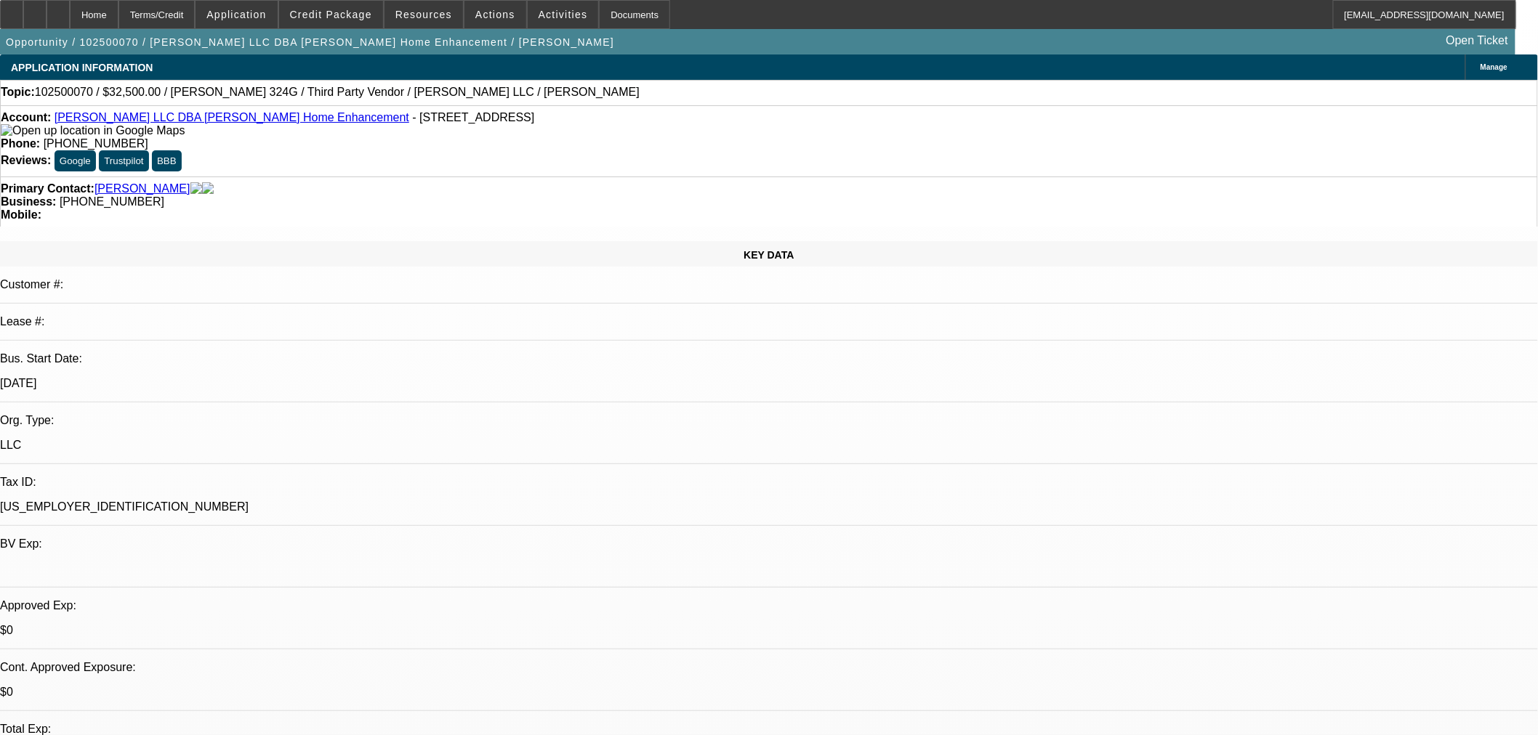
select select "0"
select select "6"
select select "0"
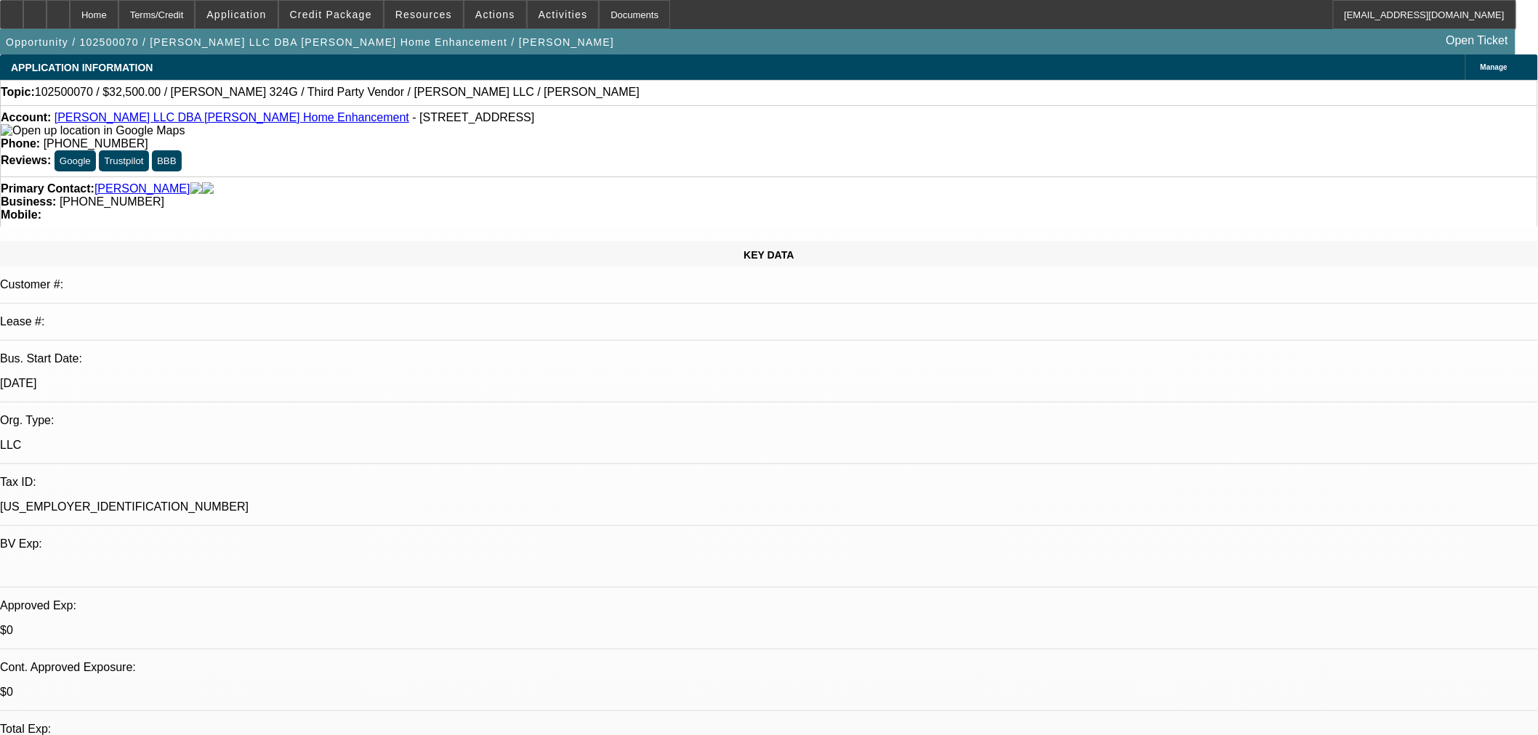
select select "0"
select select "6"
select select "0"
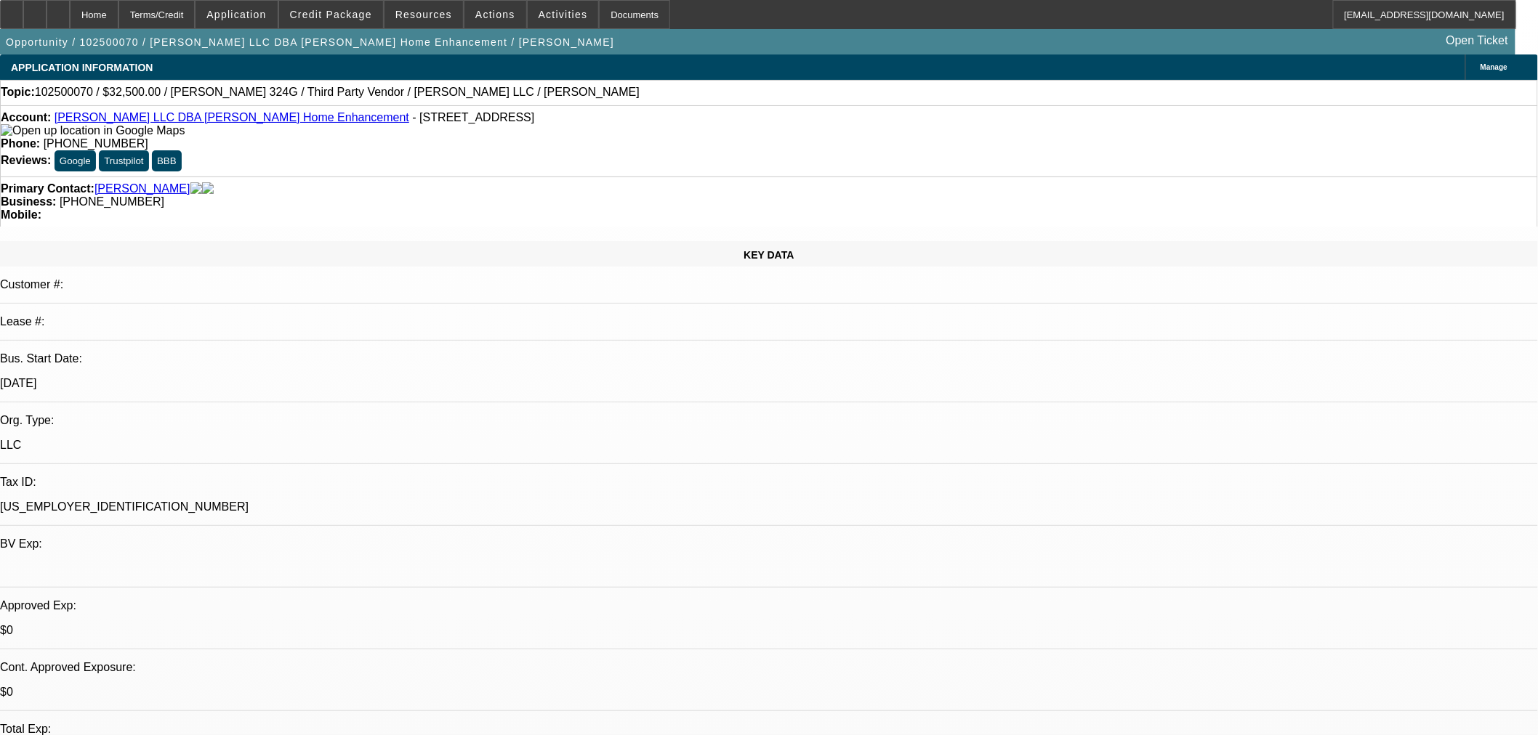
select select "0"
select select "6"
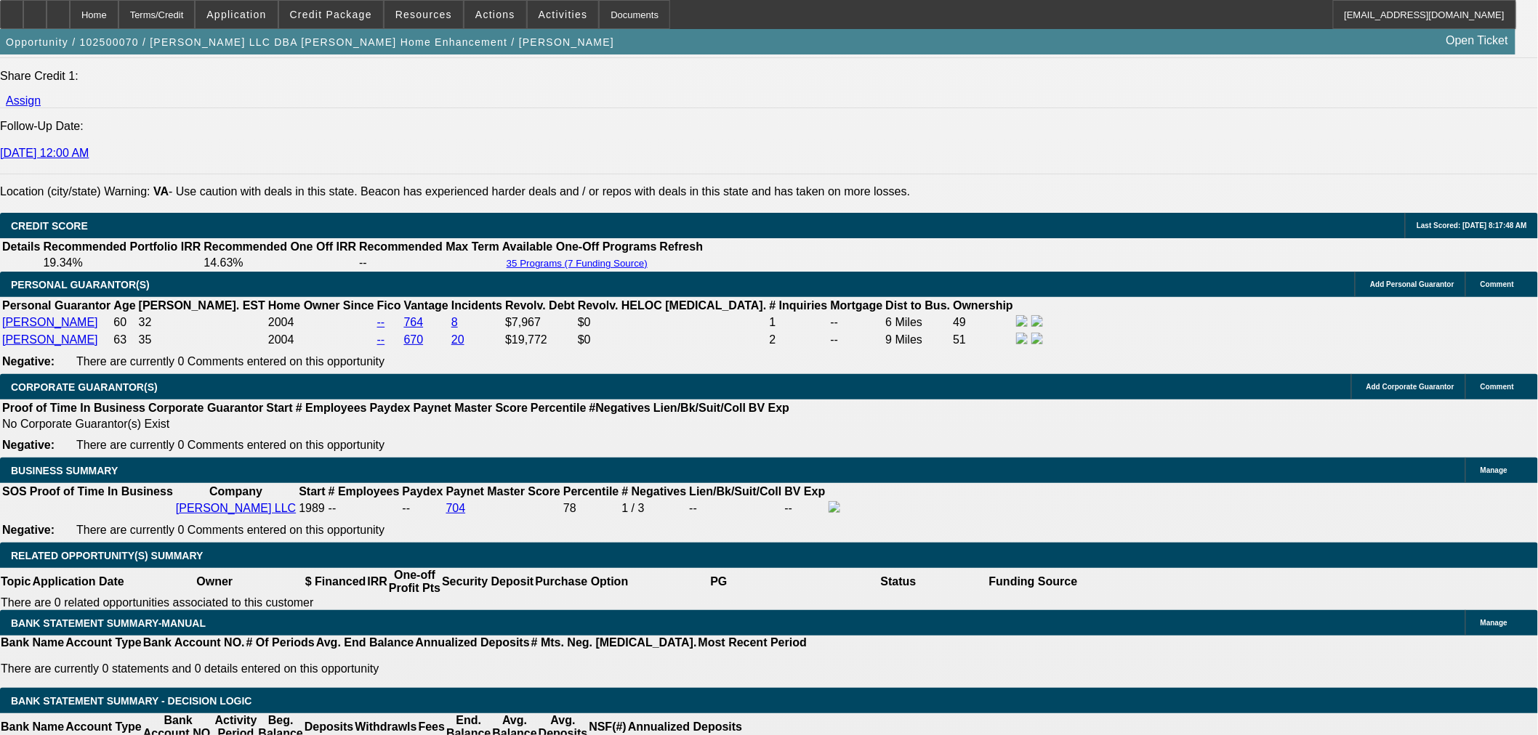
scroll to position [2180, 0]
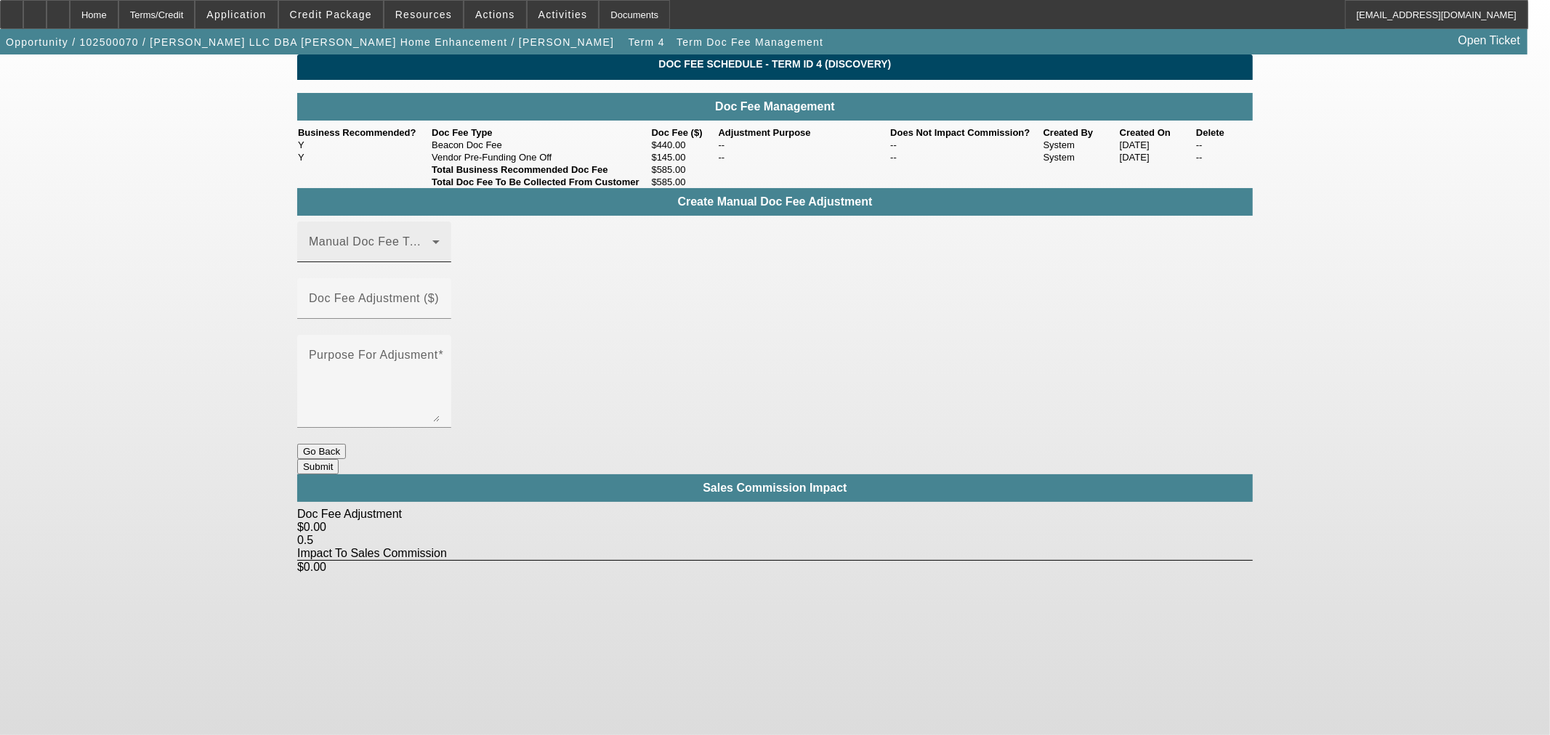
click at [432, 257] on span at bounding box center [371, 247] width 124 height 17
click at [419, 344] on mat-option "Beacon Doc Fee" at bounding box center [395, 344] width 195 height 35
click at [440, 315] on div "Doc Fee Adjustment ($)" at bounding box center [374, 298] width 131 height 41
type input "$500.00"
click at [440, 352] on textarea "Purpose For Adjusment" at bounding box center [374, 387] width 131 height 70
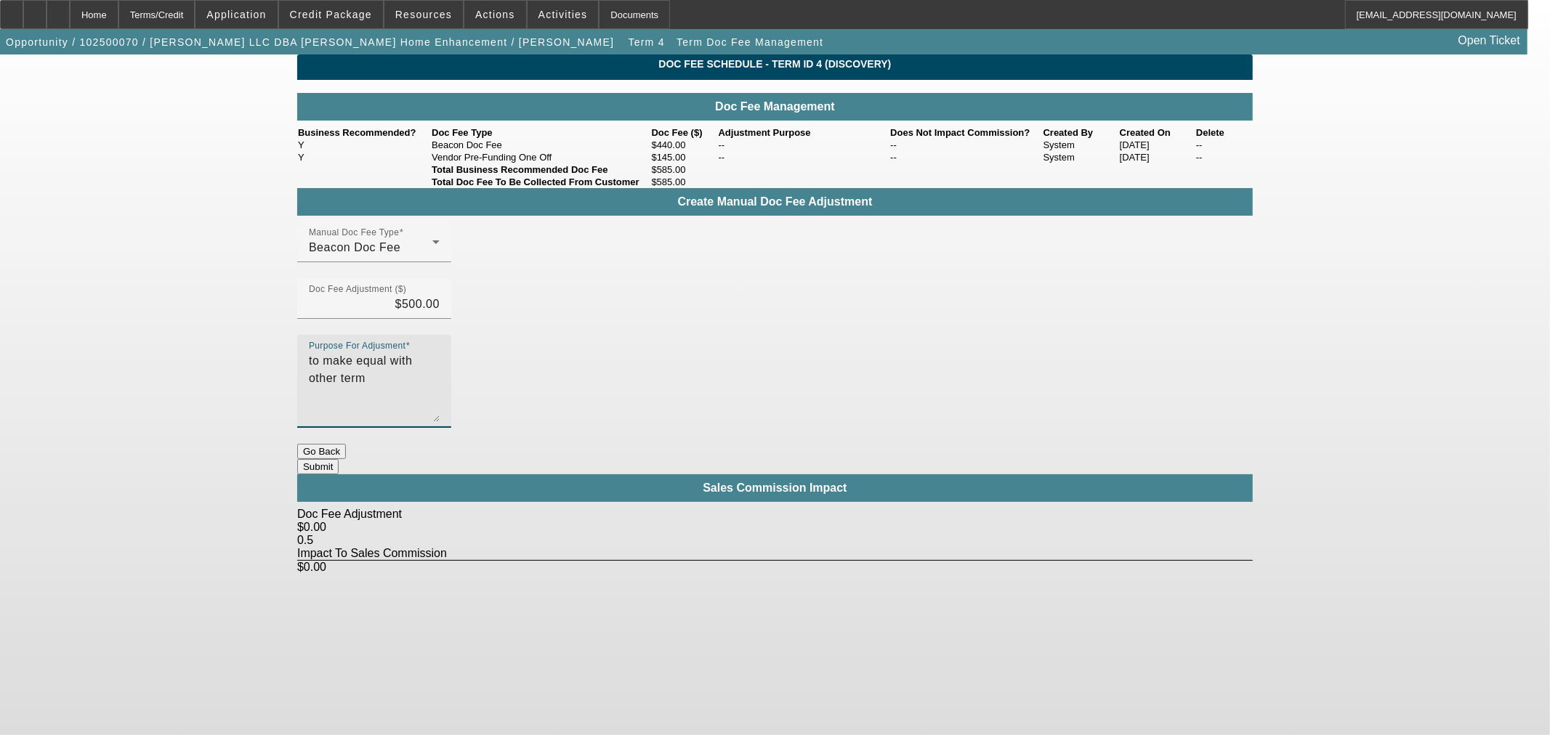
type textarea "to make equal with other term"
click at [339, 459] on button "Submit" at bounding box center [317, 466] width 41 height 15
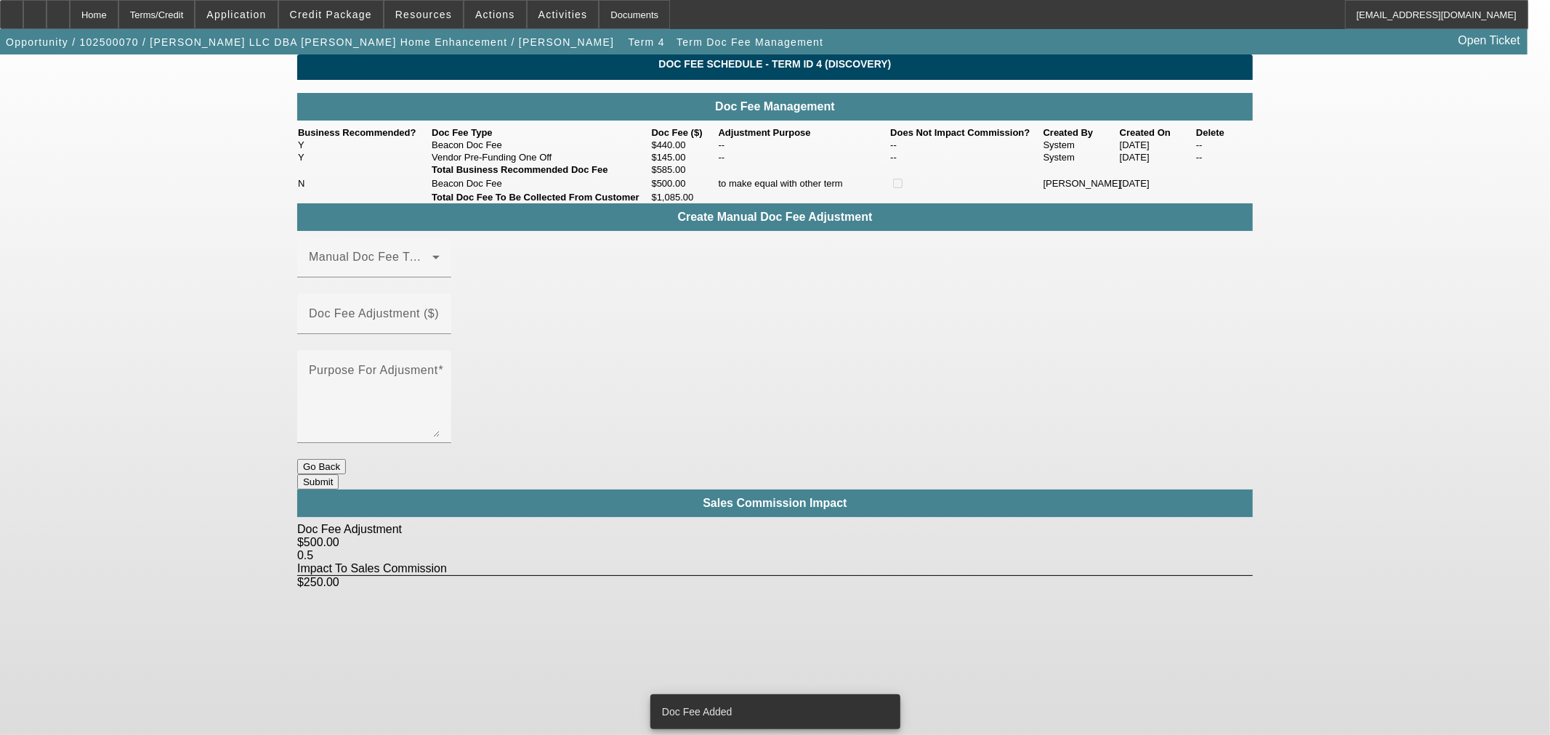
click at [346, 459] on button "Go Back" at bounding box center [321, 466] width 49 height 15
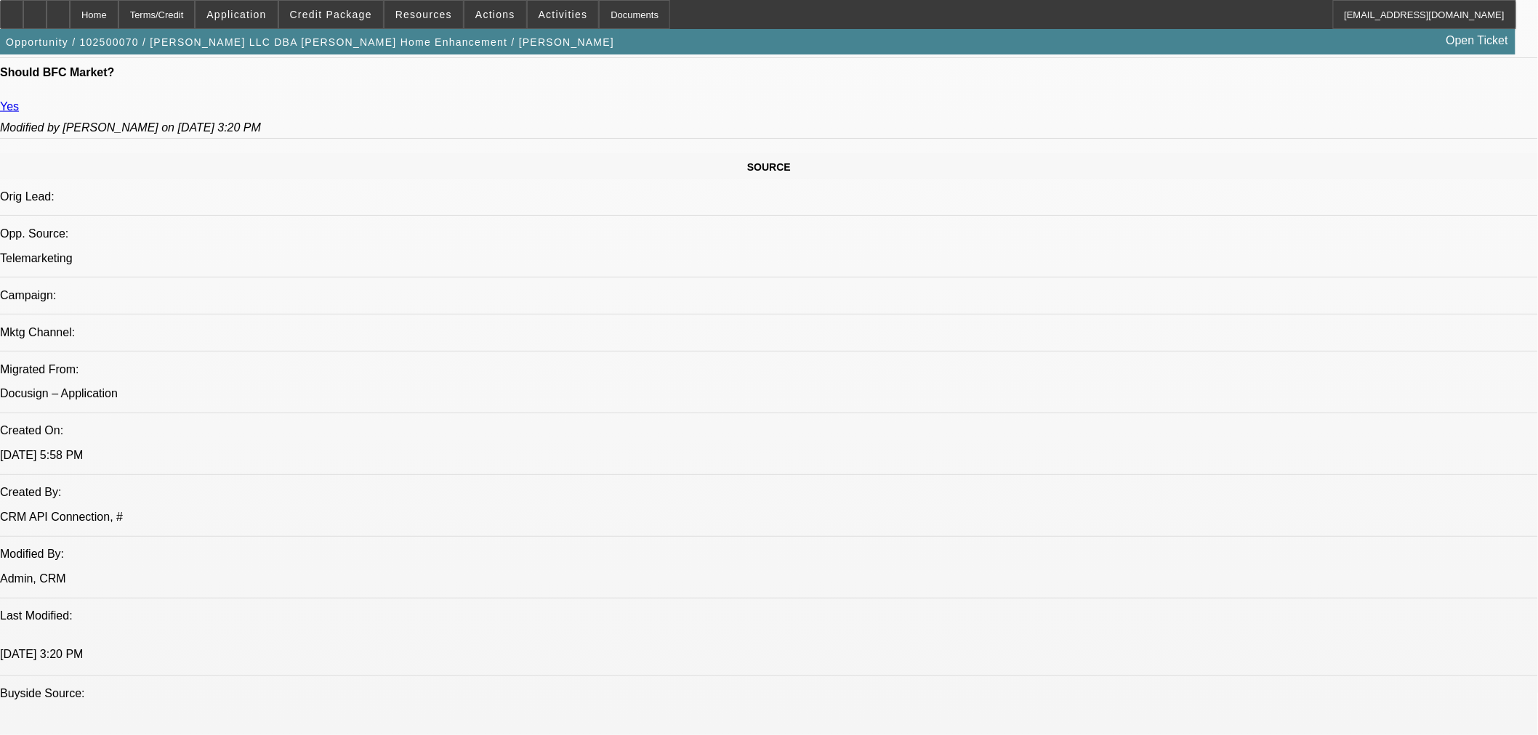
select select "0"
select select "3"
select select "0"
select select "6"
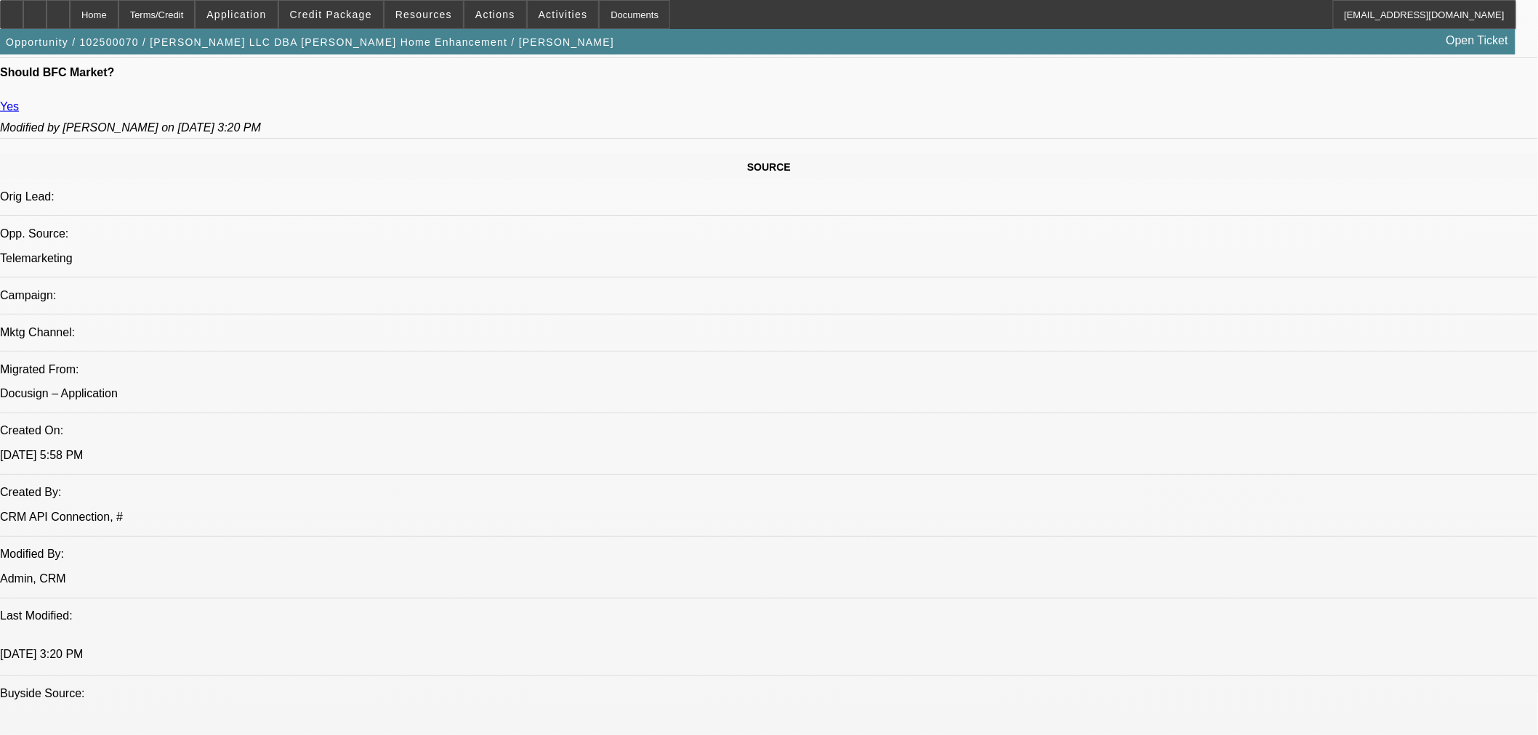
select select "0"
select select "6"
select select "0"
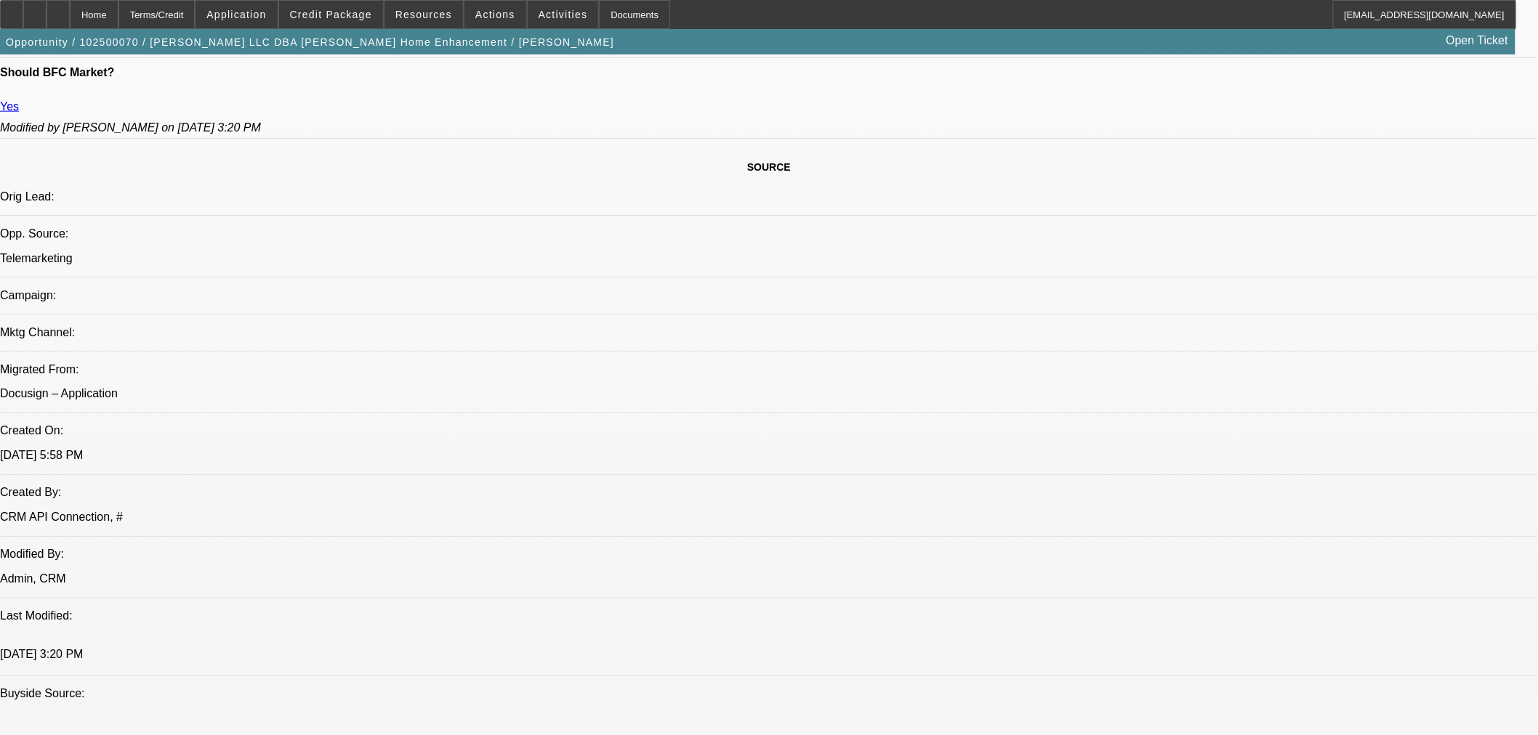
select select "0"
select select "6"
select select "0"
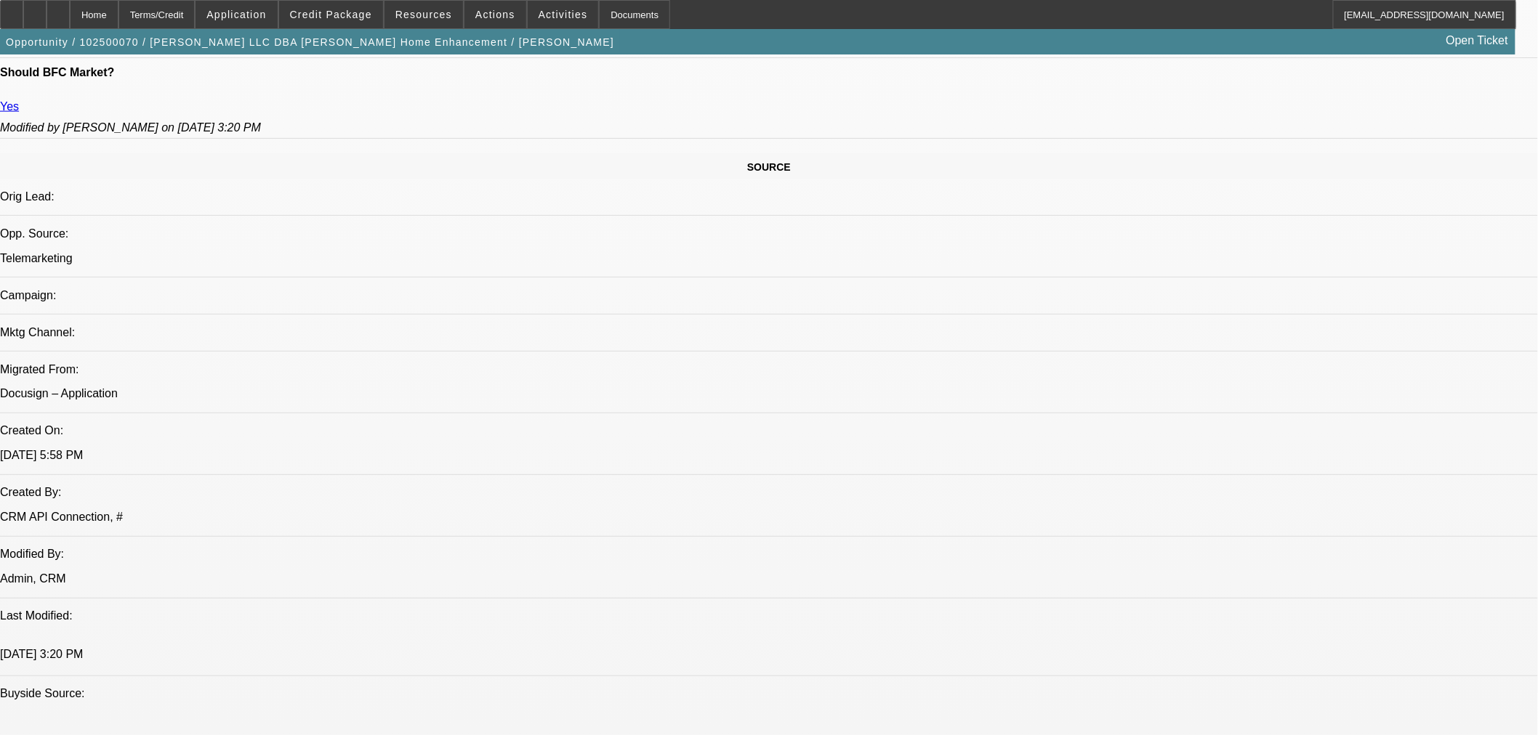
select select "0"
select select "6"
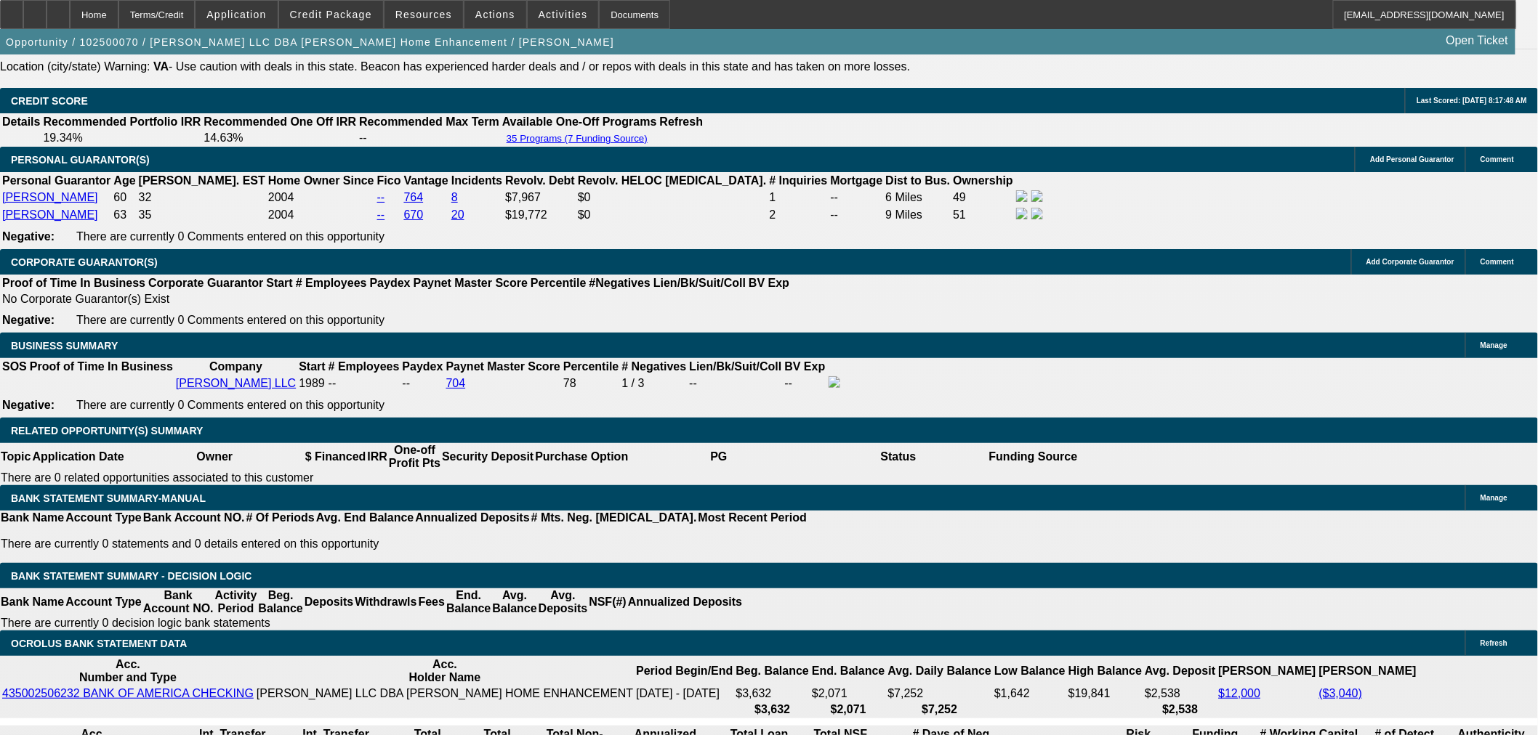
scroll to position [2147, 0]
